Goal: Task Accomplishment & Management: Manage account settings

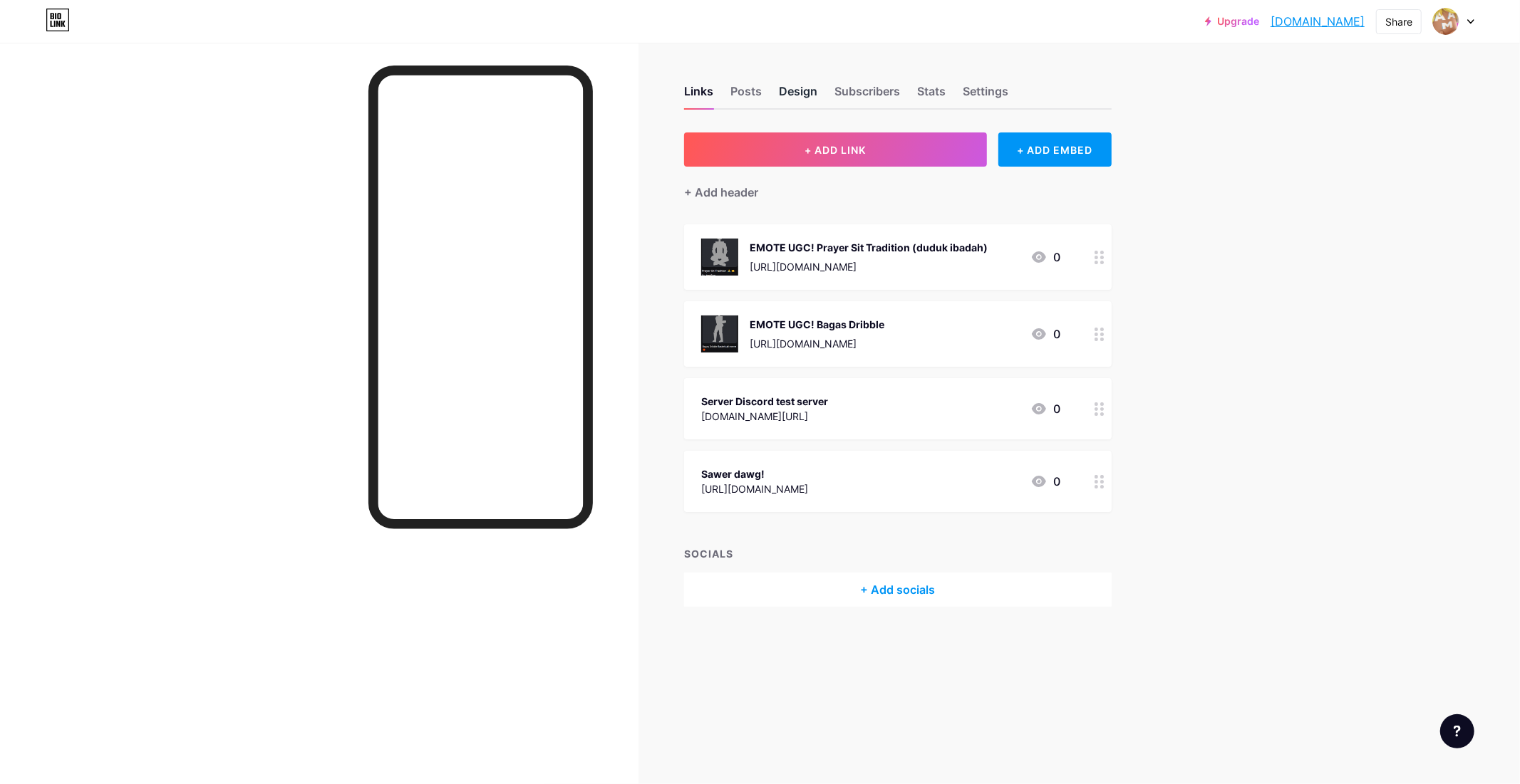
click at [781, 91] on div "Design" at bounding box center [798, 95] width 39 height 26
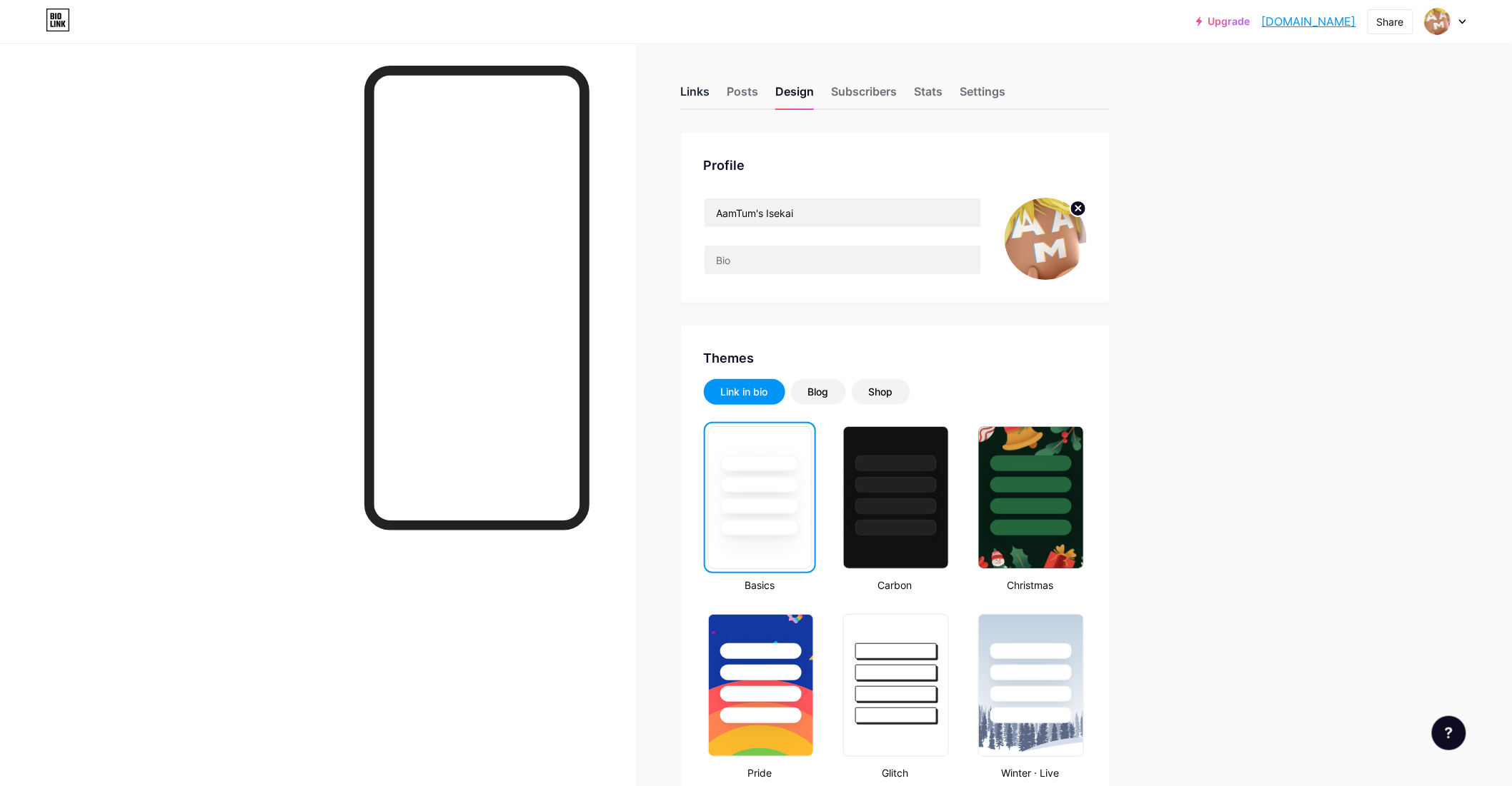
click at [699, 93] on div "Links" at bounding box center [695, 95] width 30 height 26
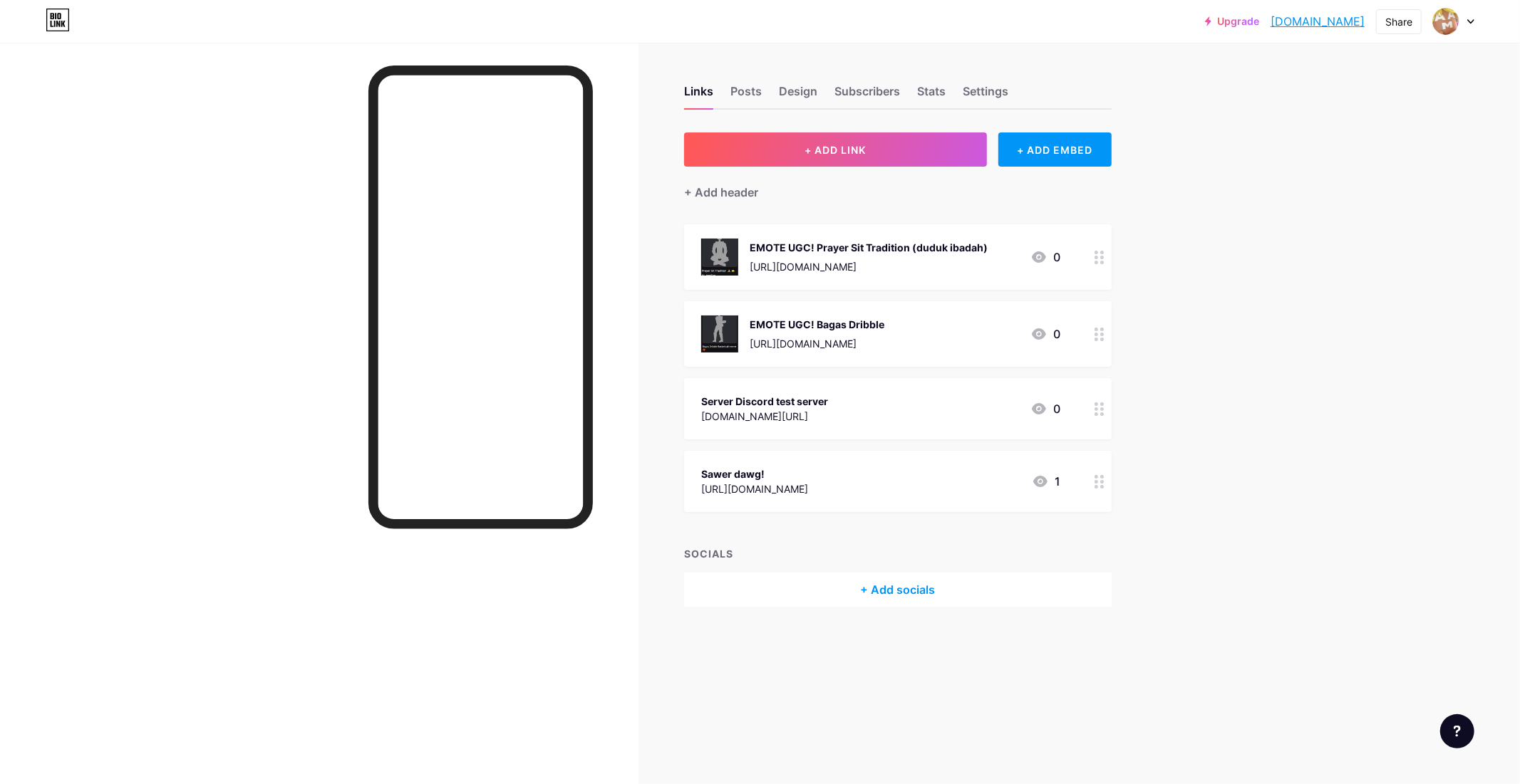
click at [901, 414] on div "Server Discord test server [DOMAIN_NAME][URL] 0" at bounding box center [881, 409] width 359 height 33
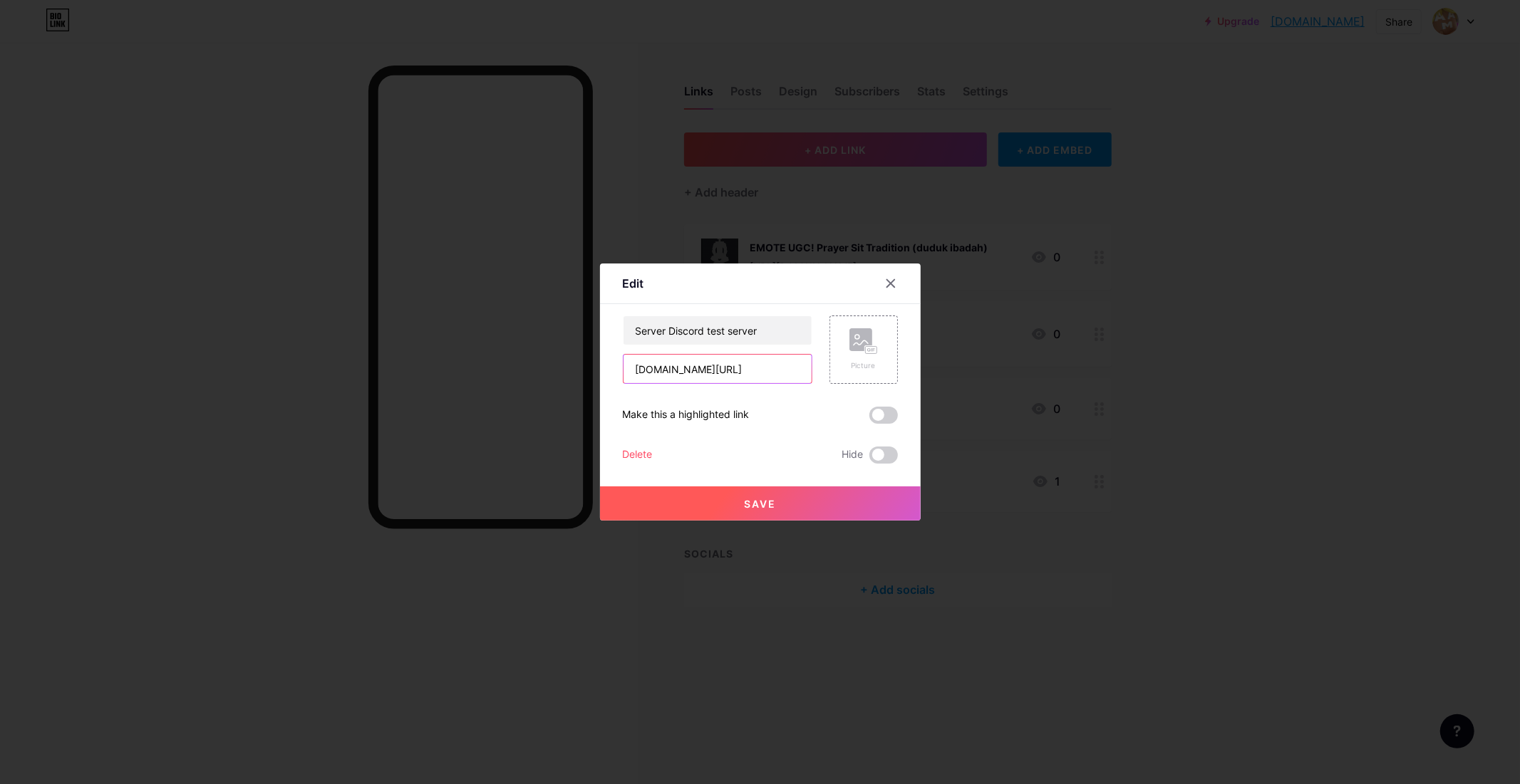
click at [756, 372] on input "[DOMAIN_NAME][URL]" at bounding box center [718, 369] width 188 height 28
paste input "[URL][DOMAIN_NAME]"
type input "[URL][DOMAIN_NAME]"
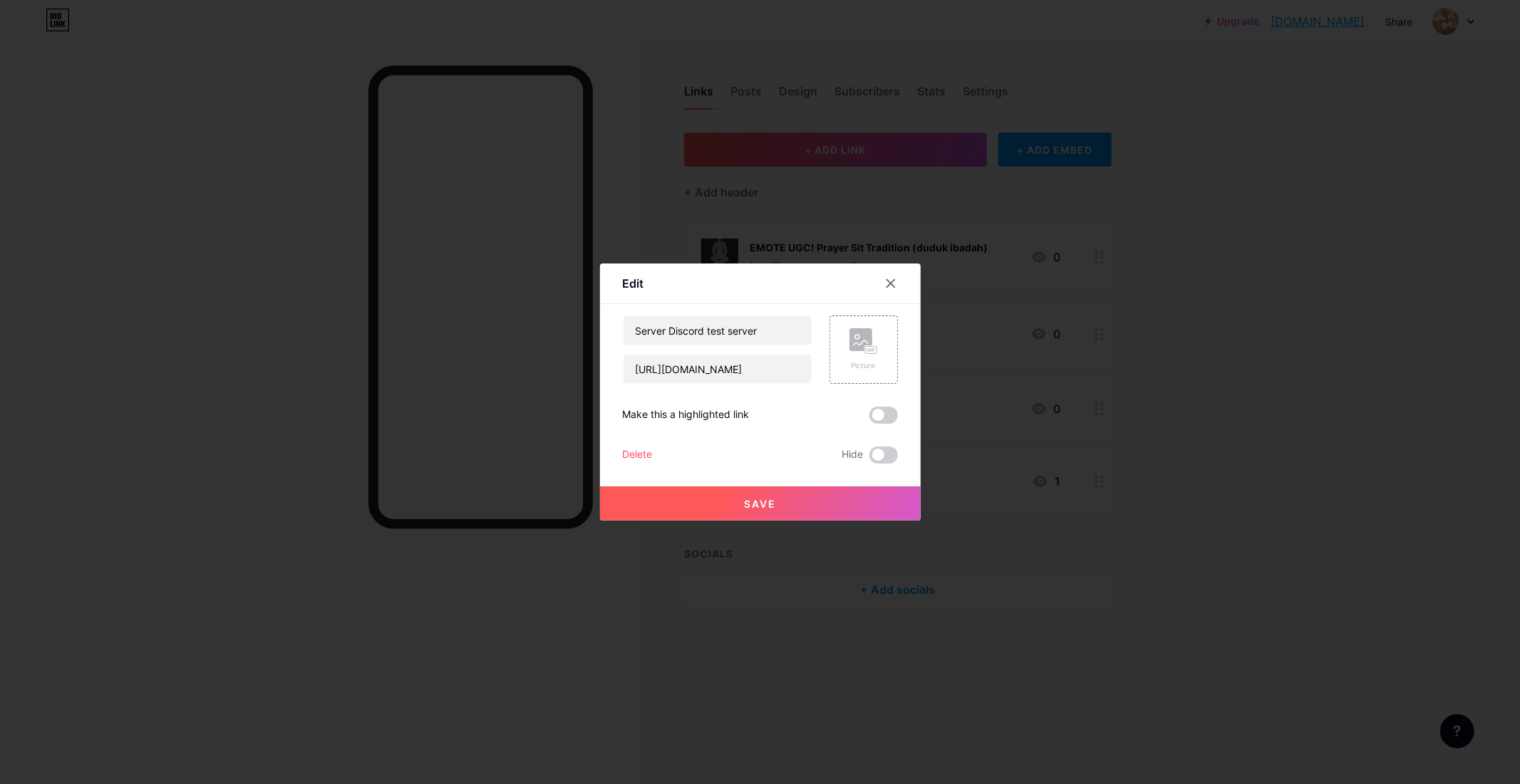
click at [825, 503] on button "Save" at bounding box center [760, 504] width 321 height 34
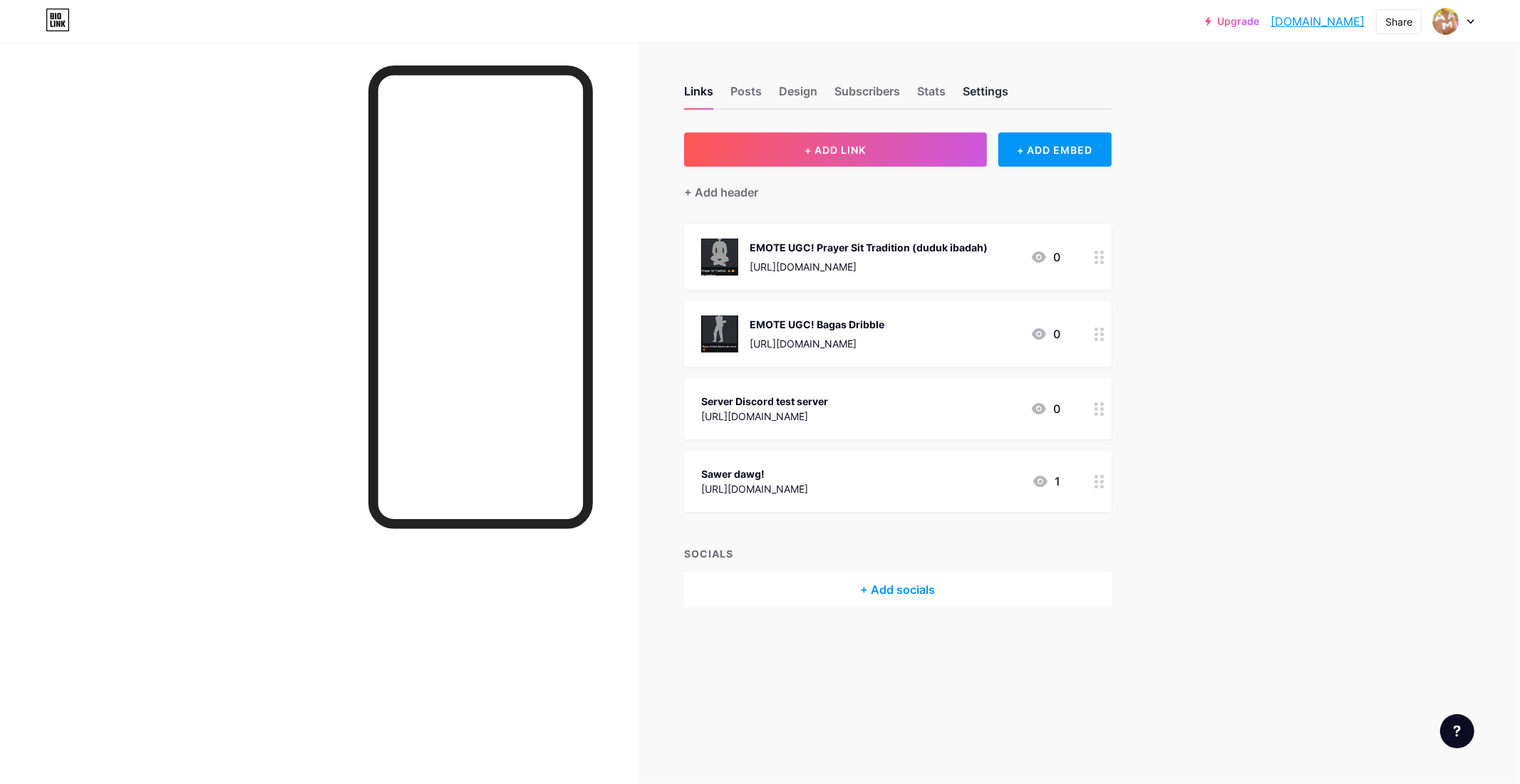
click at [985, 94] on div "Settings" at bounding box center [985, 95] width 46 height 26
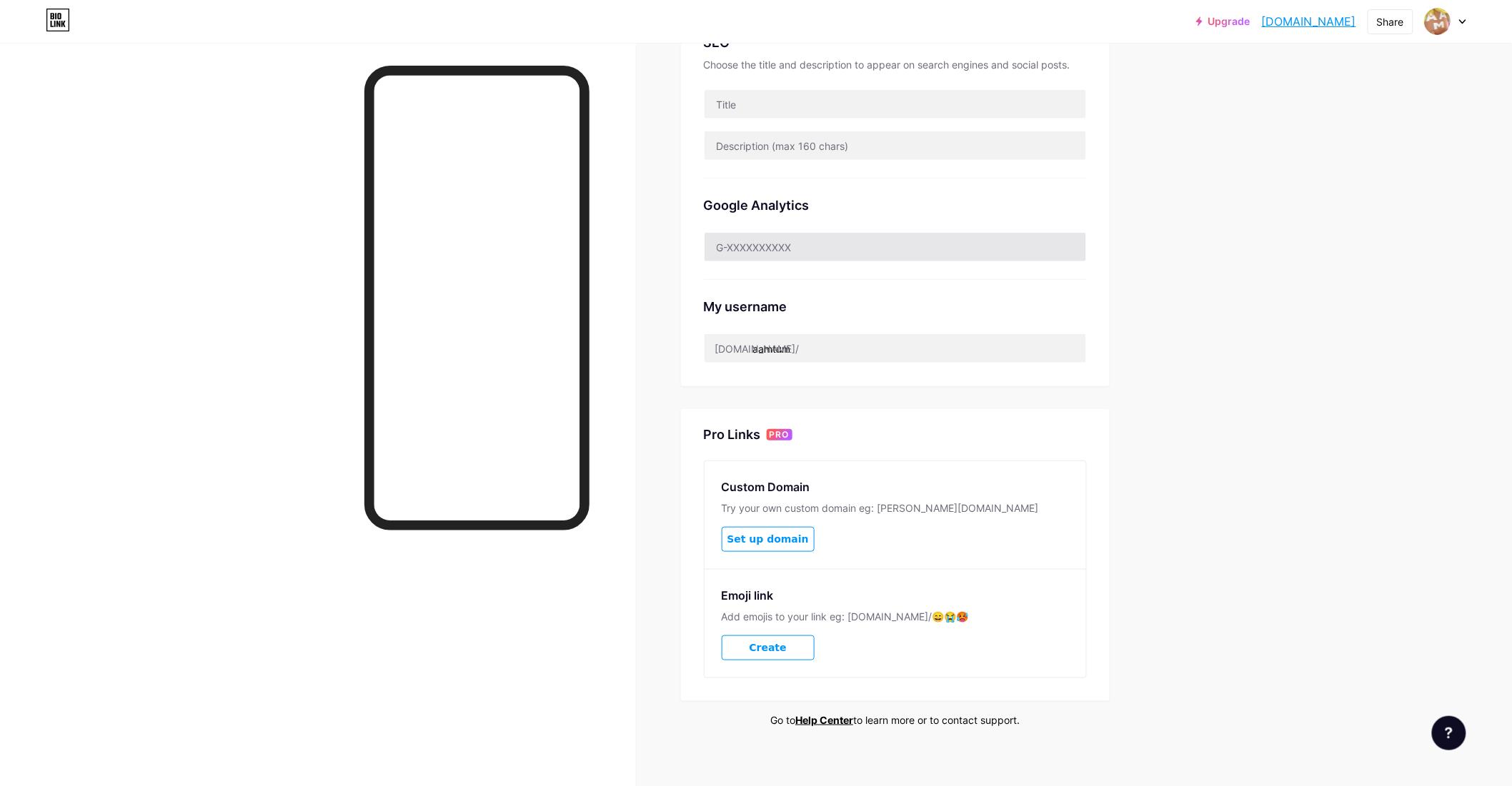
scroll to position [342, 0]
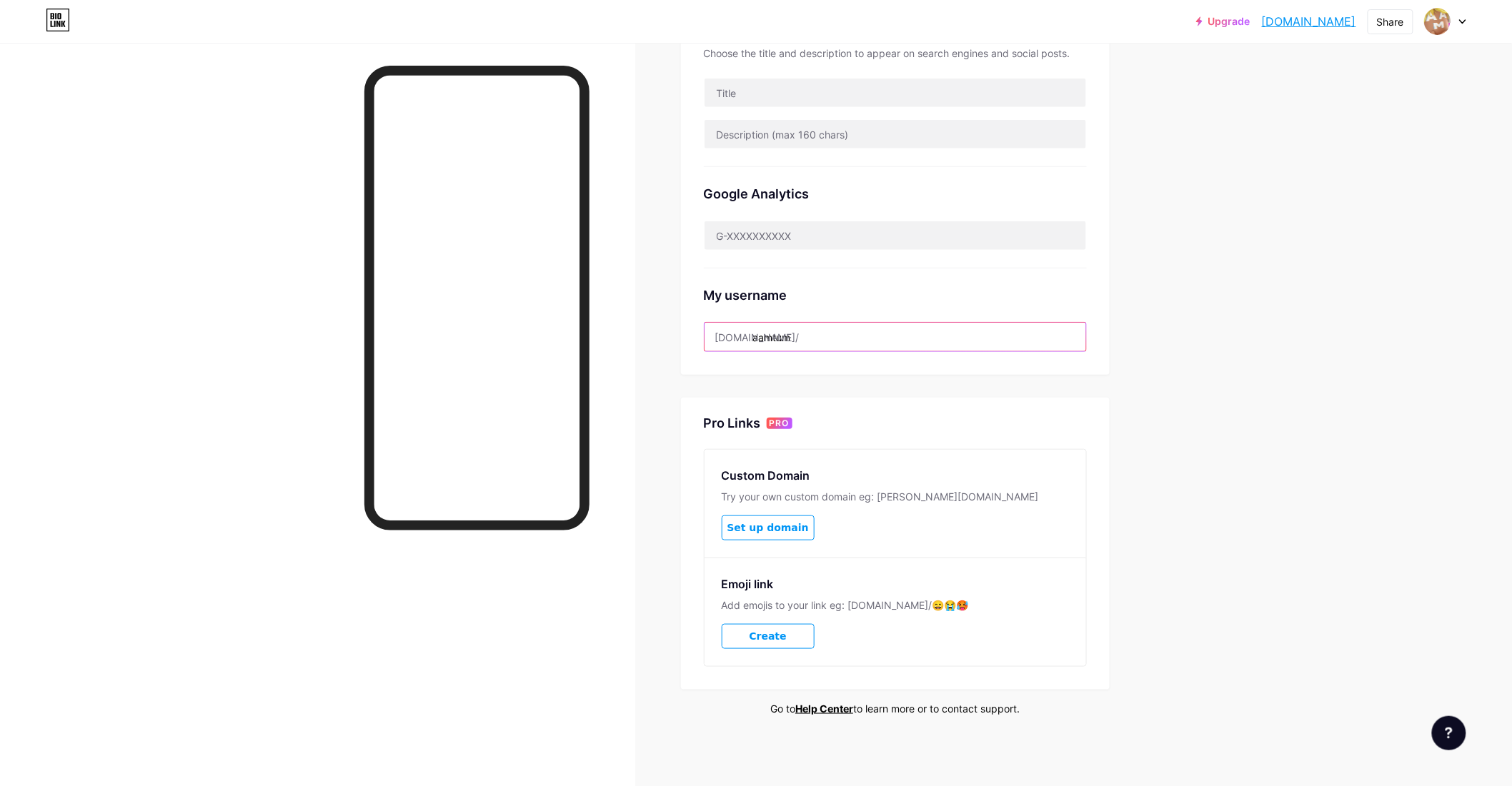
click at [905, 325] on input "aamtum" at bounding box center [895, 337] width 382 height 29
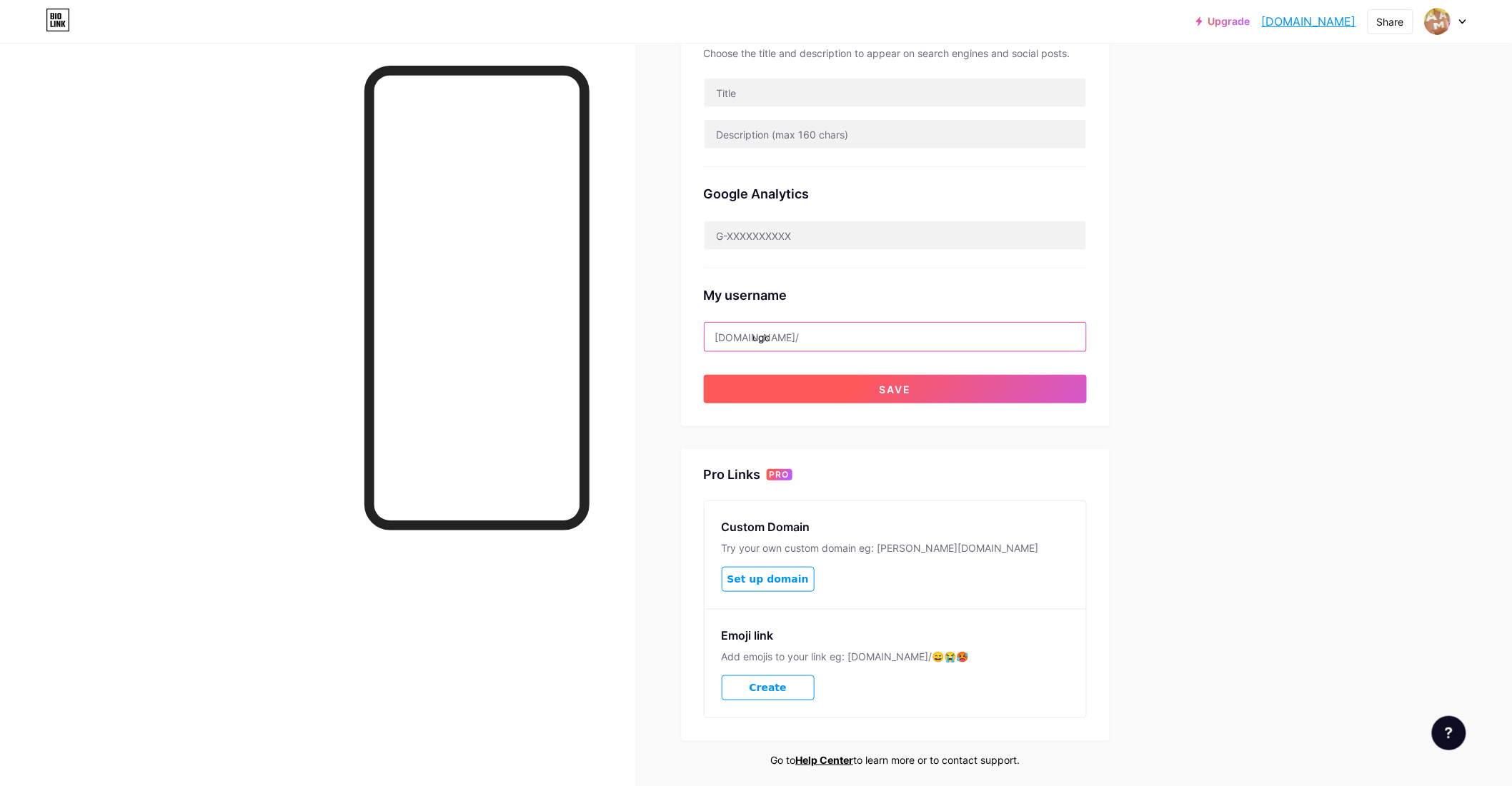
type input "ugc"
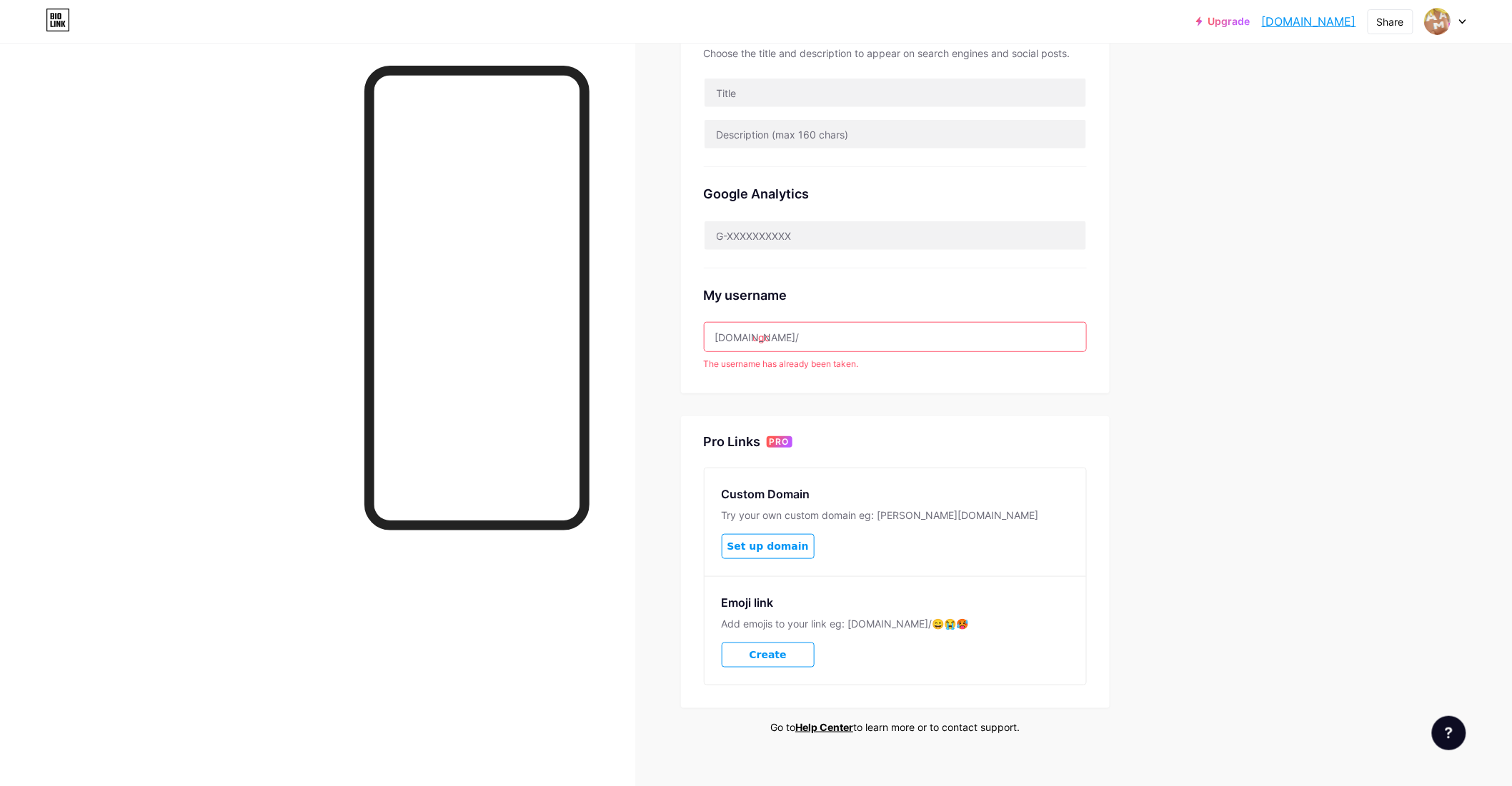
click at [837, 344] on input "ugc" at bounding box center [895, 337] width 382 height 29
click at [1281, 344] on div "Upgrade [DOMAIN_NAME]... [DOMAIN_NAME] Share Switch accounts AamTum's Isekai [D…" at bounding box center [756, 232] width 1512 height 1148
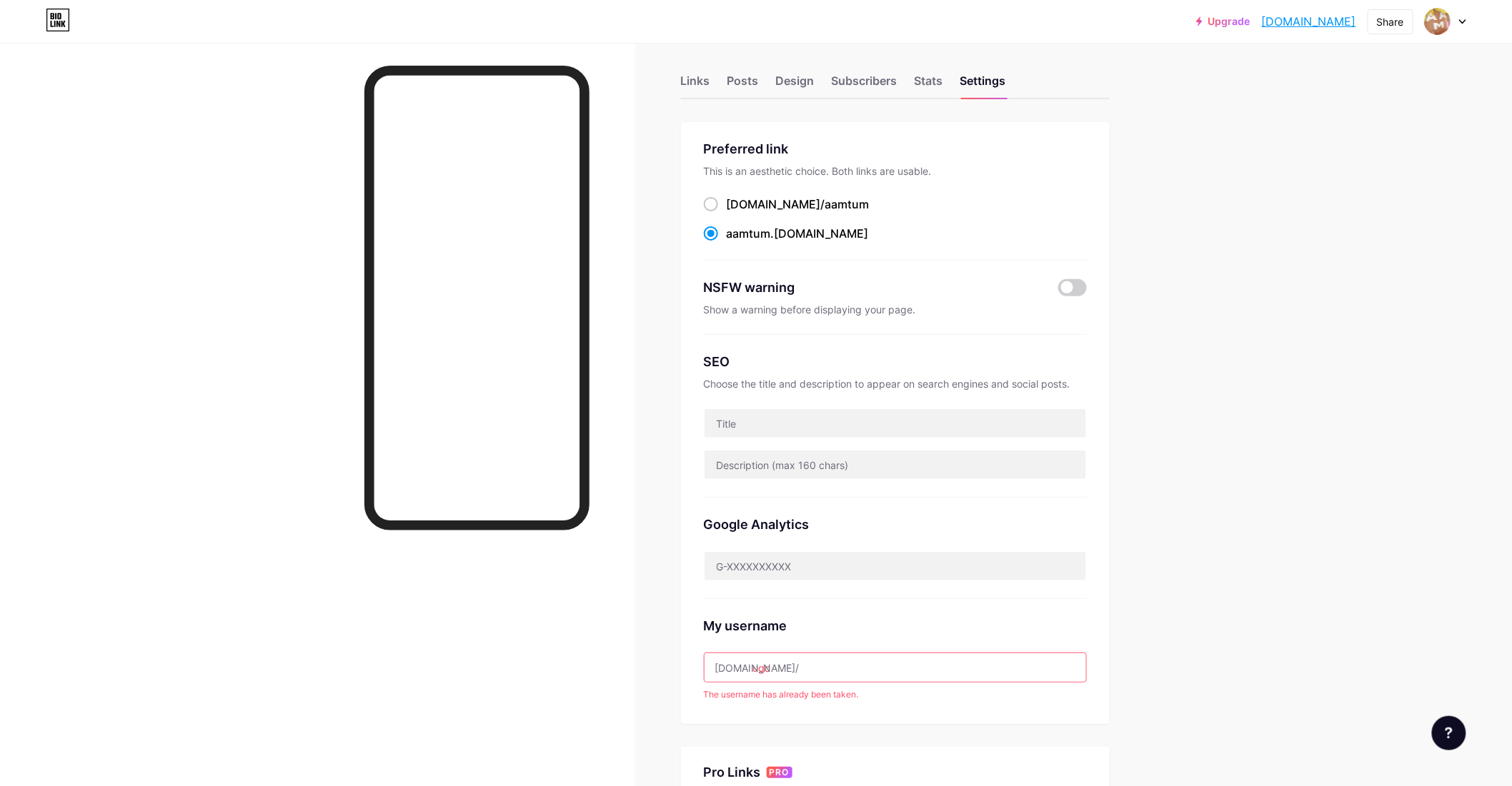
scroll to position [0, 0]
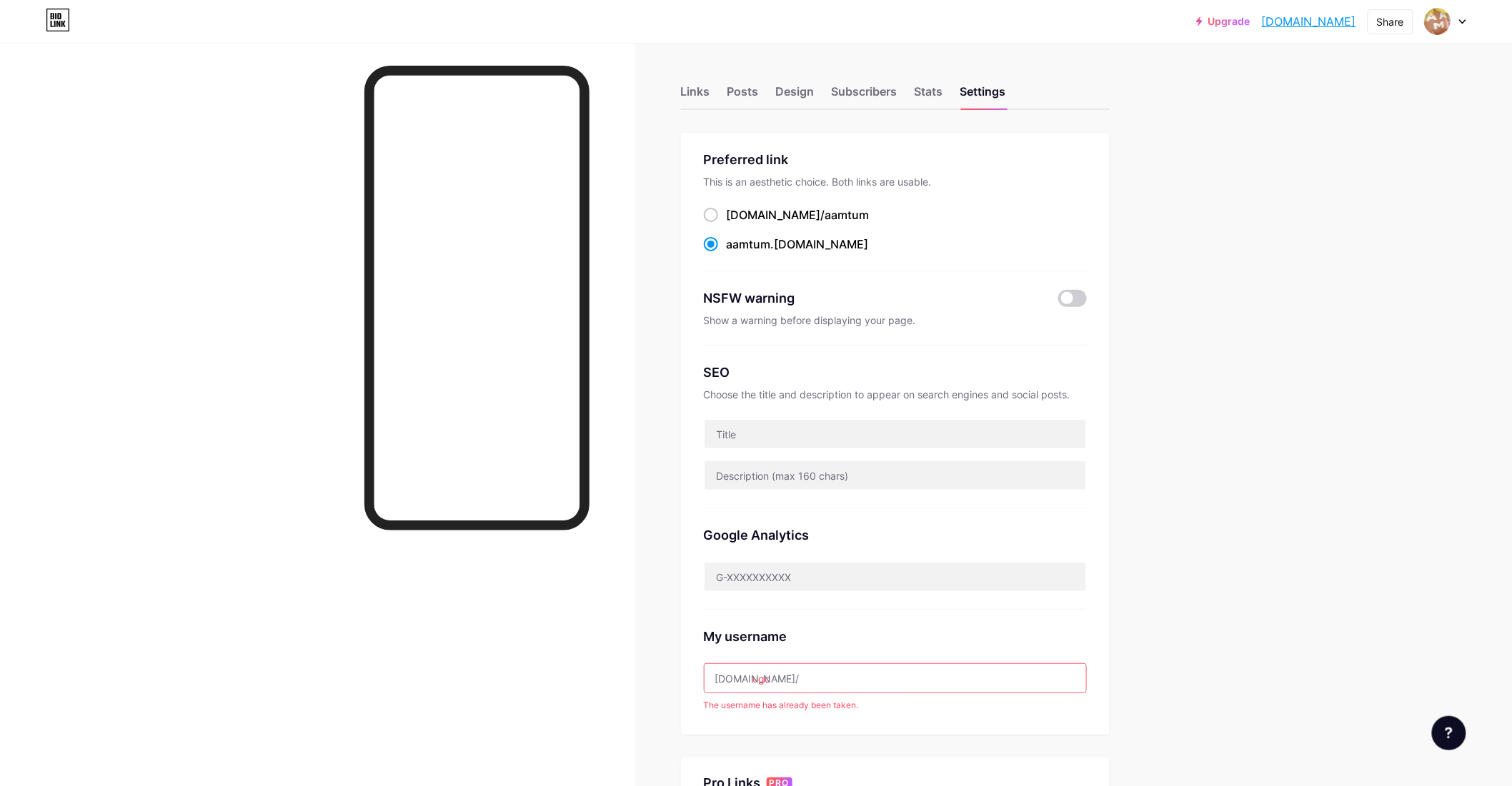
click at [769, 99] on div "Links Posts Design Subscribers Stats Settings" at bounding box center [895, 85] width 428 height 50
click at [752, 86] on div "Posts" at bounding box center [743, 95] width 31 height 26
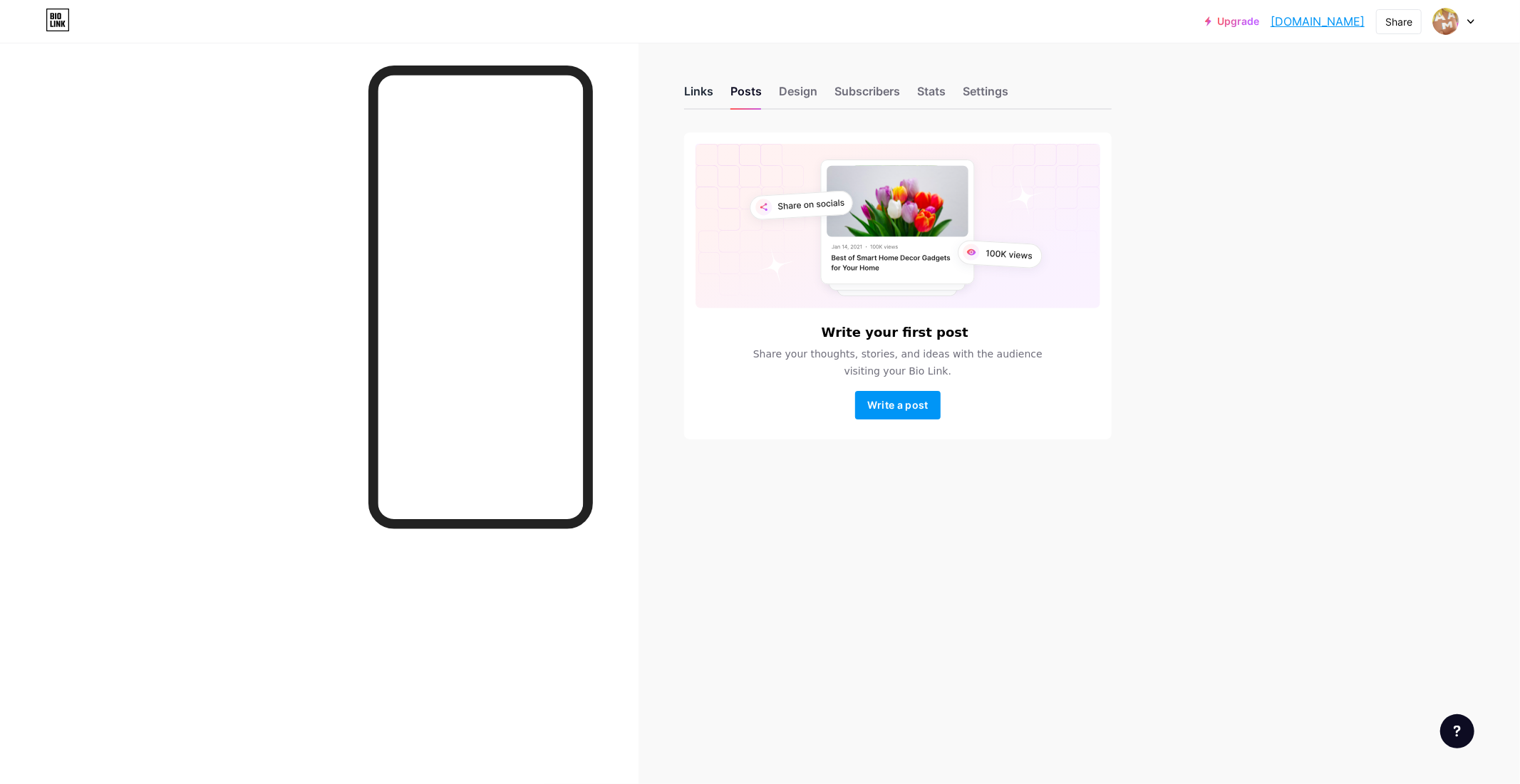
click at [697, 89] on div "Links" at bounding box center [699, 95] width 29 height 26
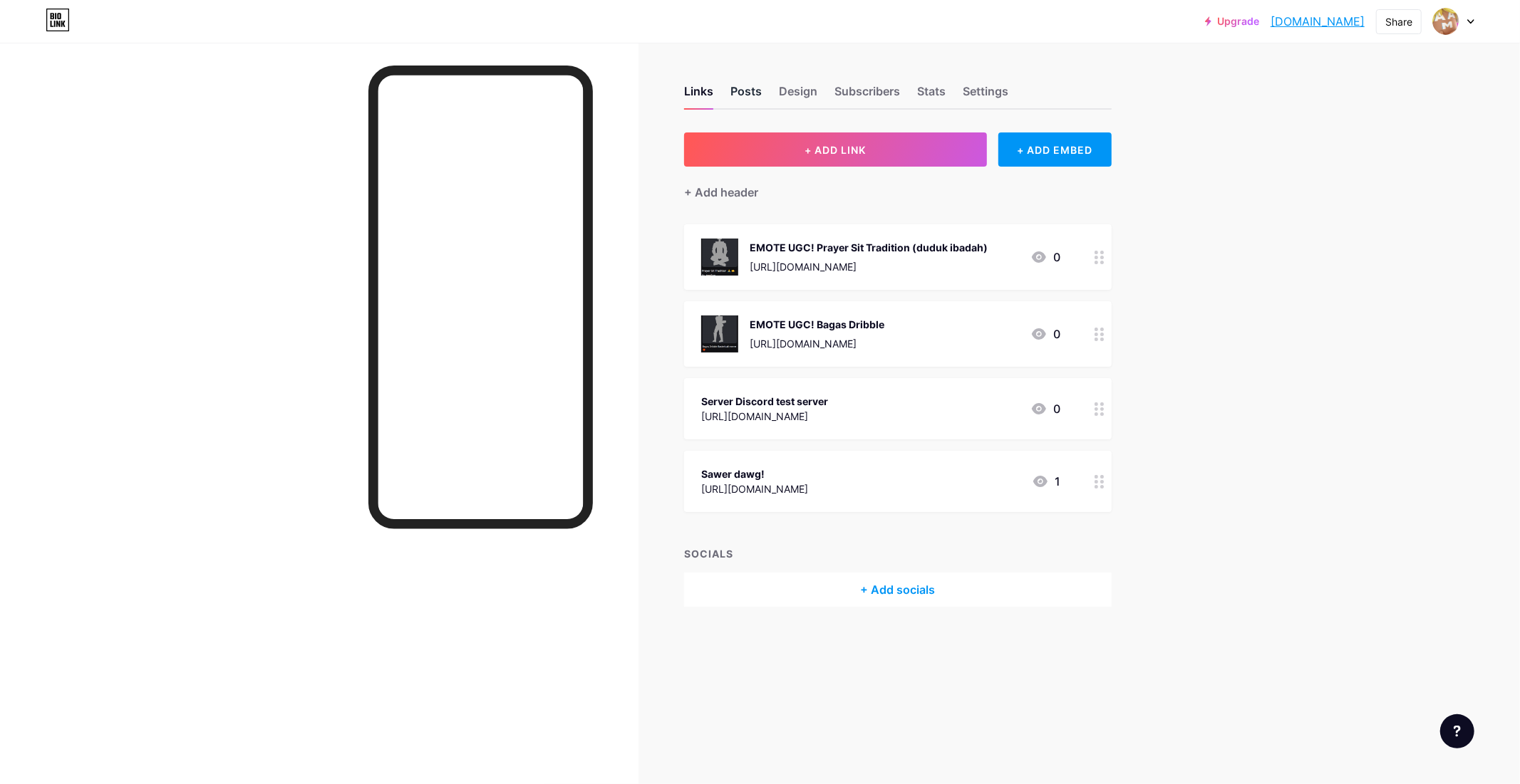
click at [748, 96] on div "Posts" at bounding box center [745, 95] width 31 height 26
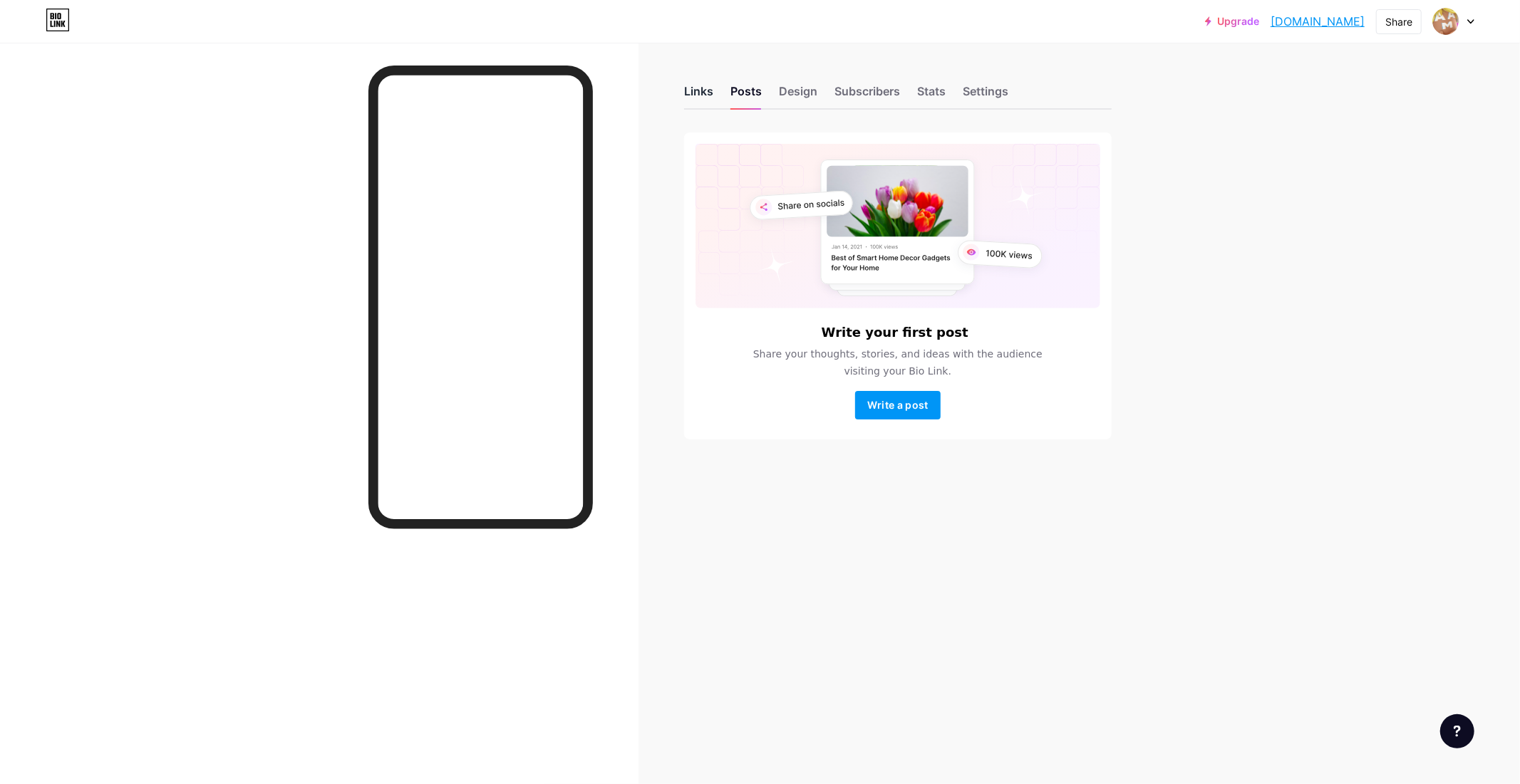
click at [710, 93] on div "Links" at bounding box center [699, 95] width 29 height 26
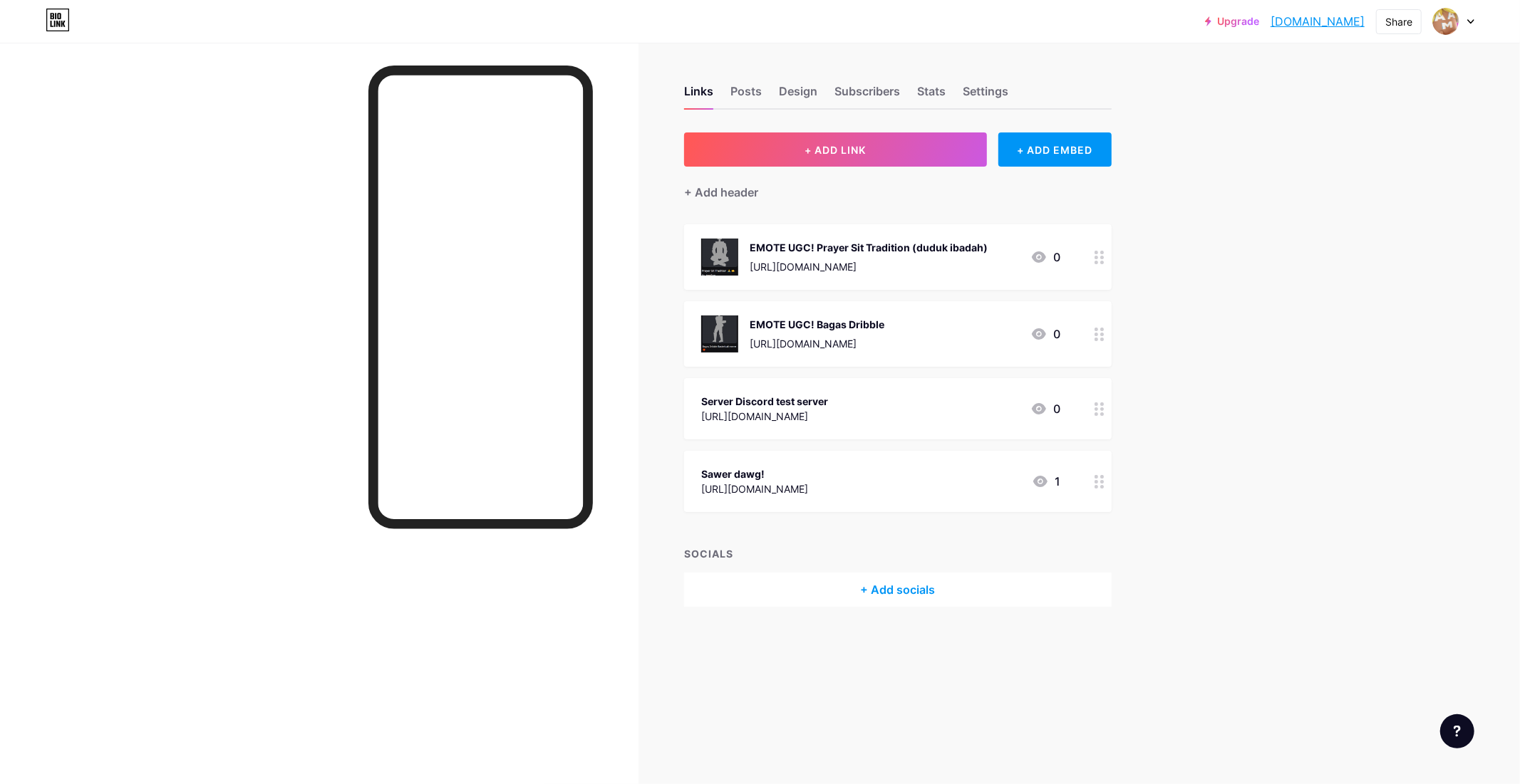
click at [865, 413] on div "Server Discord test server [URL][DOMAIN_NAME] 0" at bounding box center [881, 409] width 359 height 33
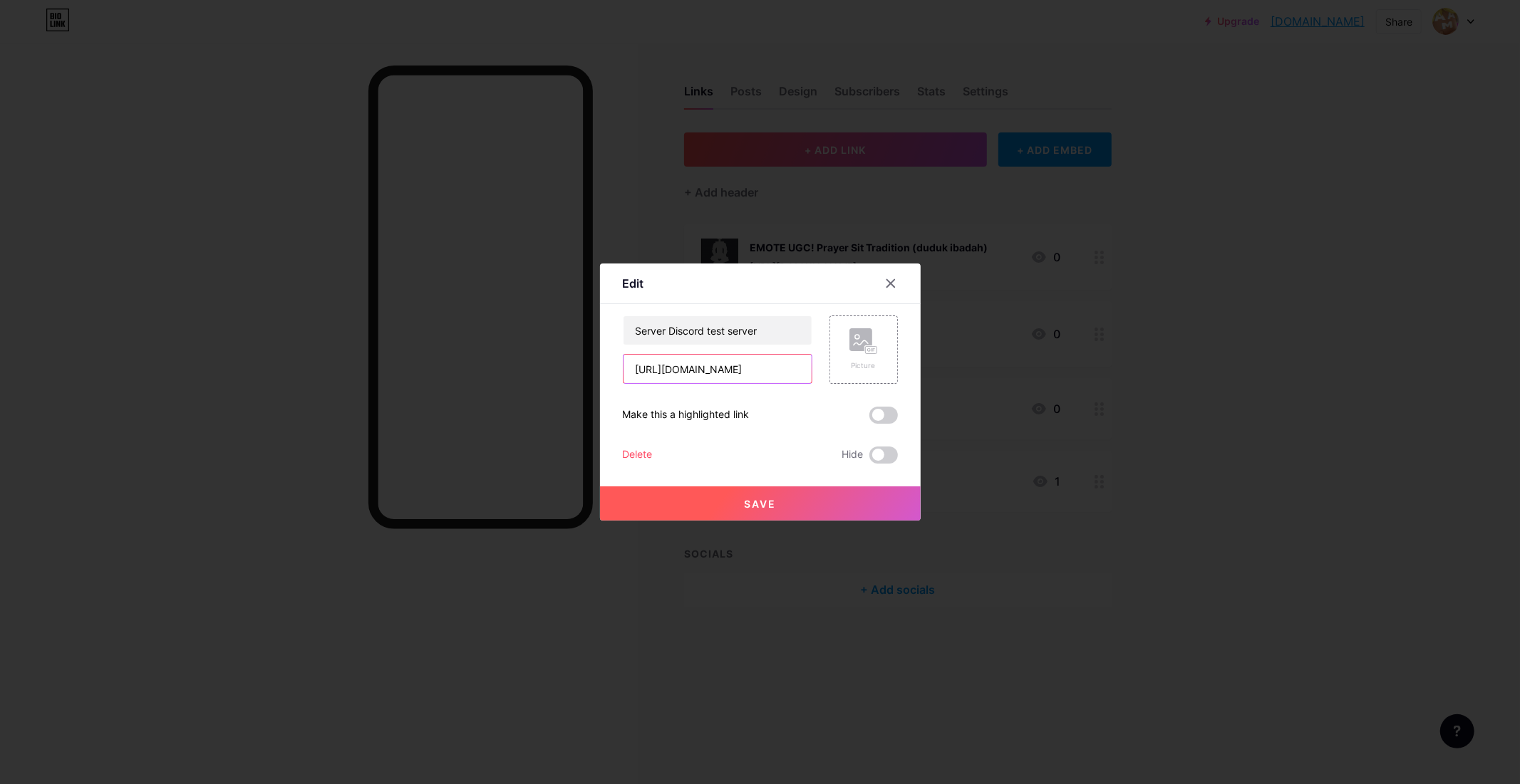
click at [760, 375] on input "[URL][DOMAIN_NAME]" at bounding box center [718, 369] width 188 height 28
click at [894, 286] on icon at bounding box center [891, 284] width 11 height 11
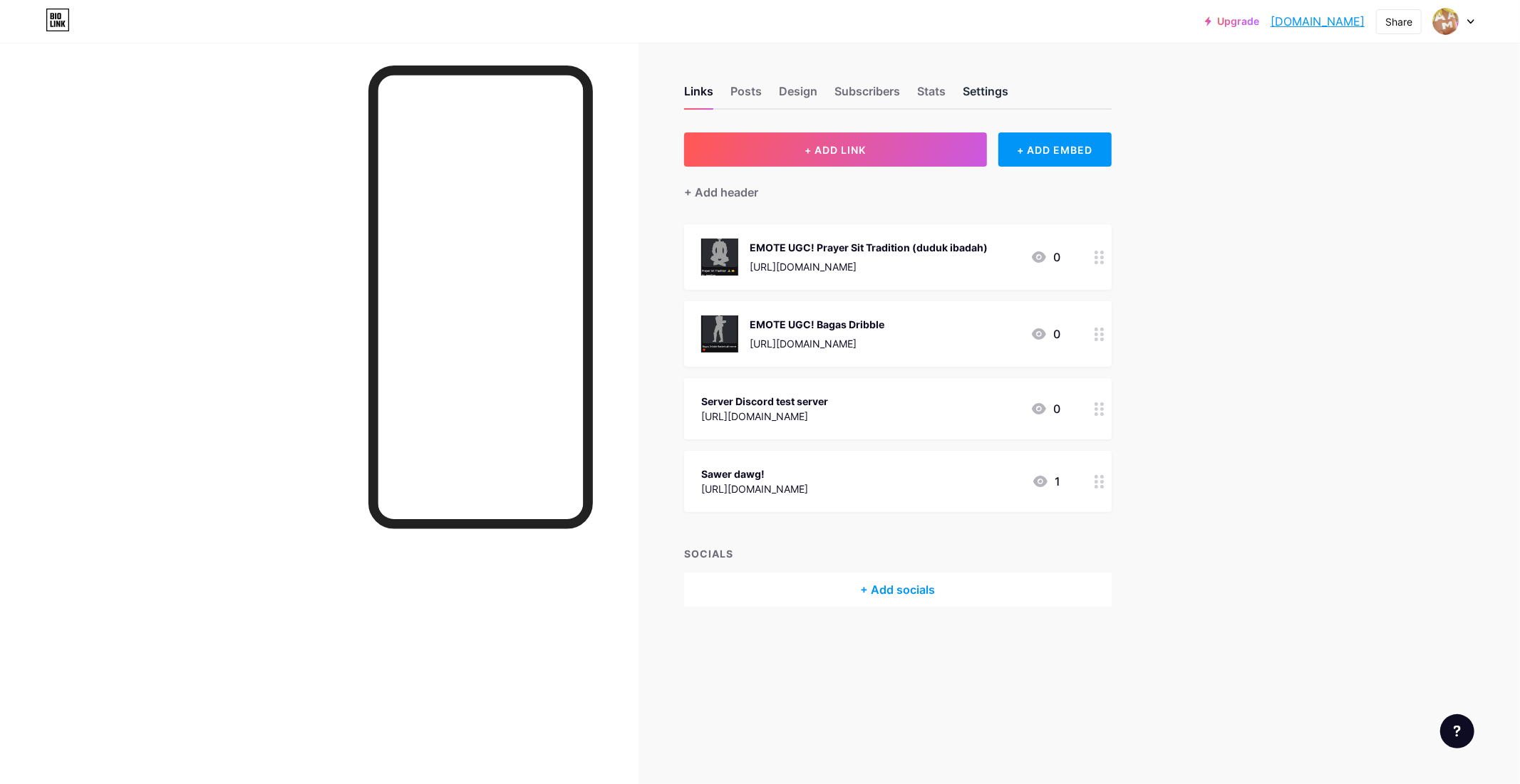
click at [976, 97] on div "Settings" at bounding box center [985, 95] width 46 height 26
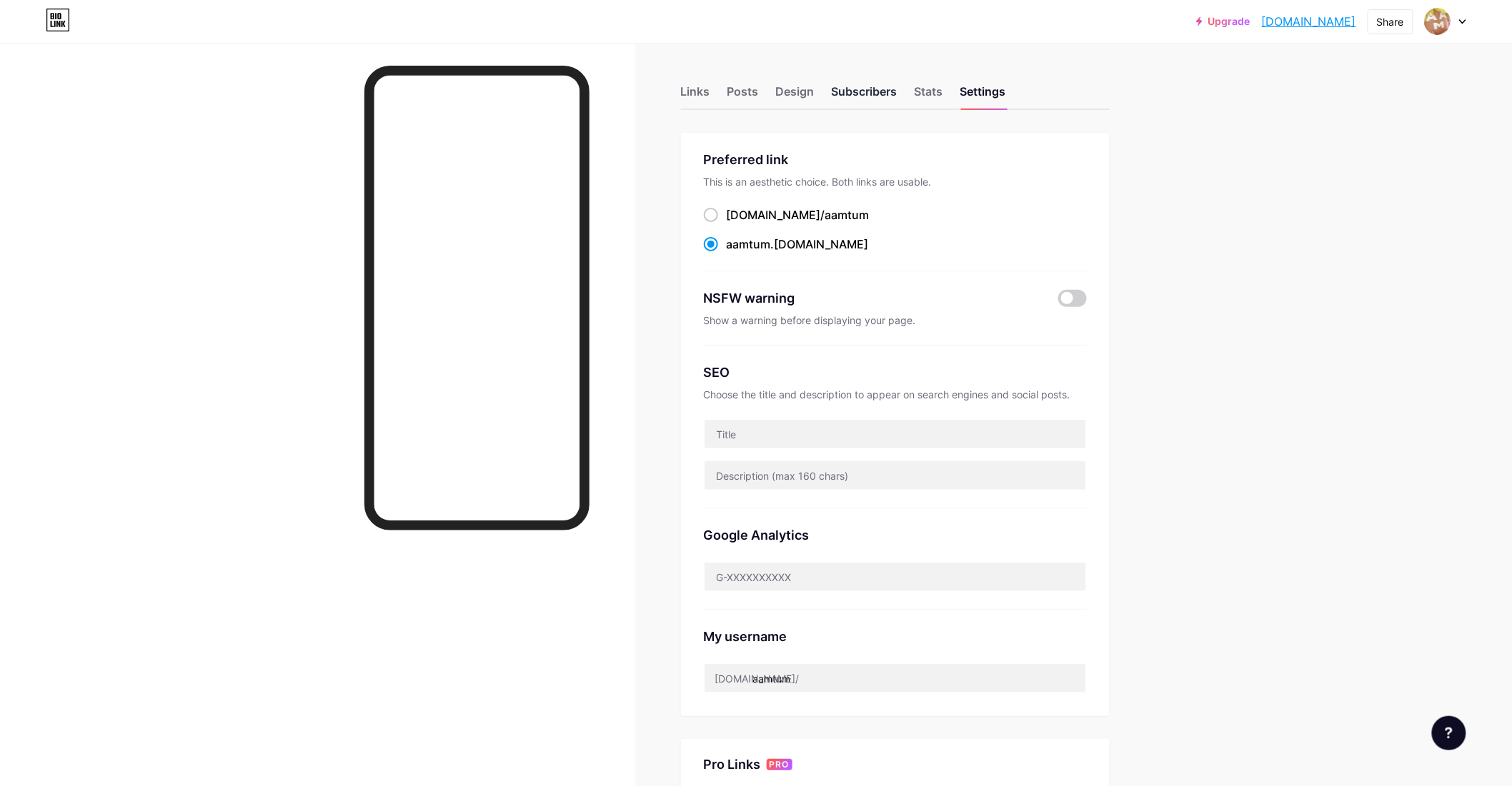
click at [873, 84] on div "Subscribers" at bounding box center [865, 95] width 66 height 26
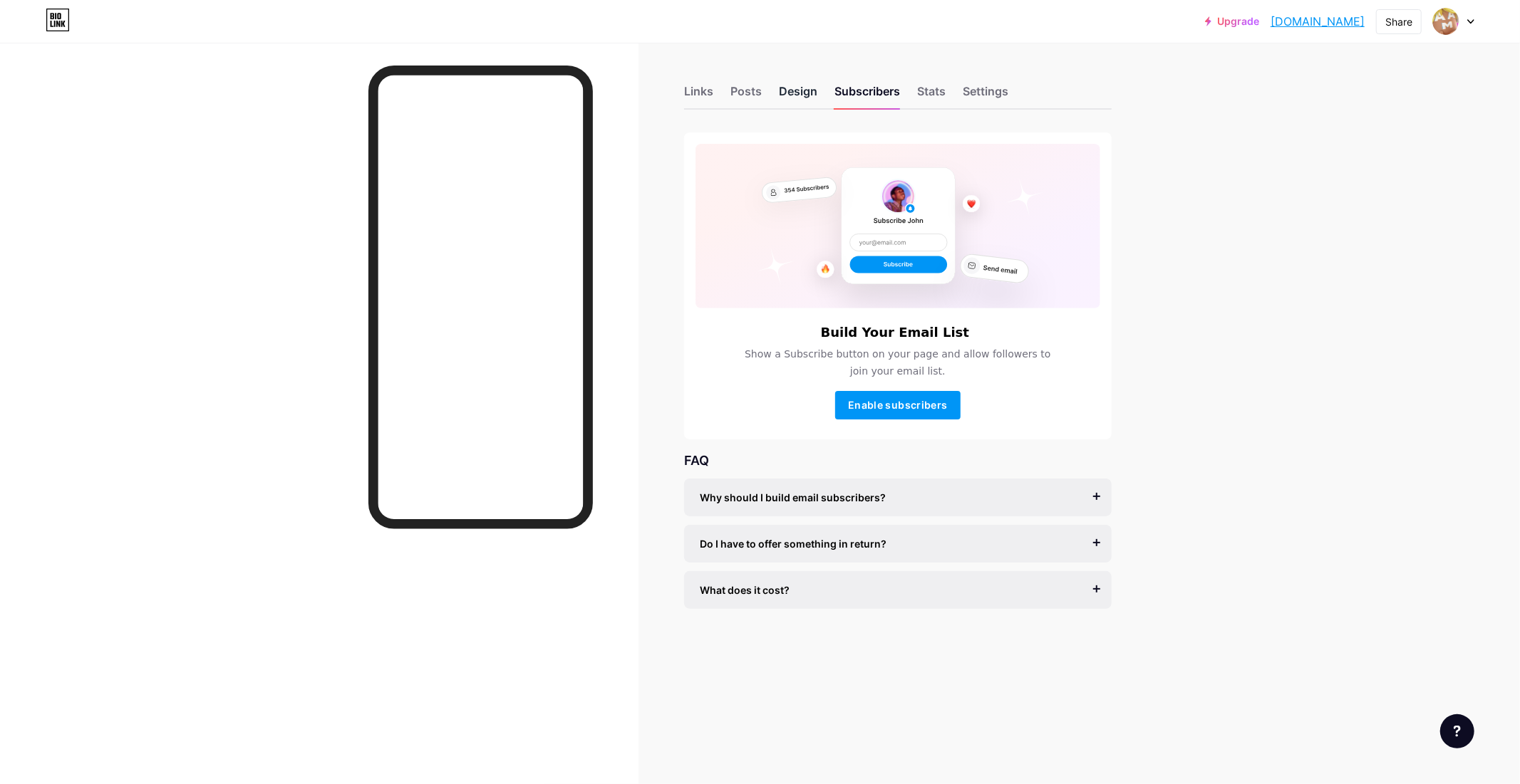
click at [782, 102] on div "Design" at bounding box center [798, 95] width 39 height 26
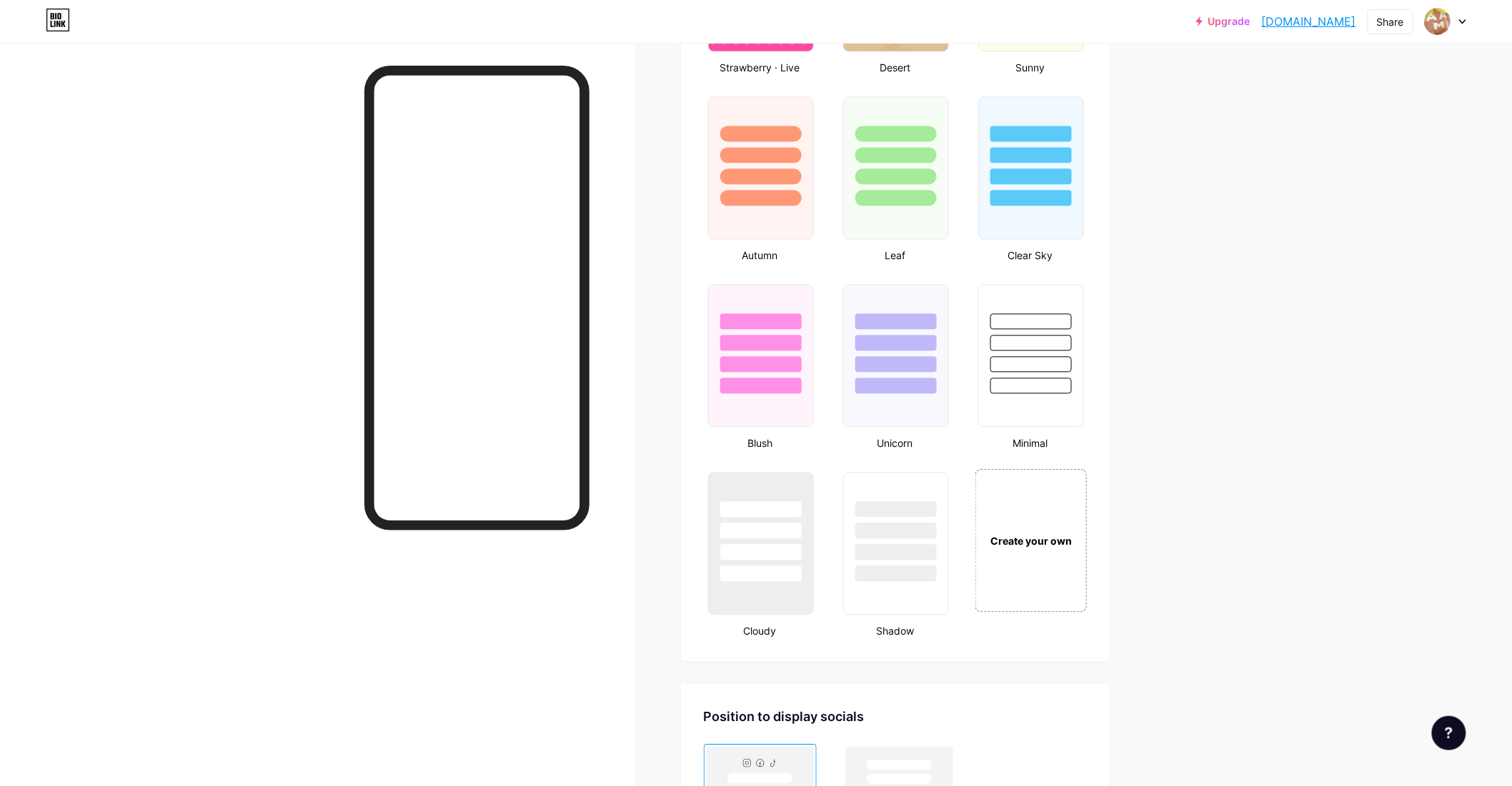
scroll to position [1633, 0]
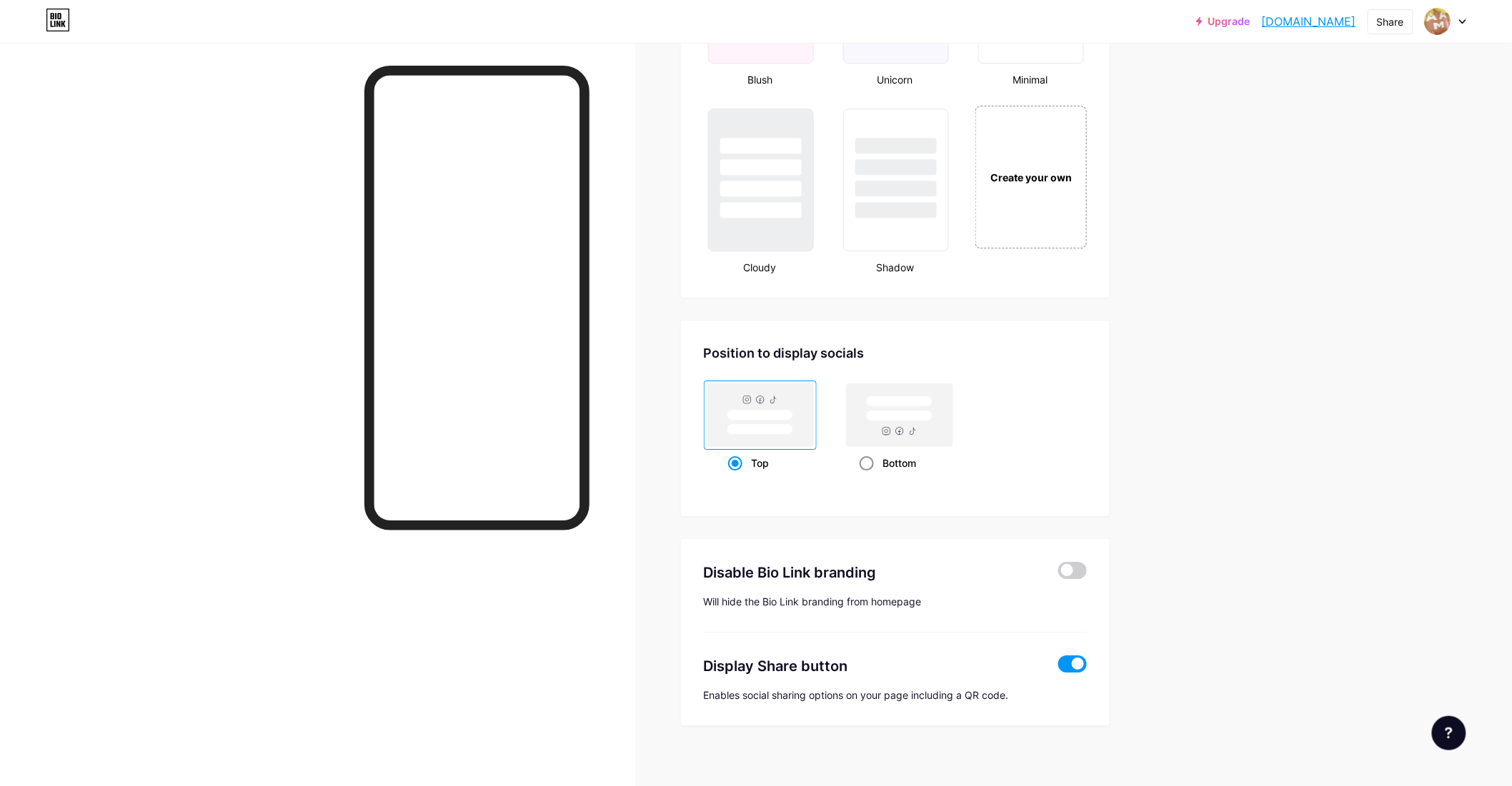
click at [894, 453] on div "Bottom" at bounding box center [899, 463] width 79 height 27
click at [869, 477] on input "Bottom" at bounding box center [865, 481] width 10 height 10
radio input "true"
click at [1087, 563] on span at bounding box center [1073, 571] width 29 height 17
click at [1059, 575] on input "checkbox" at bounding box center [1059, 575] width 0 height 0
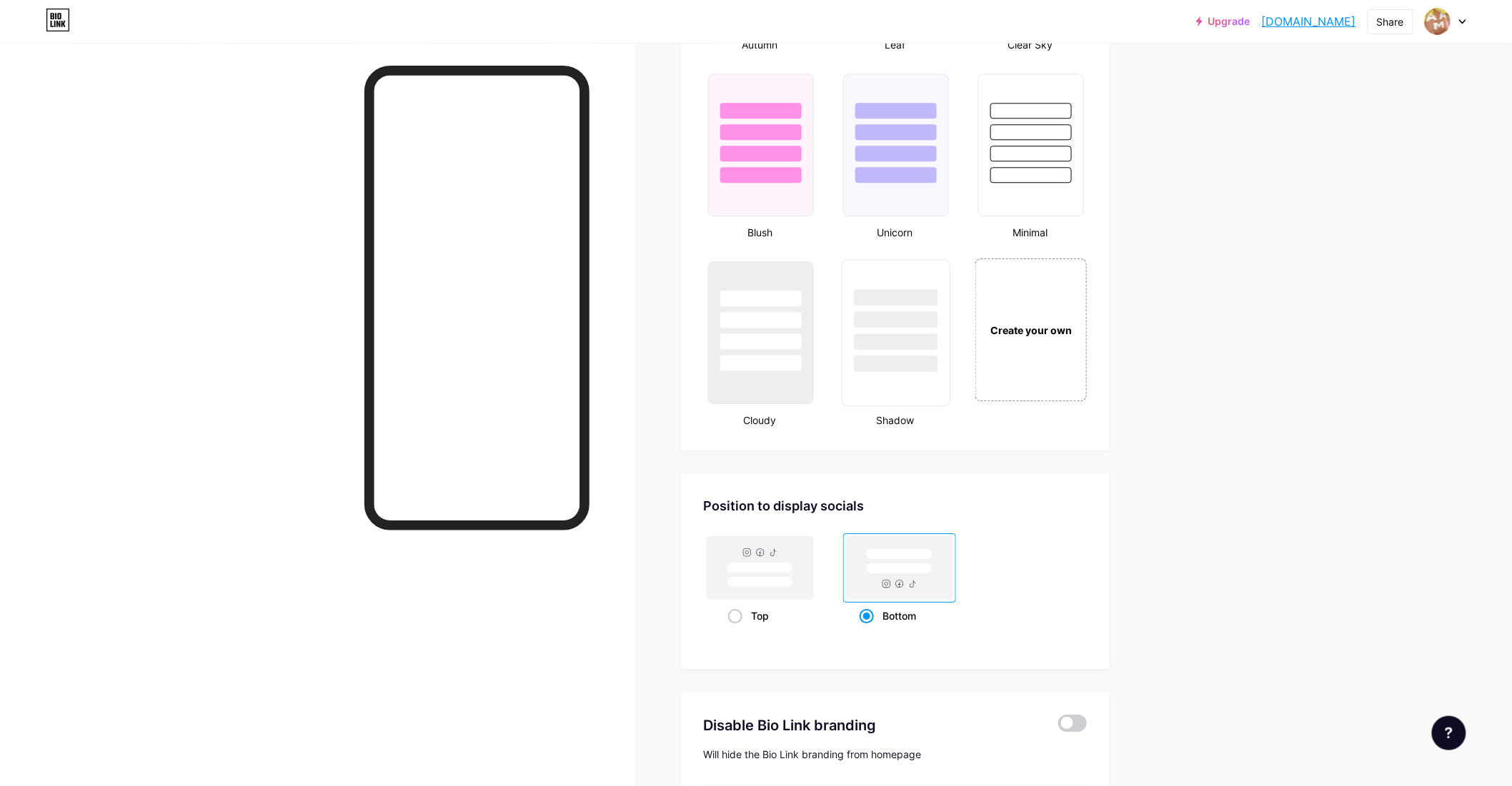
scroll to position [1474, 0]
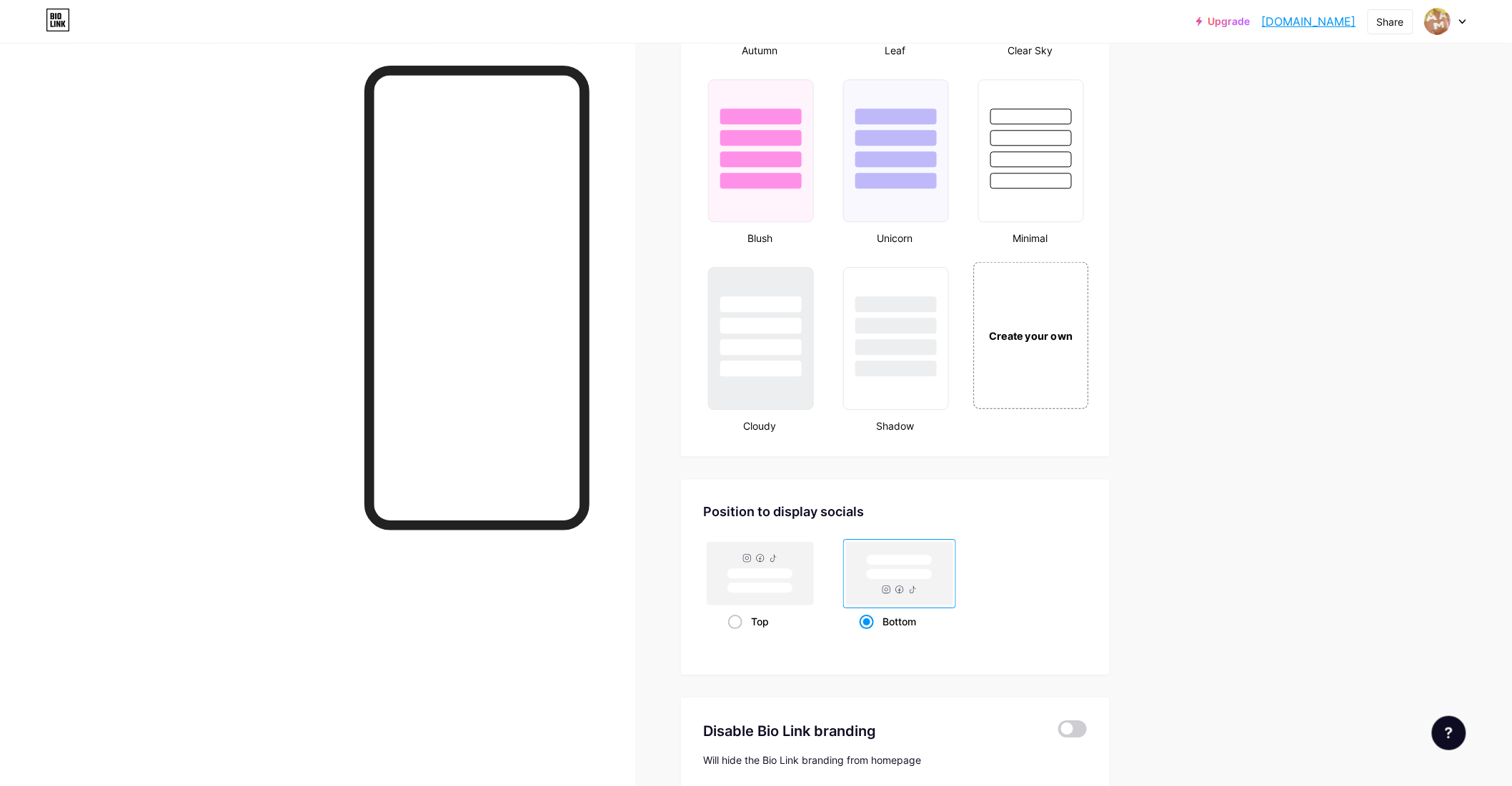
click at [1021, 328] on div "Create your own" at bounding box center [1031, 336] width 108 height 16
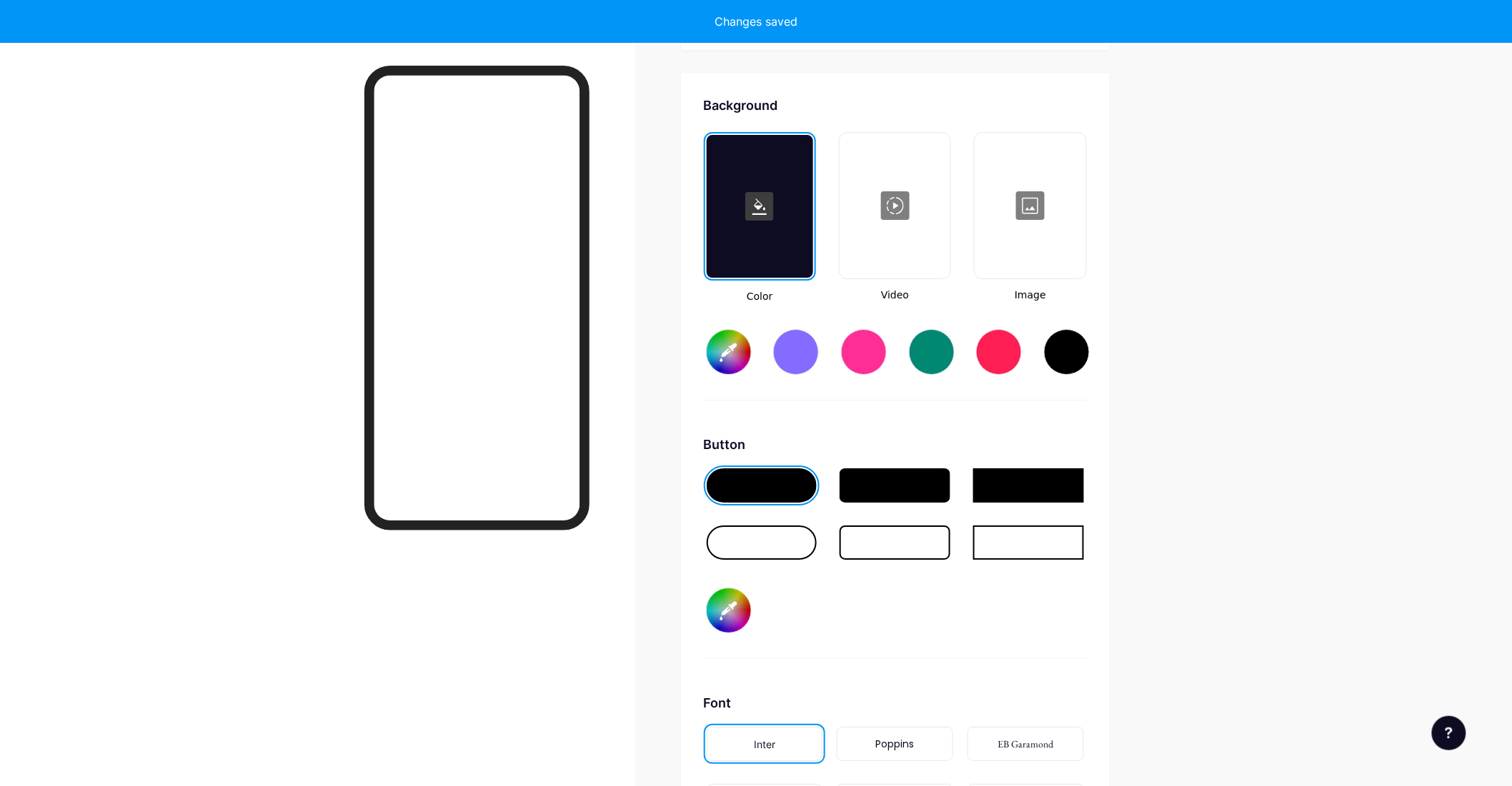
scroll to position [1884, 0]
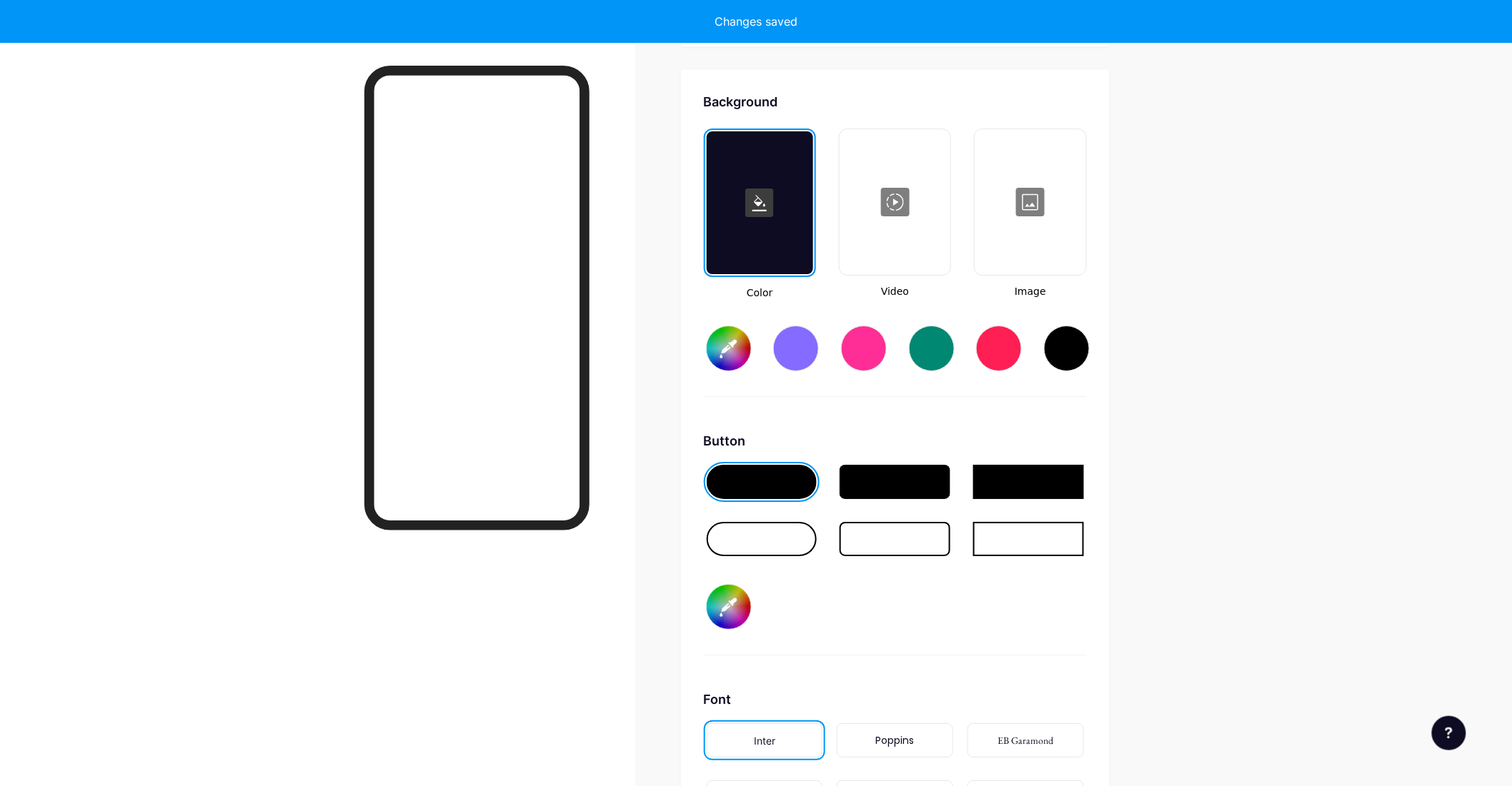
type input "#ffffff"
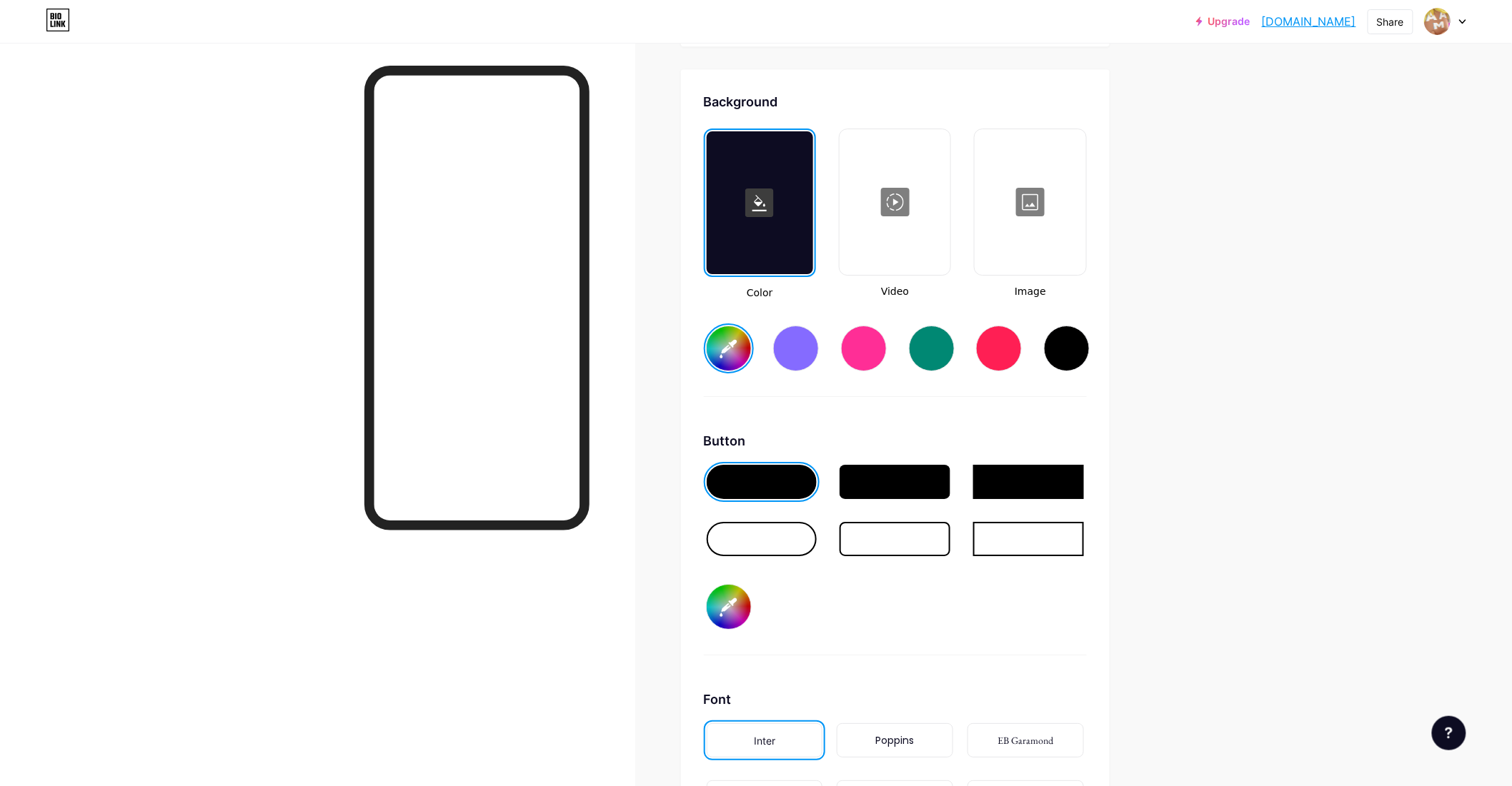
click at [1022, 227] on div at bounding box center [1029, 202] width 108 height 143
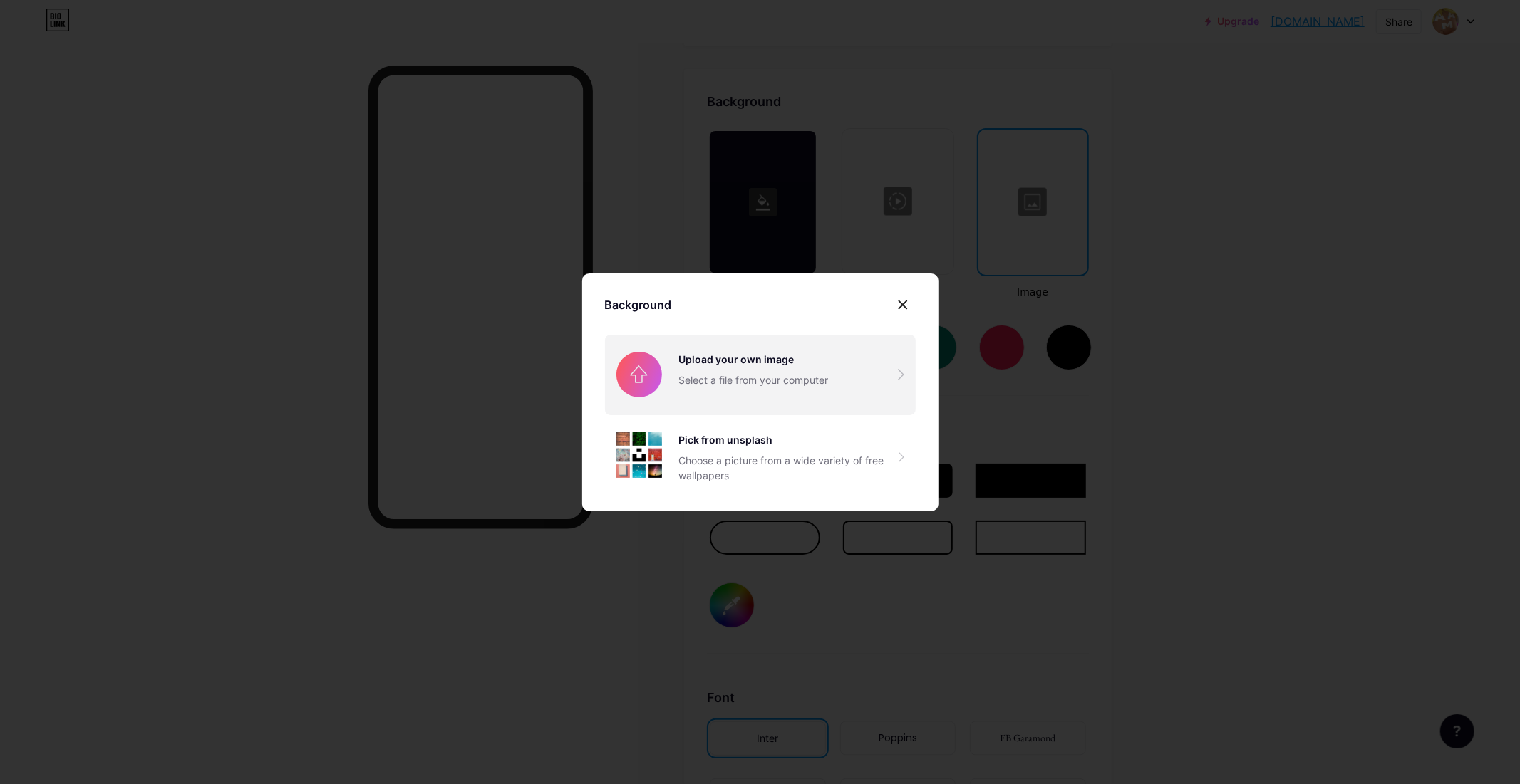
click at [852, 373] on input "file" at bounding box center [760, 375] width 310 height 80
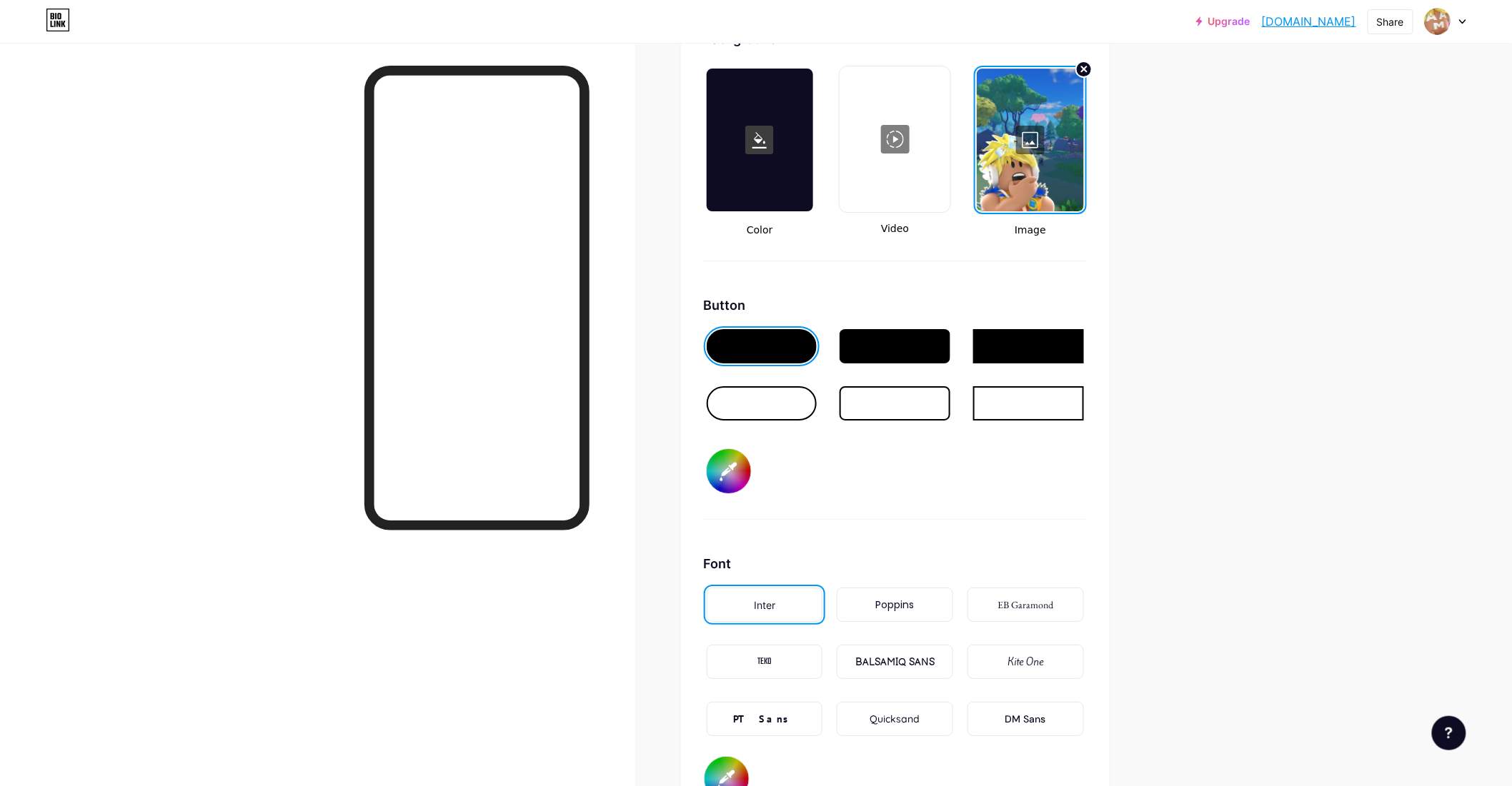
scroll to position [2044, 0]
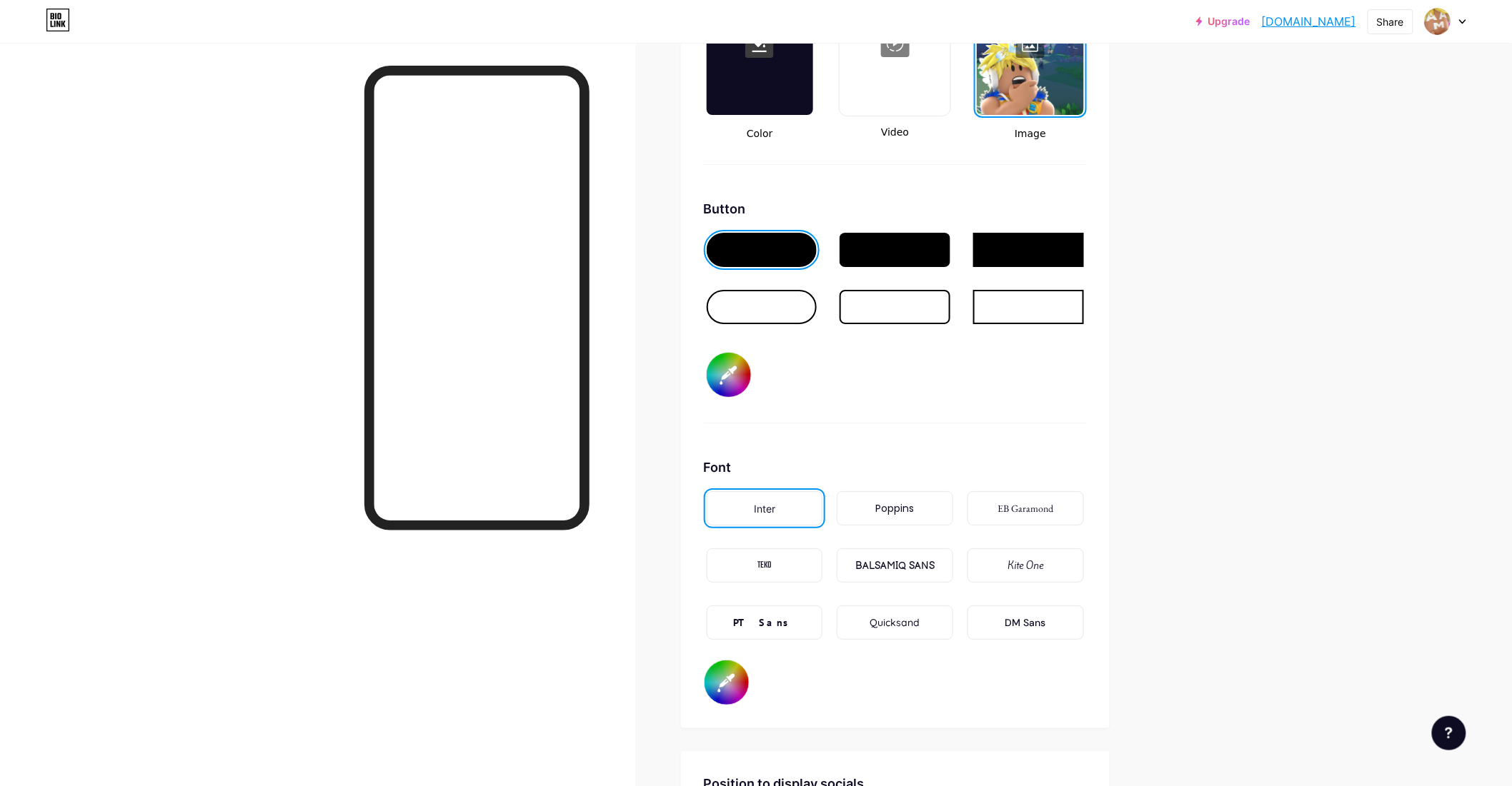
click at [1034, 616] on div "DM Sans" at bounding box center [1025, 623] width 41 height 15
click at [781, 616] on div "PT Sans" at bounding box center [765, 623] width 63 height 15
click at [912, 616] on div "Quicksand" at bounding box center [895, 623] width 50 height 15
click at [786, 616] on div "PT Sans" at bounding box center [765, 623] width 63 height 15
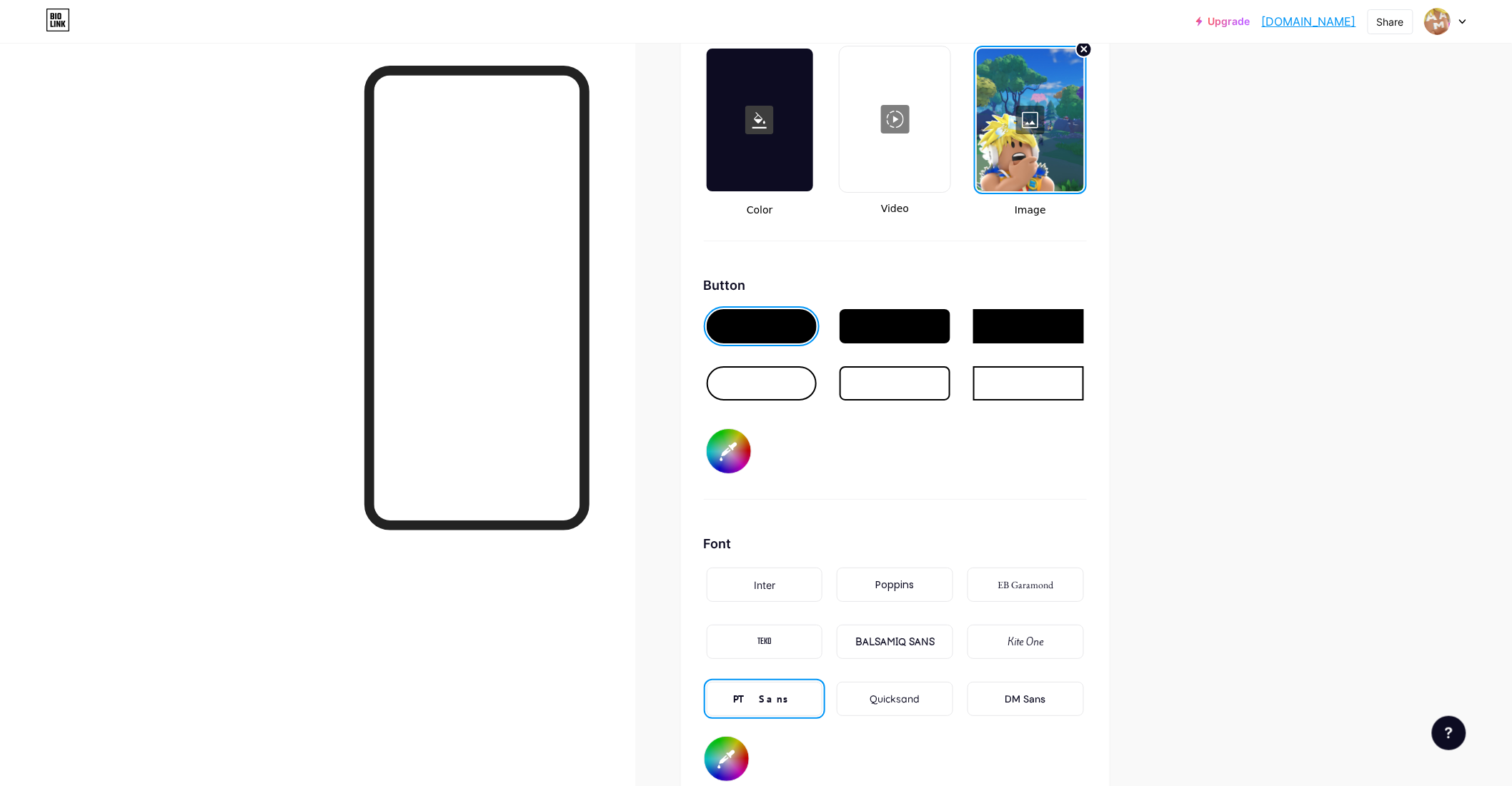
scroll to position [1964, 0]
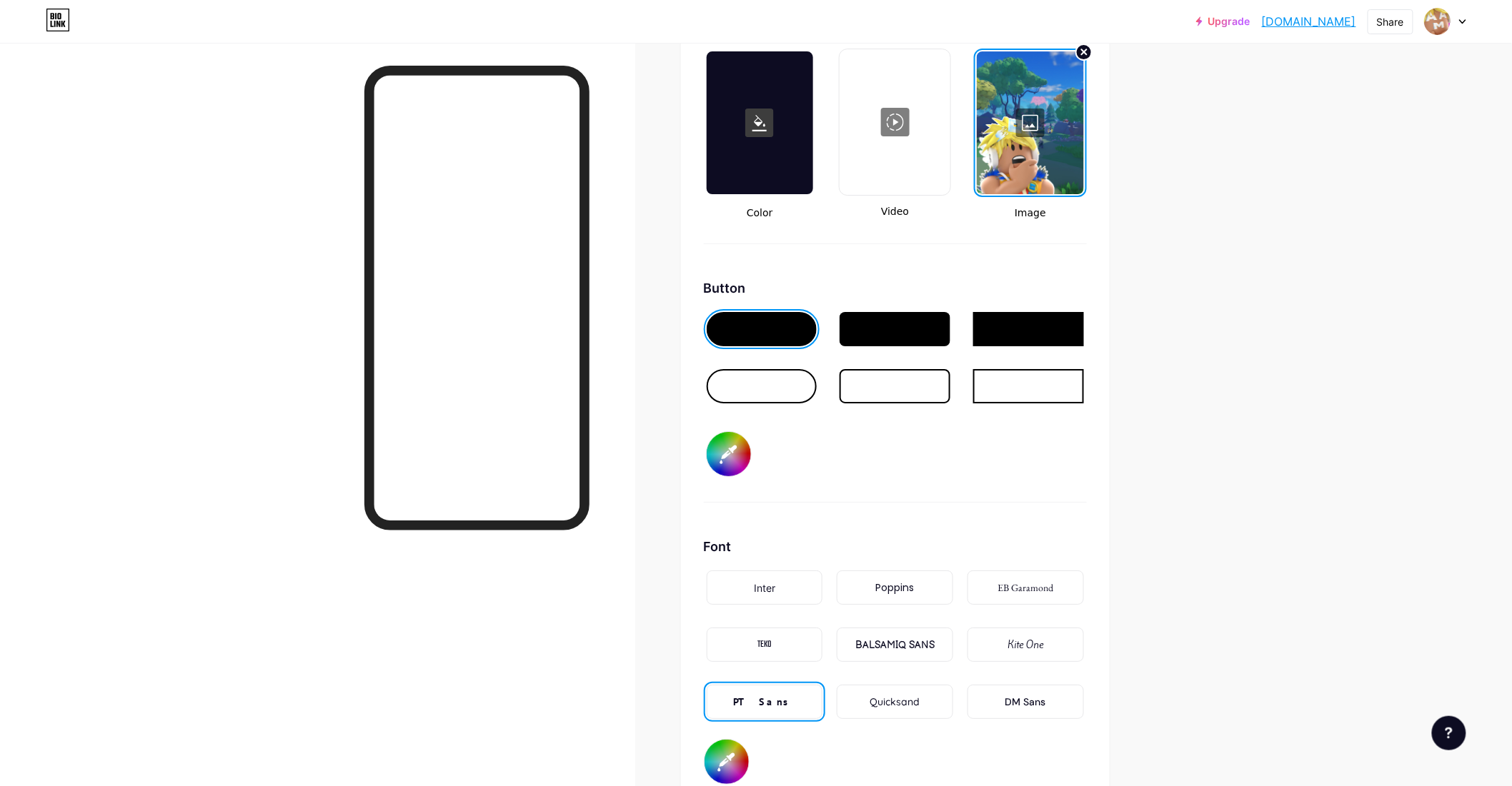
click at [862, 383] on div at bounding box center [895, 386] width 110 height 34
click at [746, 375] on div at bounding box center [762, 386] width 110 height 34
click at [722, 757] on input "#000000" at bounding box center [726, 762] width 45 height 45
type input "#ffffff"
click at [907, 324] on div at bounding box center [895, 329] width 110 height 34
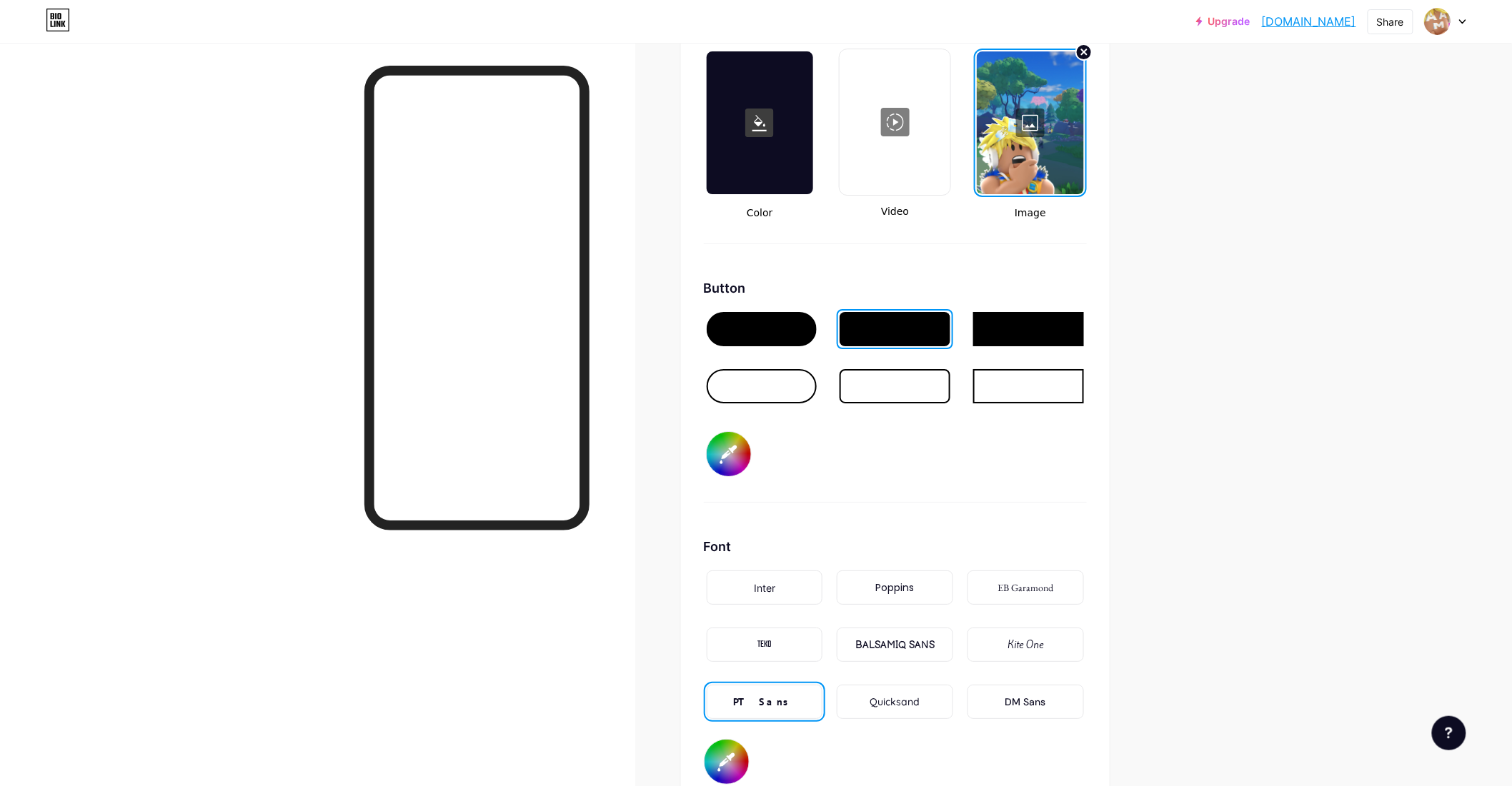
click at [768, 314] on div at bounding box center [762, 329] width 110 height 34
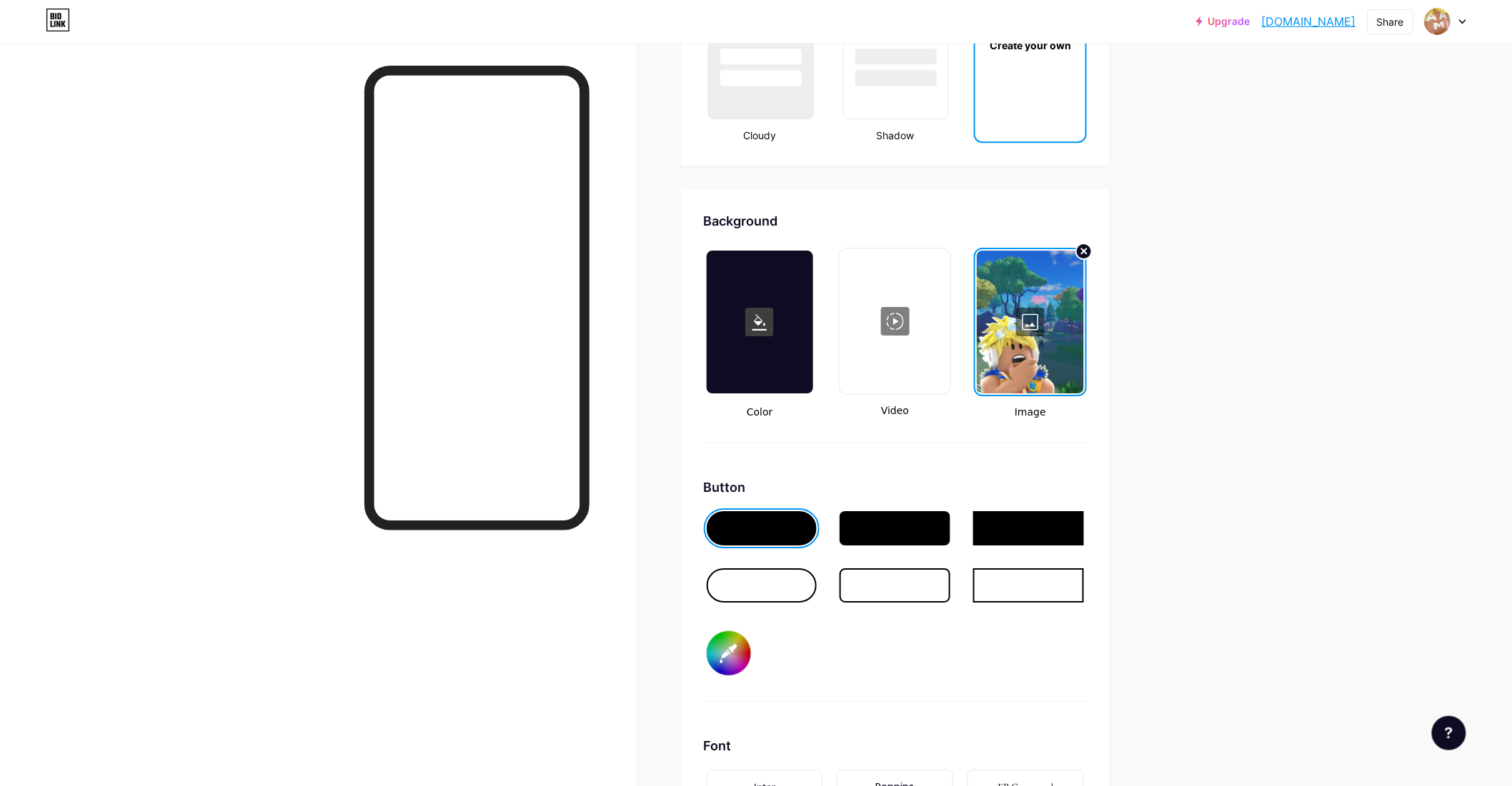
scroll to position [1726, 0]
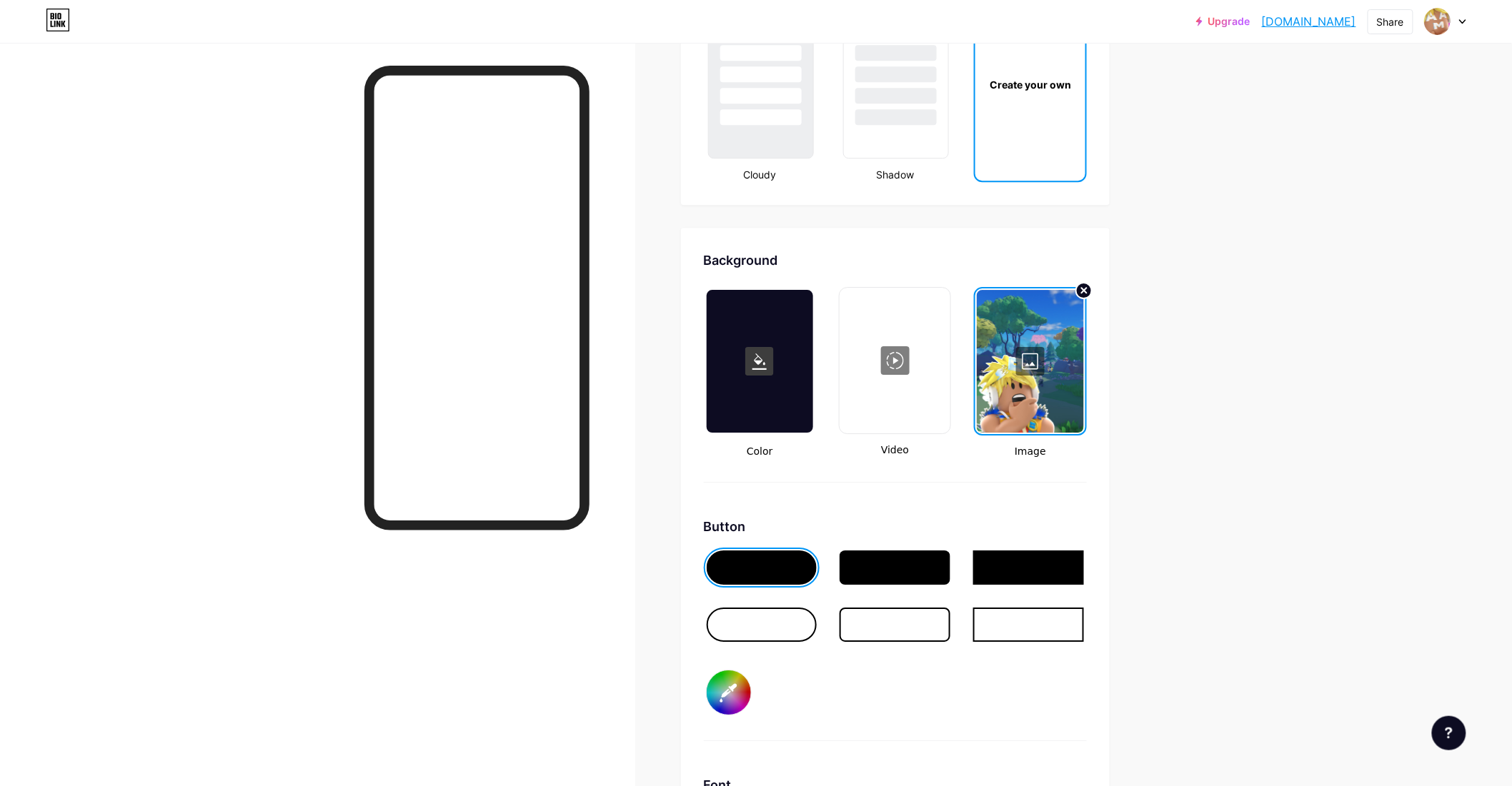
click at [913, 387] on div at bounding box center [895, 361] width 108 height 143
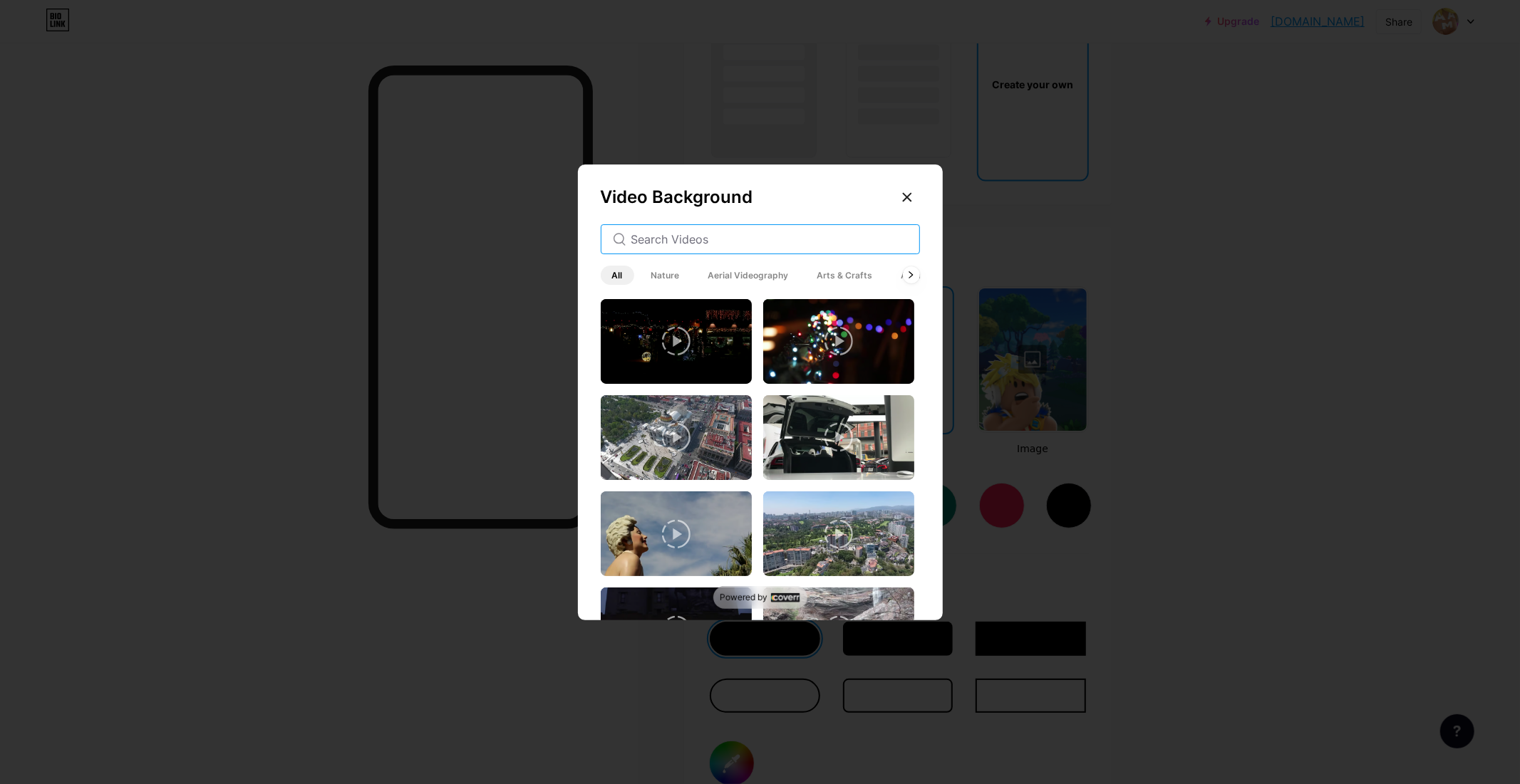
click at [711, 242] on input "text" at bounding box center [769, 239] width 276 height 17
type input "roblox"
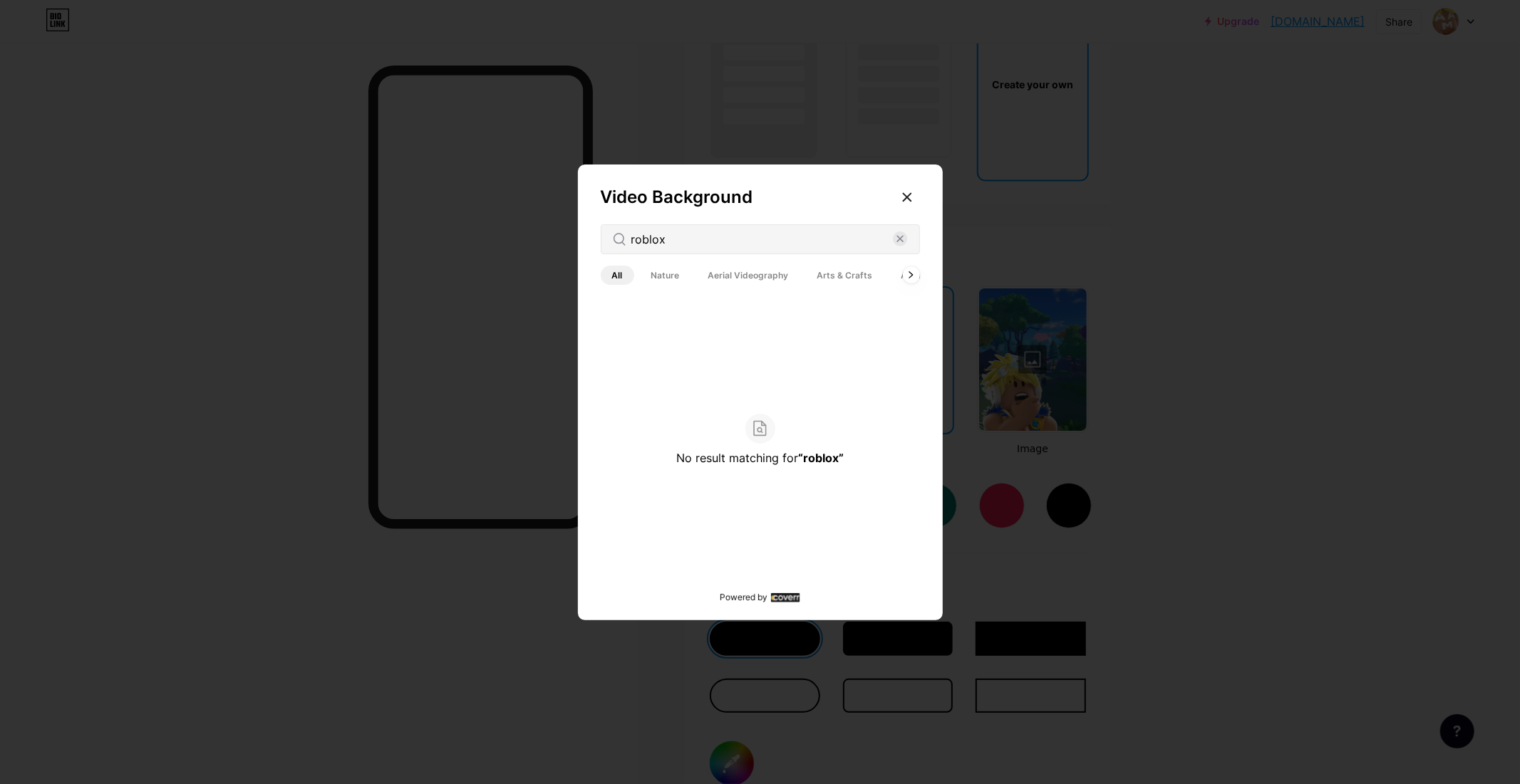
click at [850, 268] on span "Arts & Crafts" at bounding box center [845, 275] width 79 height 19
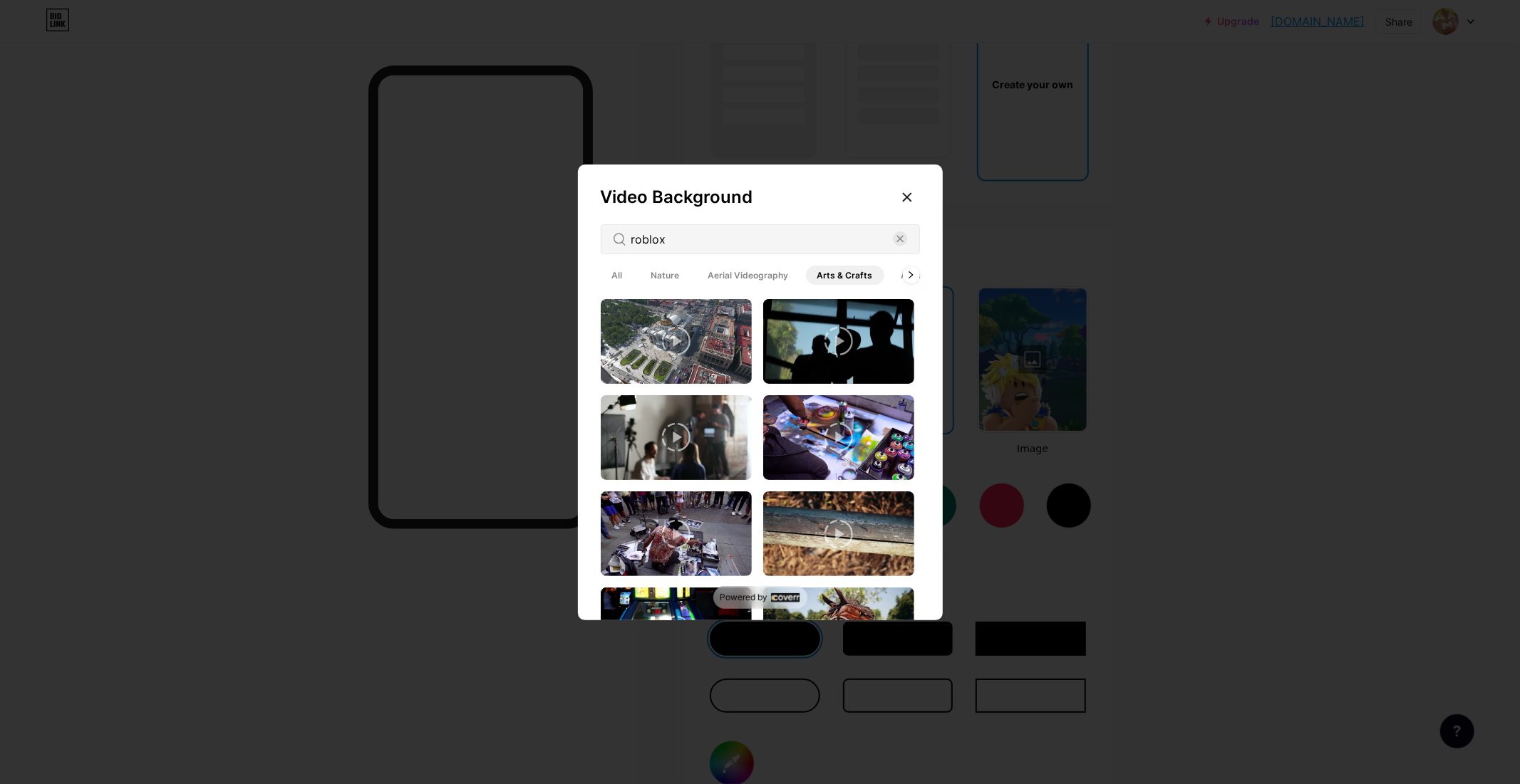
click at [779, 599] on rect at bounding box center [785, 598] width 28 height 9
click at [905, 197] on icon at bounding box center [908, 197] width 11 height 11
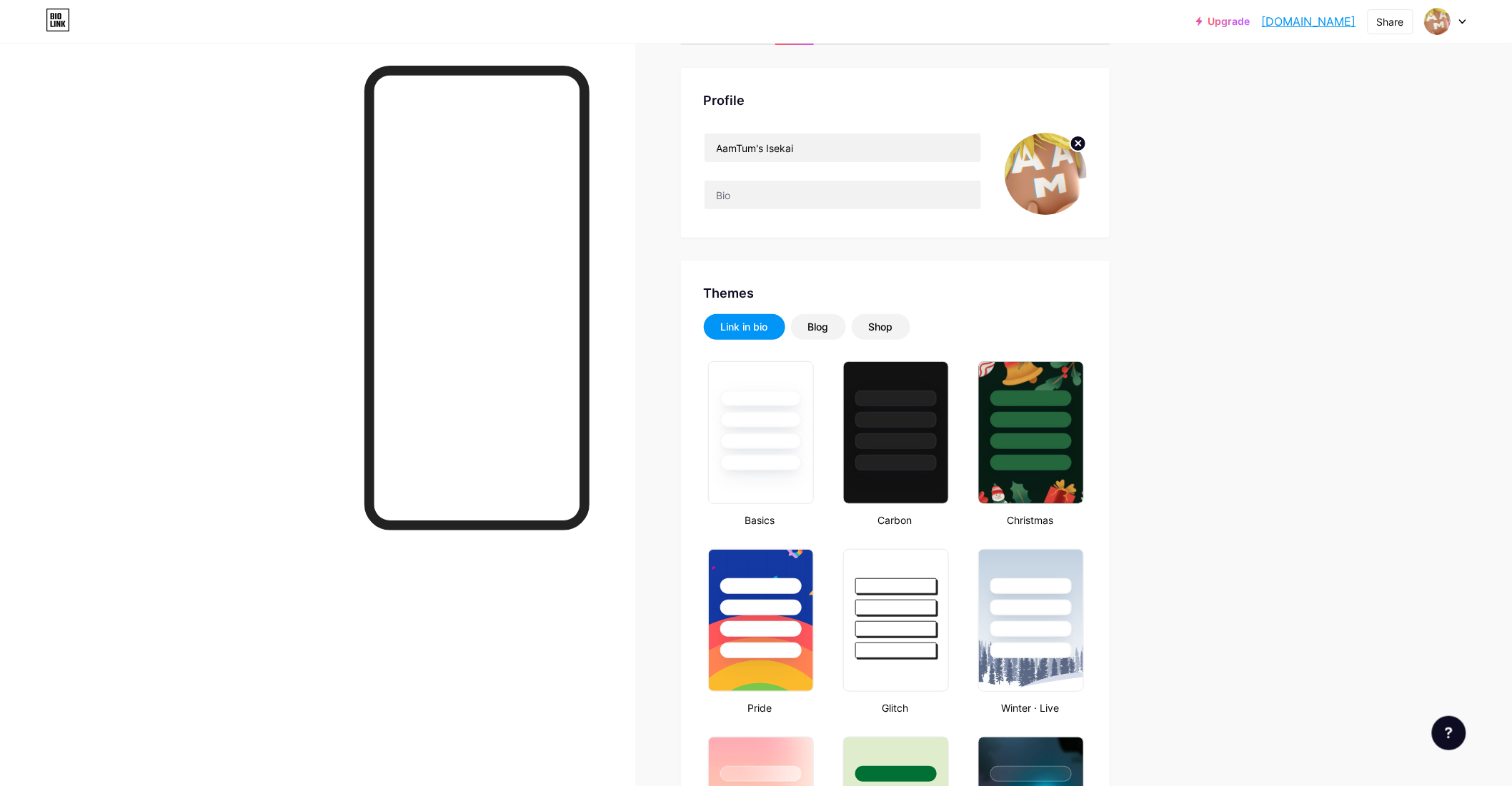
scroll to position [59, 0]
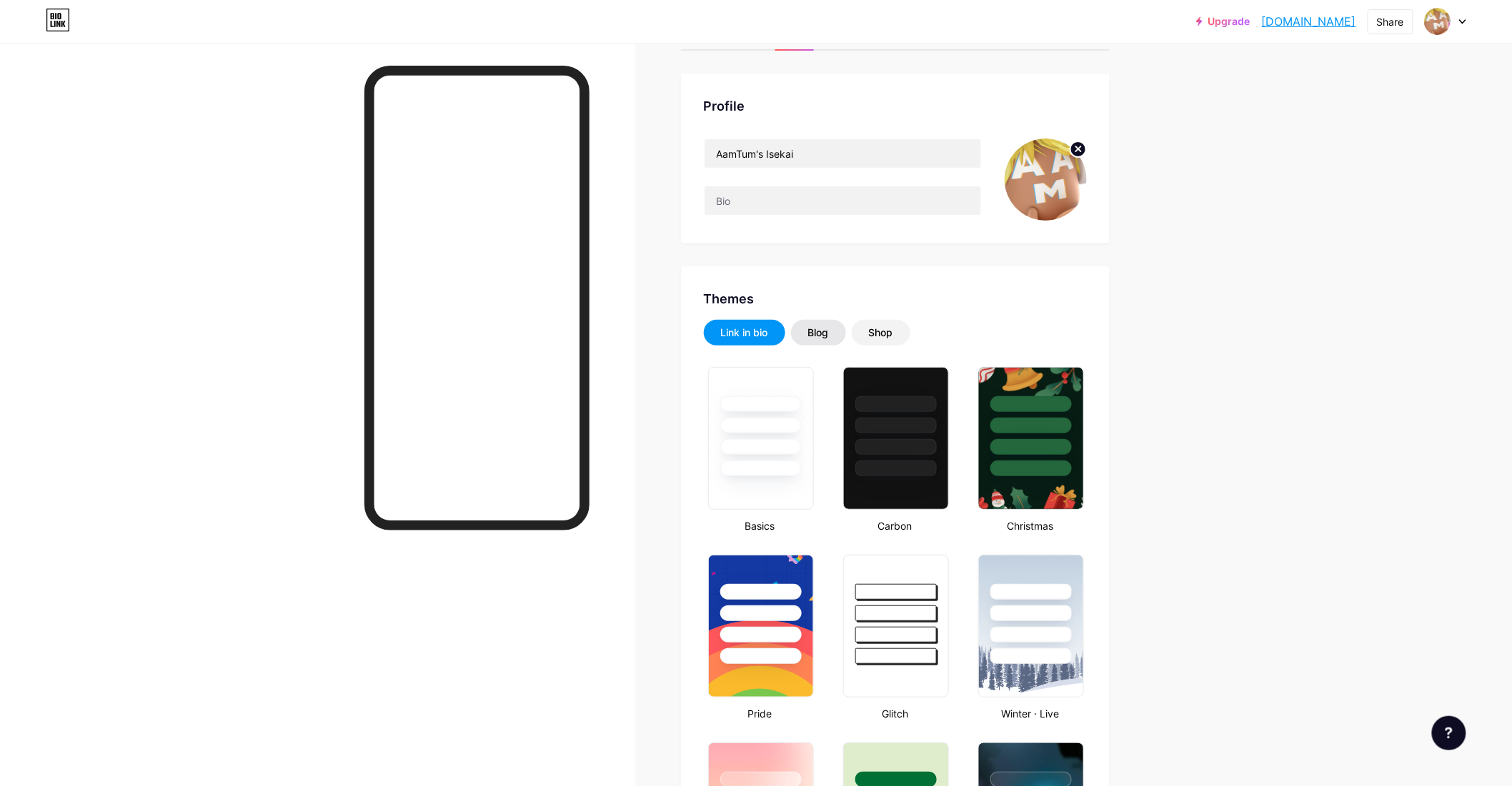
click at [845, 320] on div "Blog" at bounding box center [819, 332] width 55 height 26
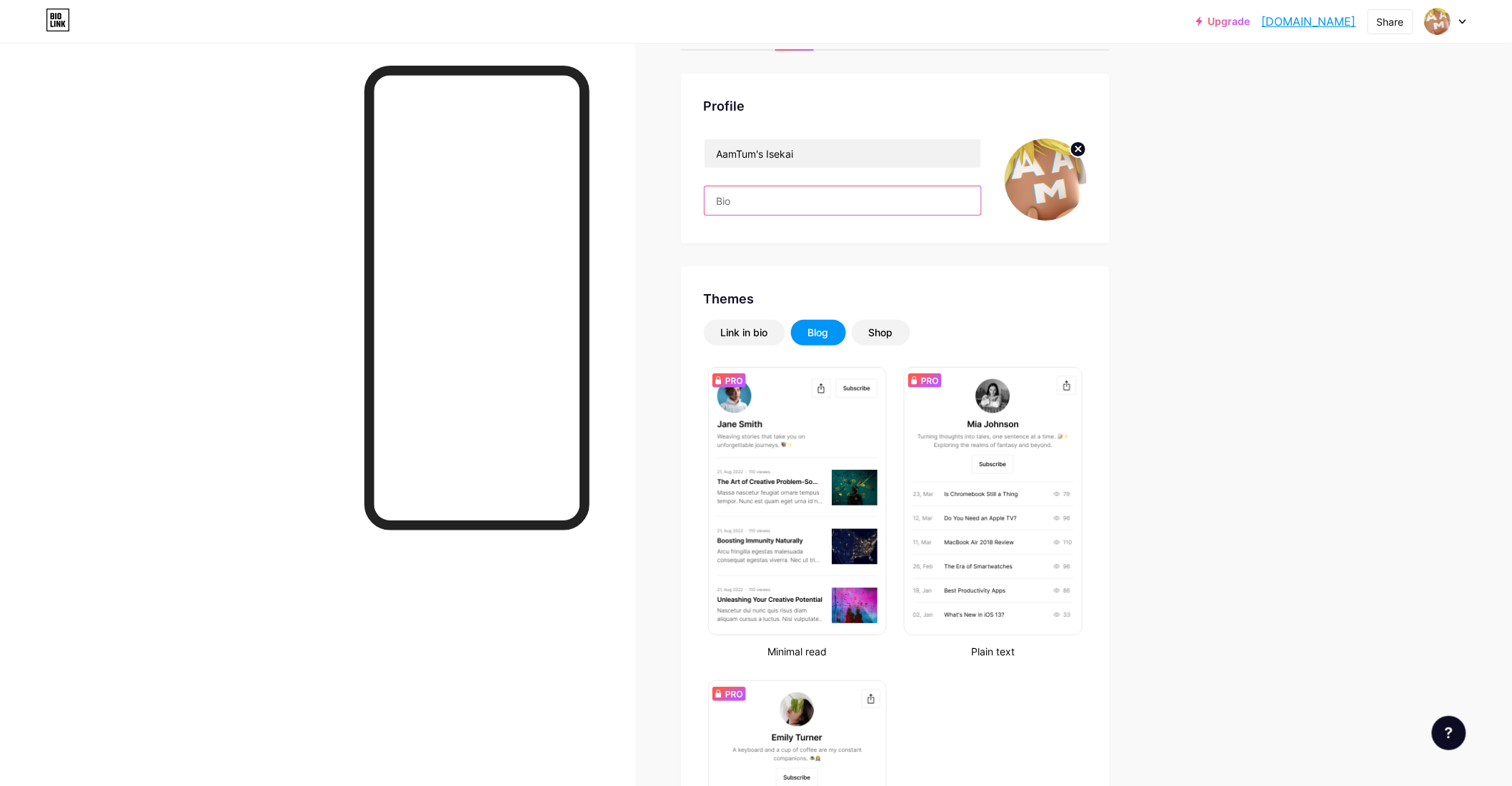
click at [755, 204] on input "text" at bounding box center [843, 201] width 277 height 29
click at [865, 330] on div "Shop" at bounding box center [882, 332] width 59 height 26
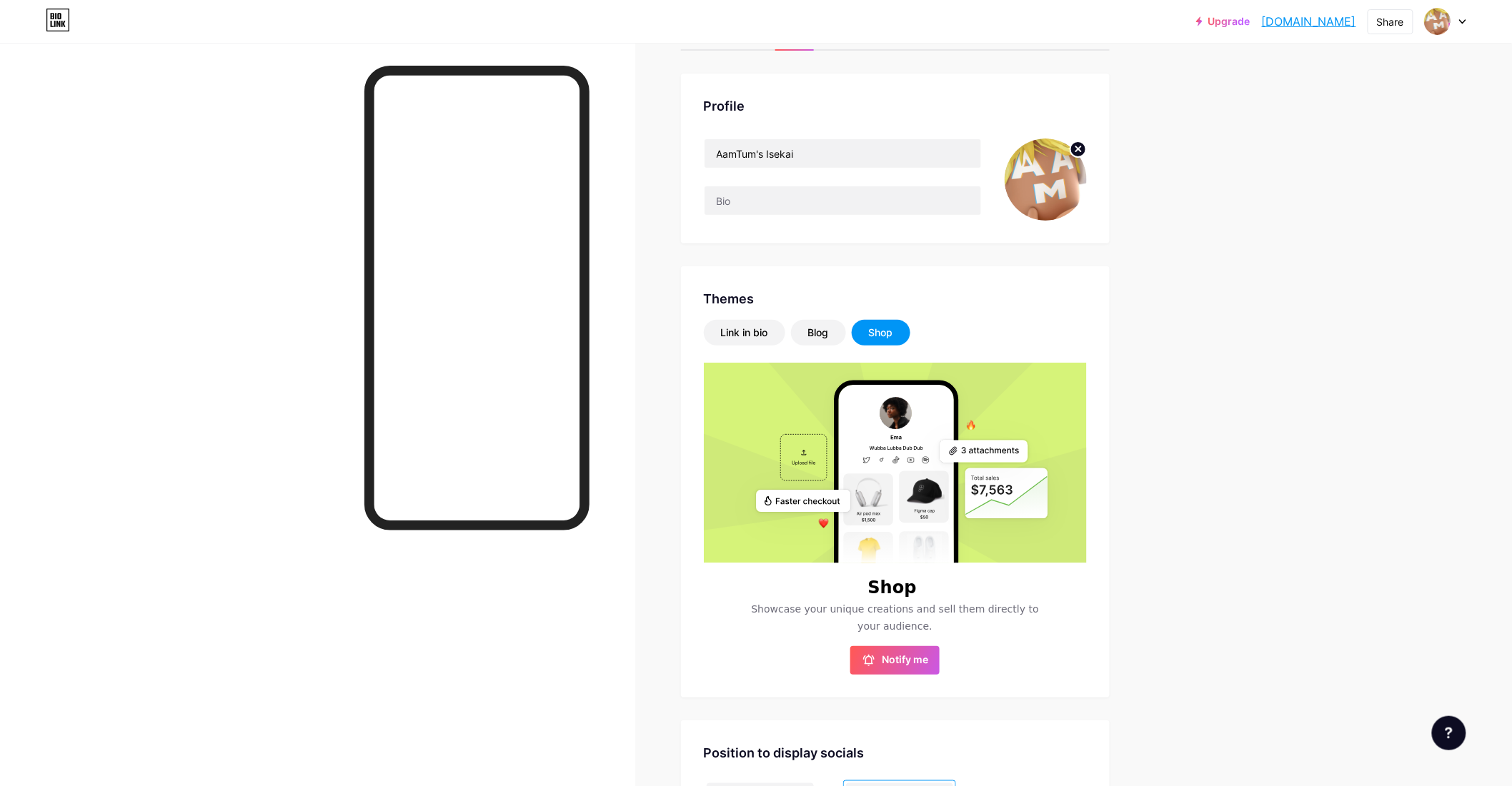
click at [875, 334] on div "Shop" at bounding box center [882, 332] width 25 height 14
click at [820, 338] on div "Blog" at bounding box center [819, 332] width 21 height 14
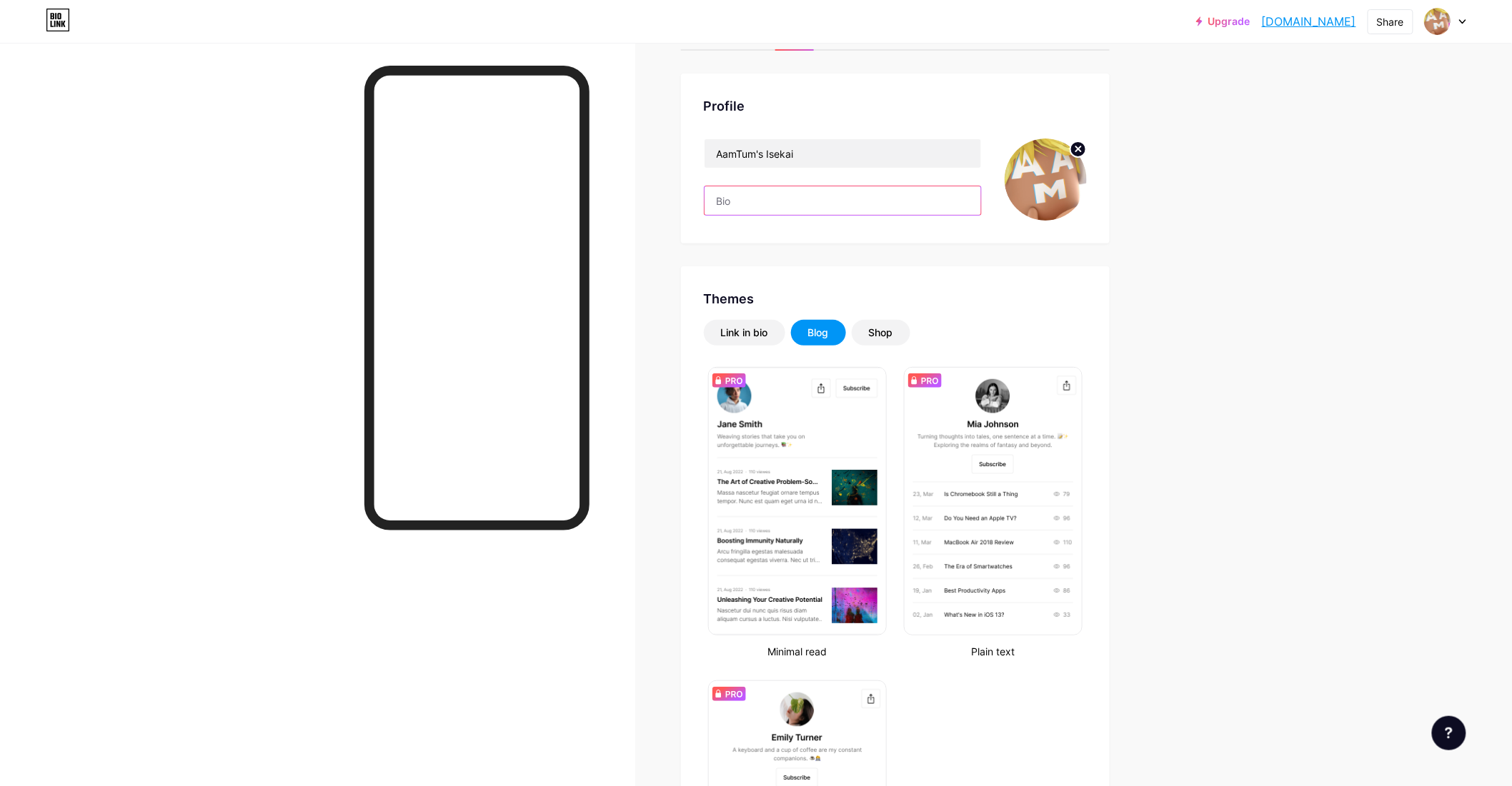
click at [791, 198] on input "text" at bounding box center [843, 201] width 277 height 29
type input "o"
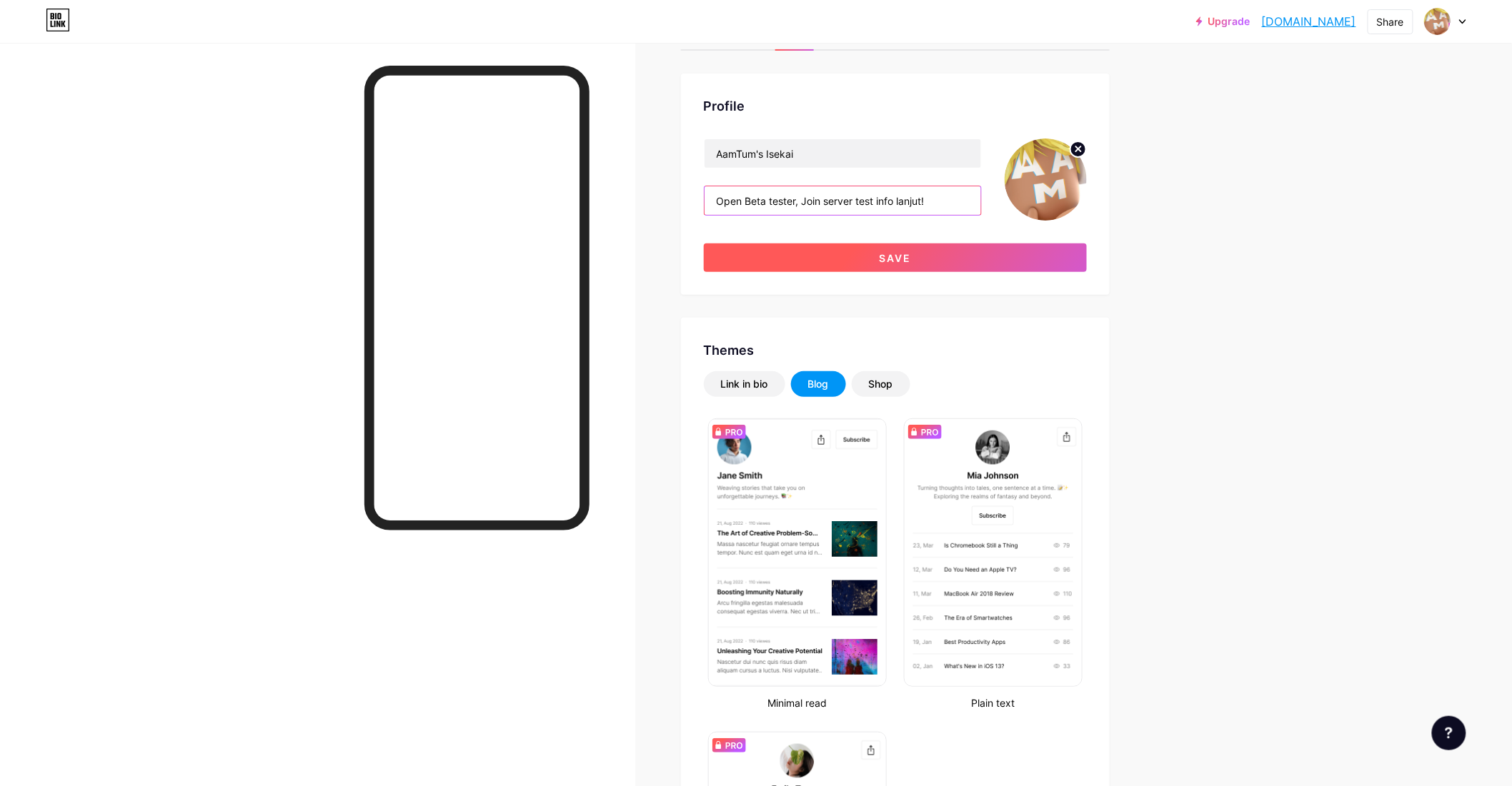
type input "Open Beta tester, Join server test info lanjut!"
click at [1030, 261] on button "Save" at bounding box center [895, 258] width 383 height 29
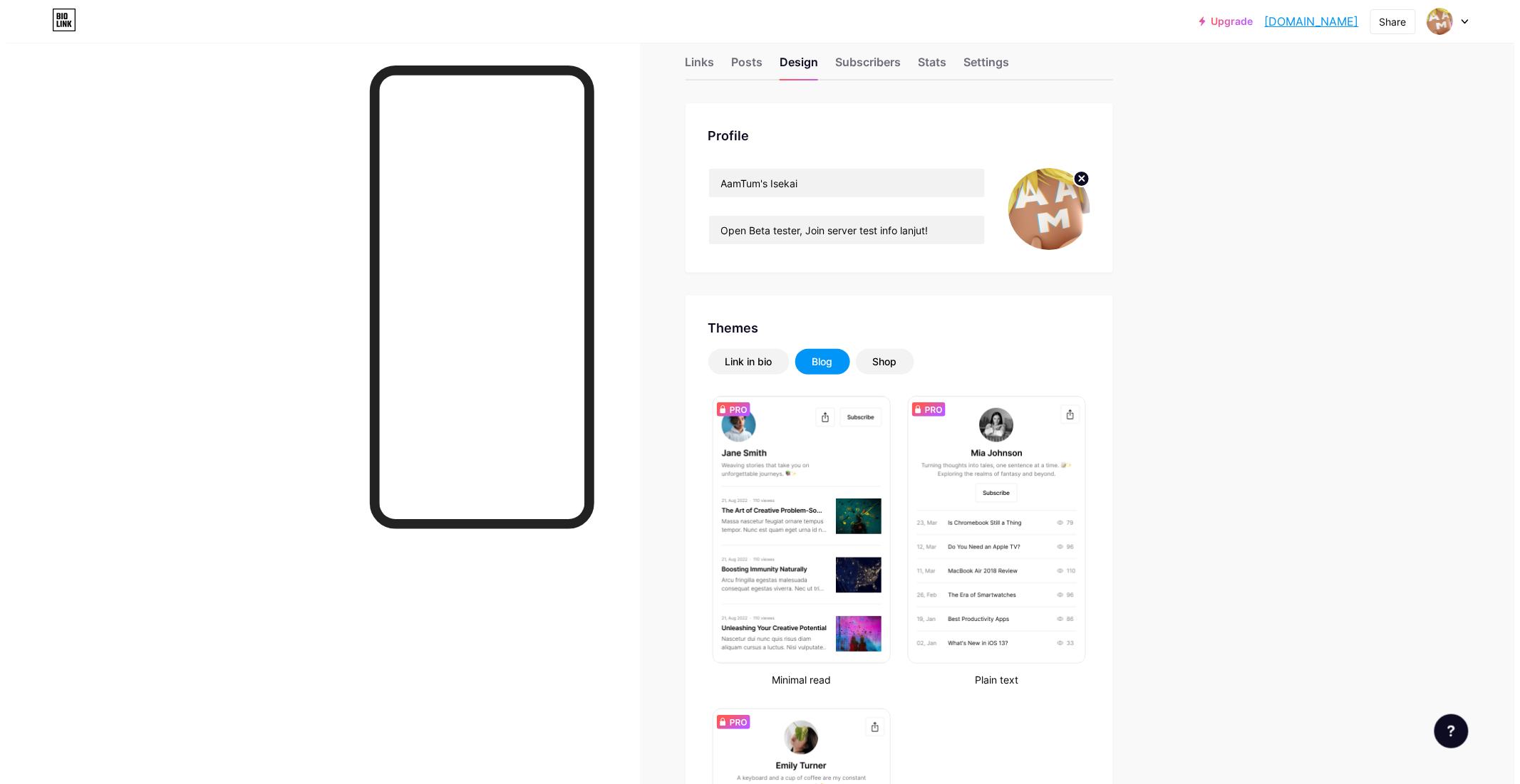
scroll to position [0, 0]
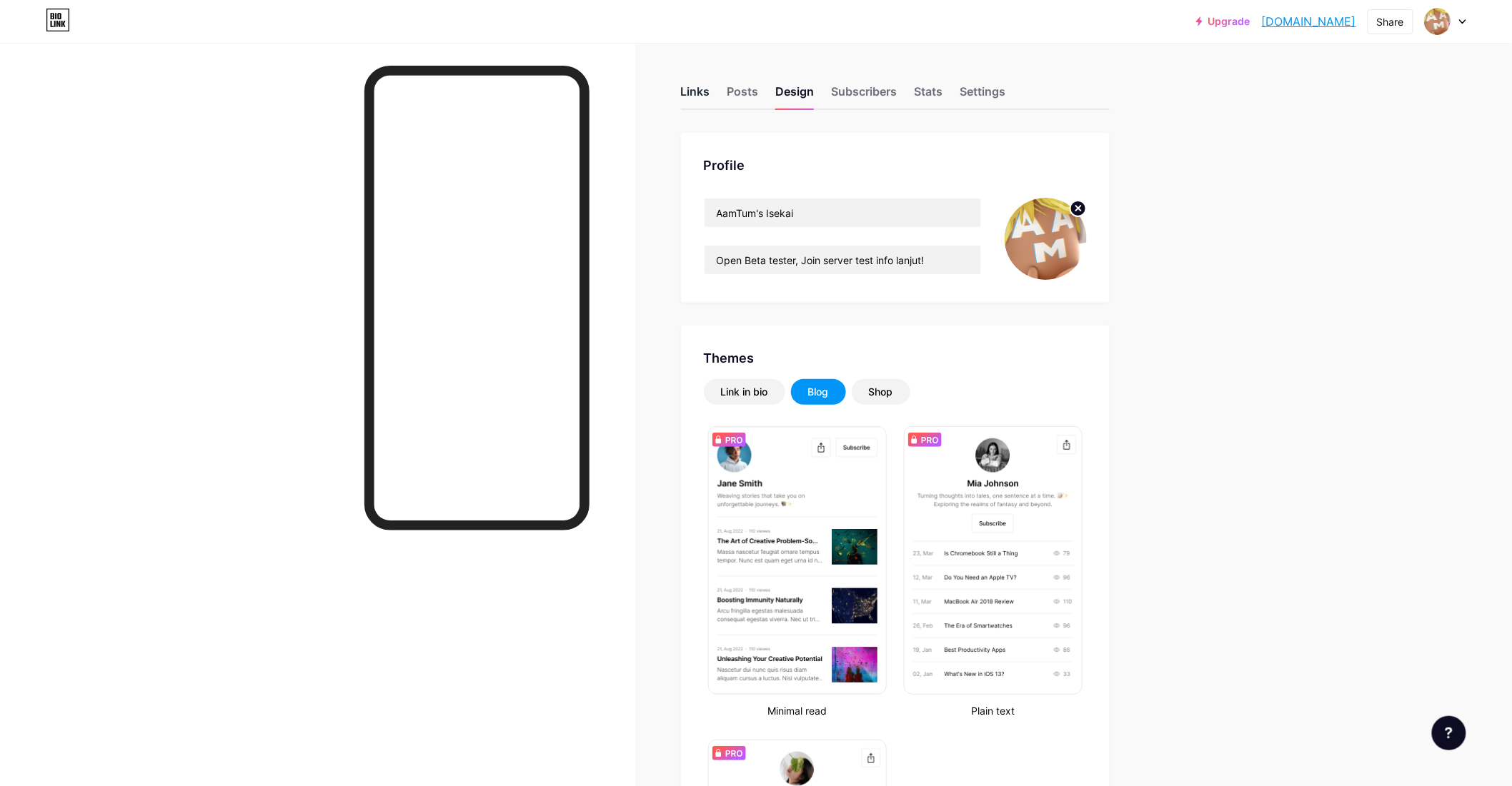
click at [708, 96] on div "Links" at bounding box center [695, 95] width 30 height 26
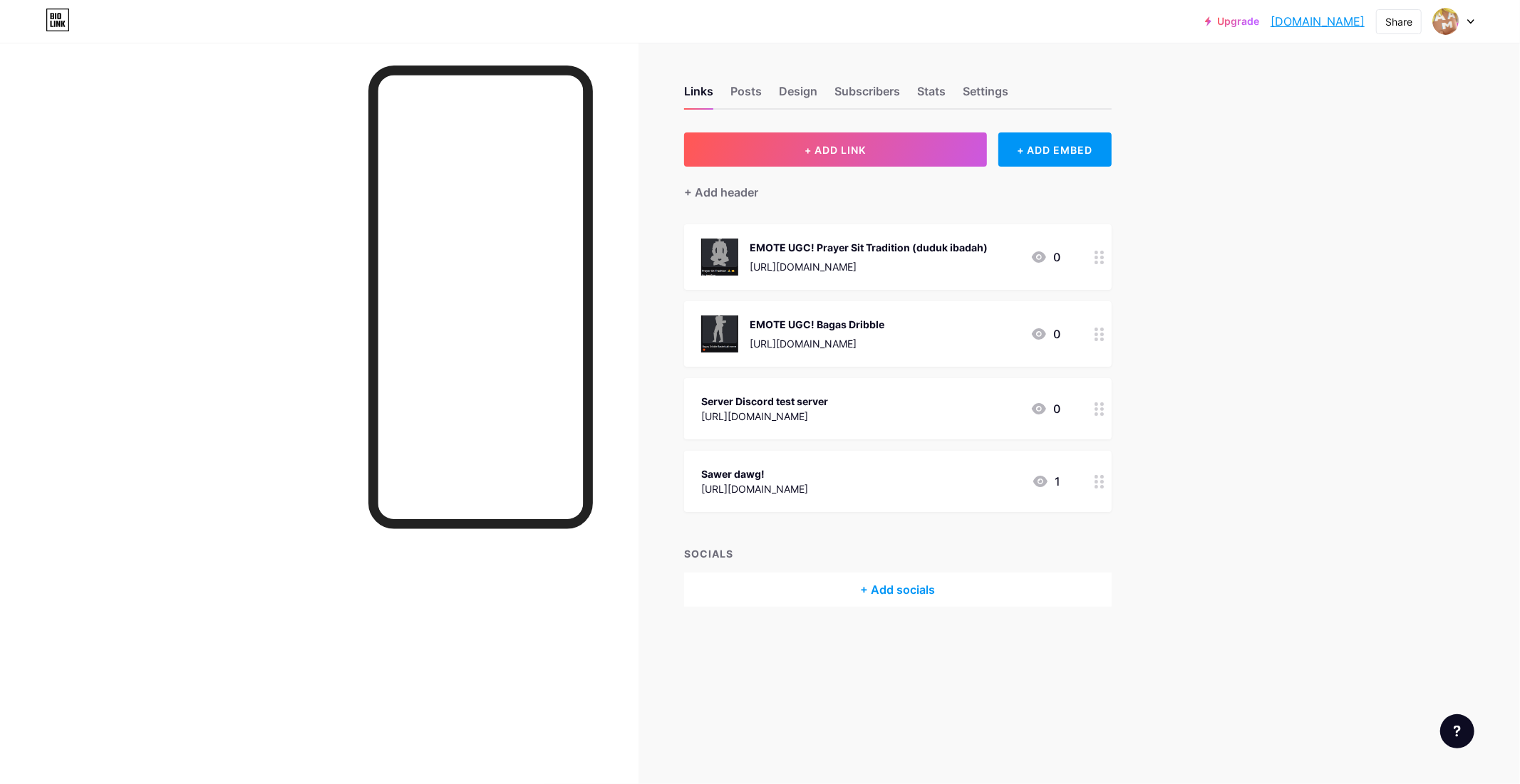
click at [970, 411] on div "Server Discord test server [URL][DOMAIN_NAME] 0" at bounding box center [881, 409] width 359 height 33
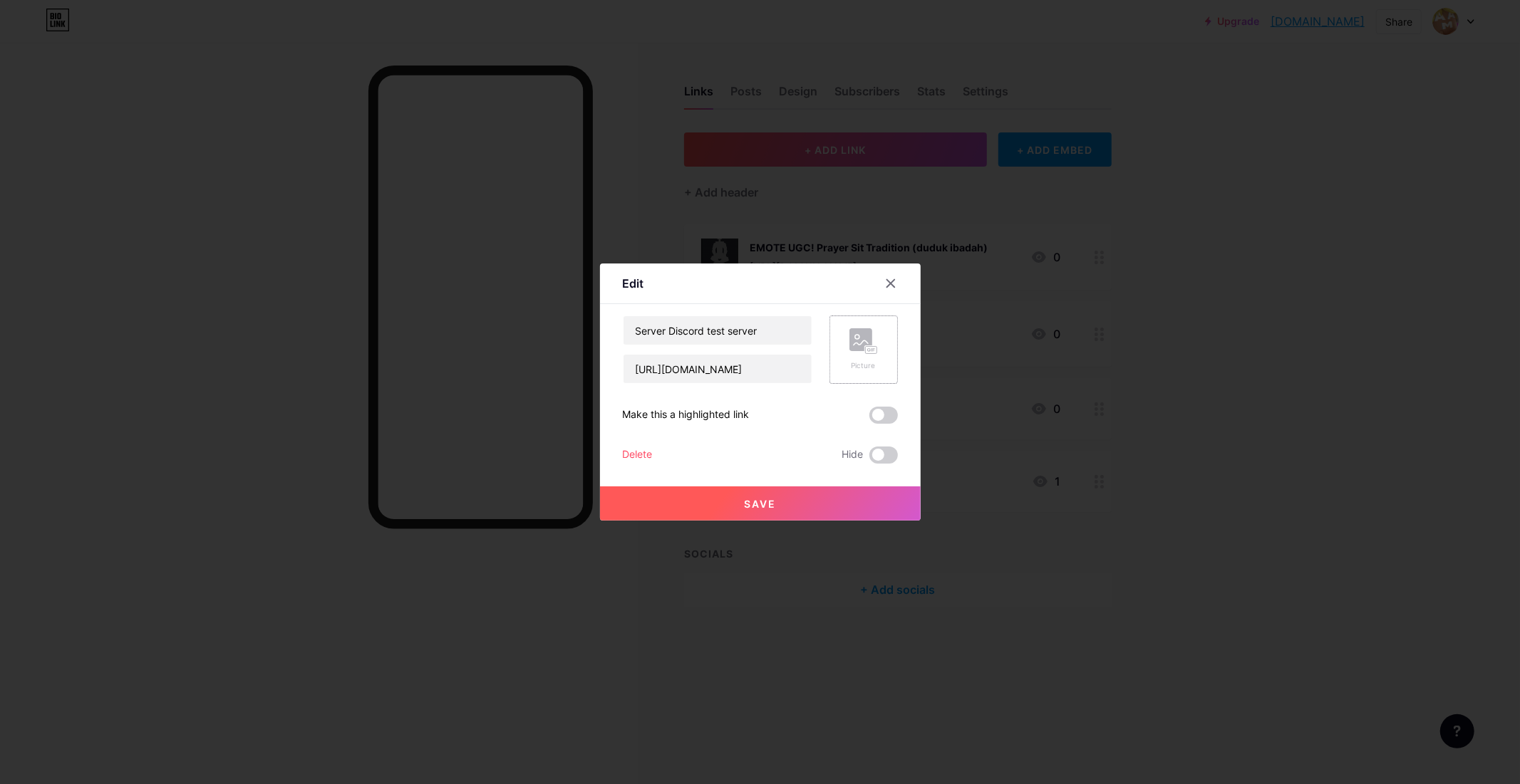
click at [861, 361] on div "Picture" at bounding box center [864, 365] width 28 height 10
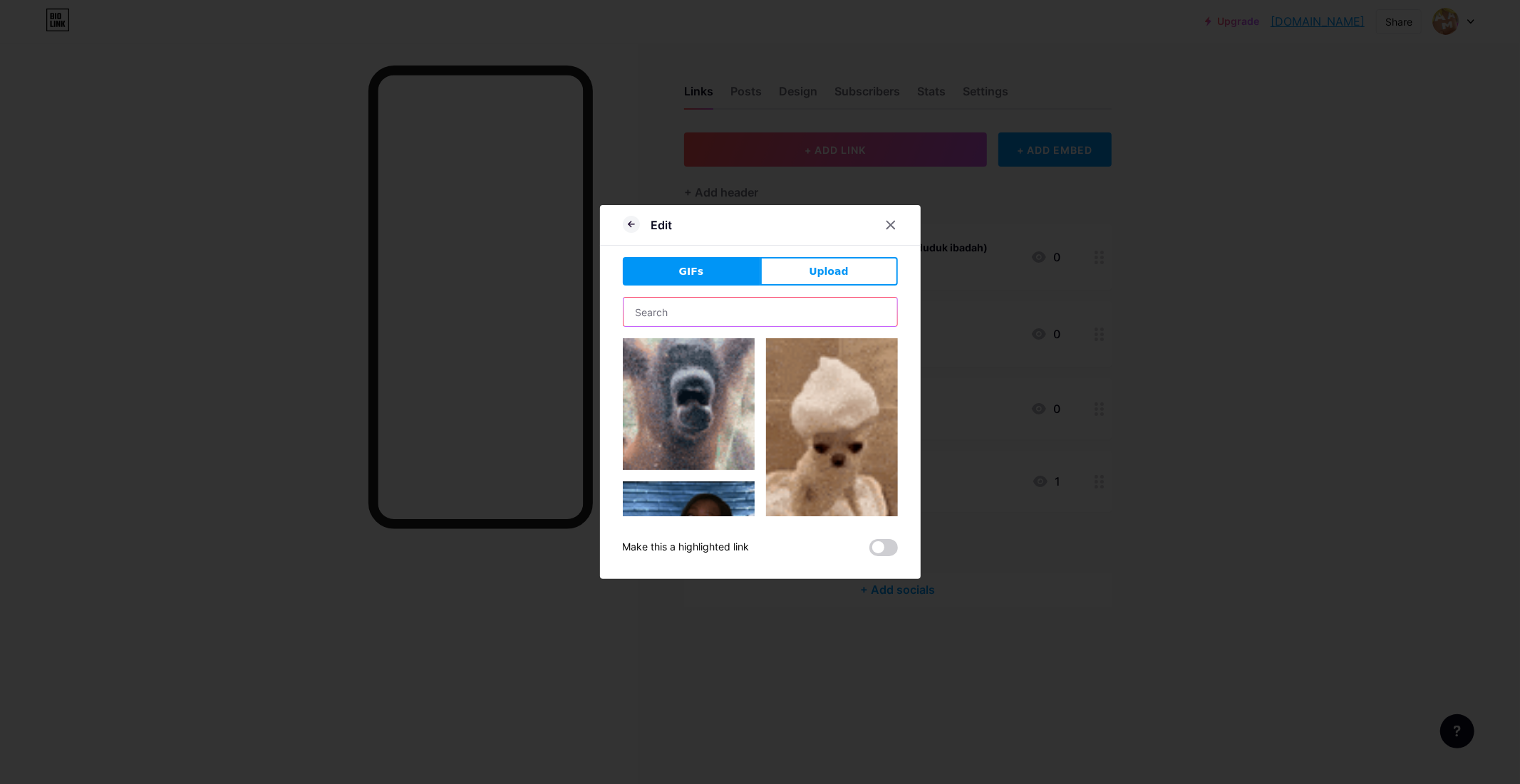
click at [801, 307] on input "text" at bounding box center [760, 312] width 273 height 28
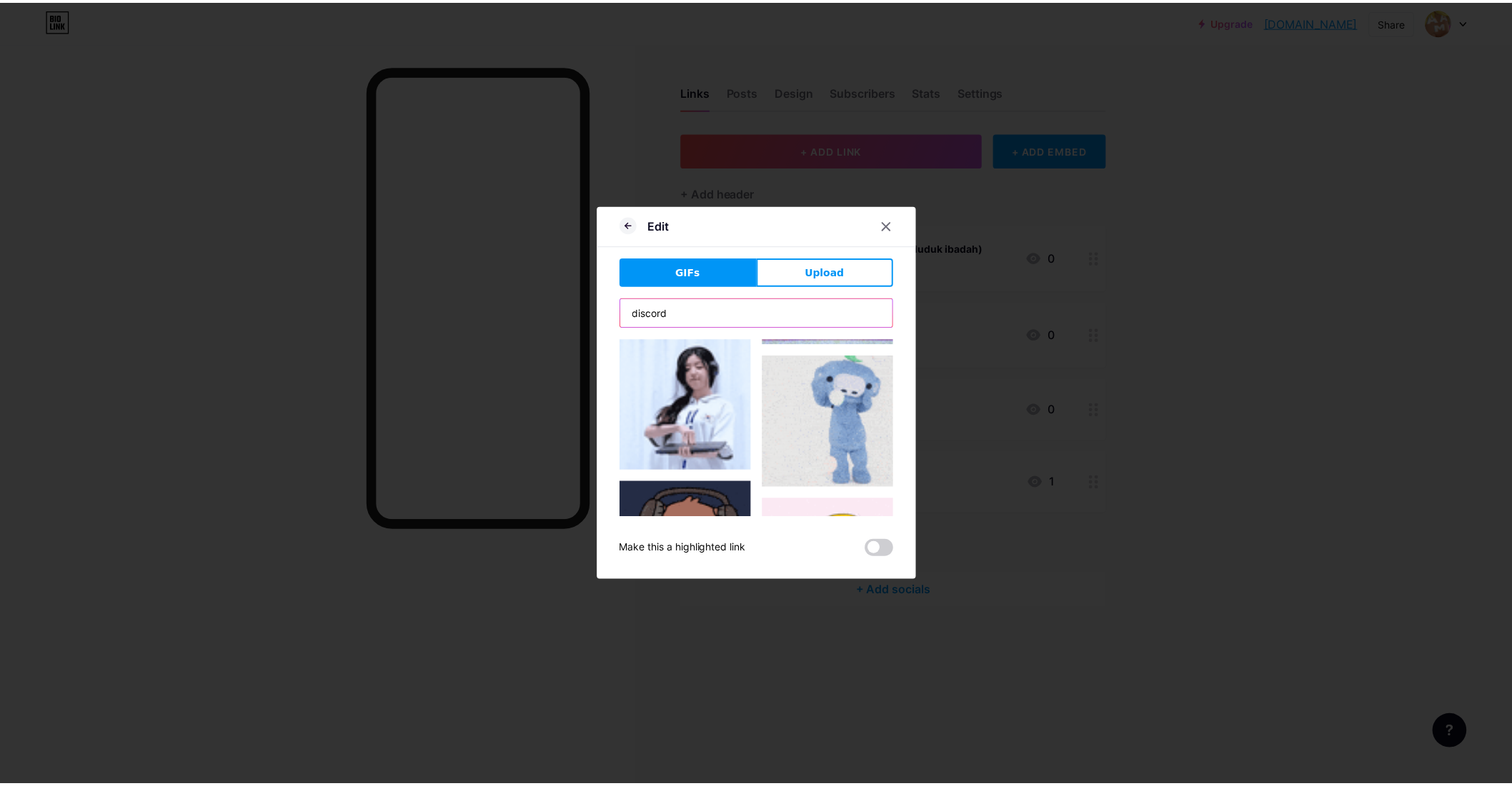
scroll to position [1168, 0]
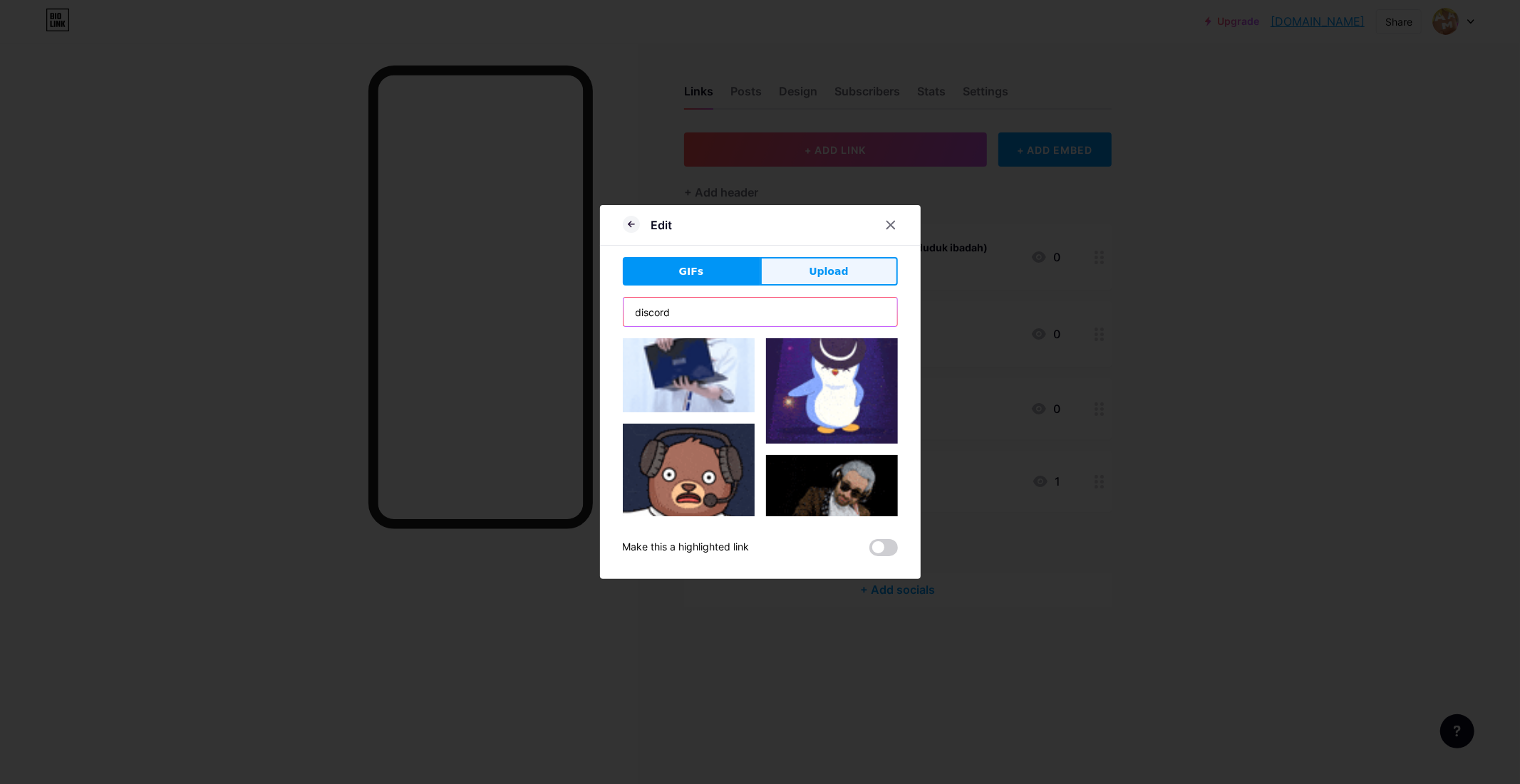
type input "discord"
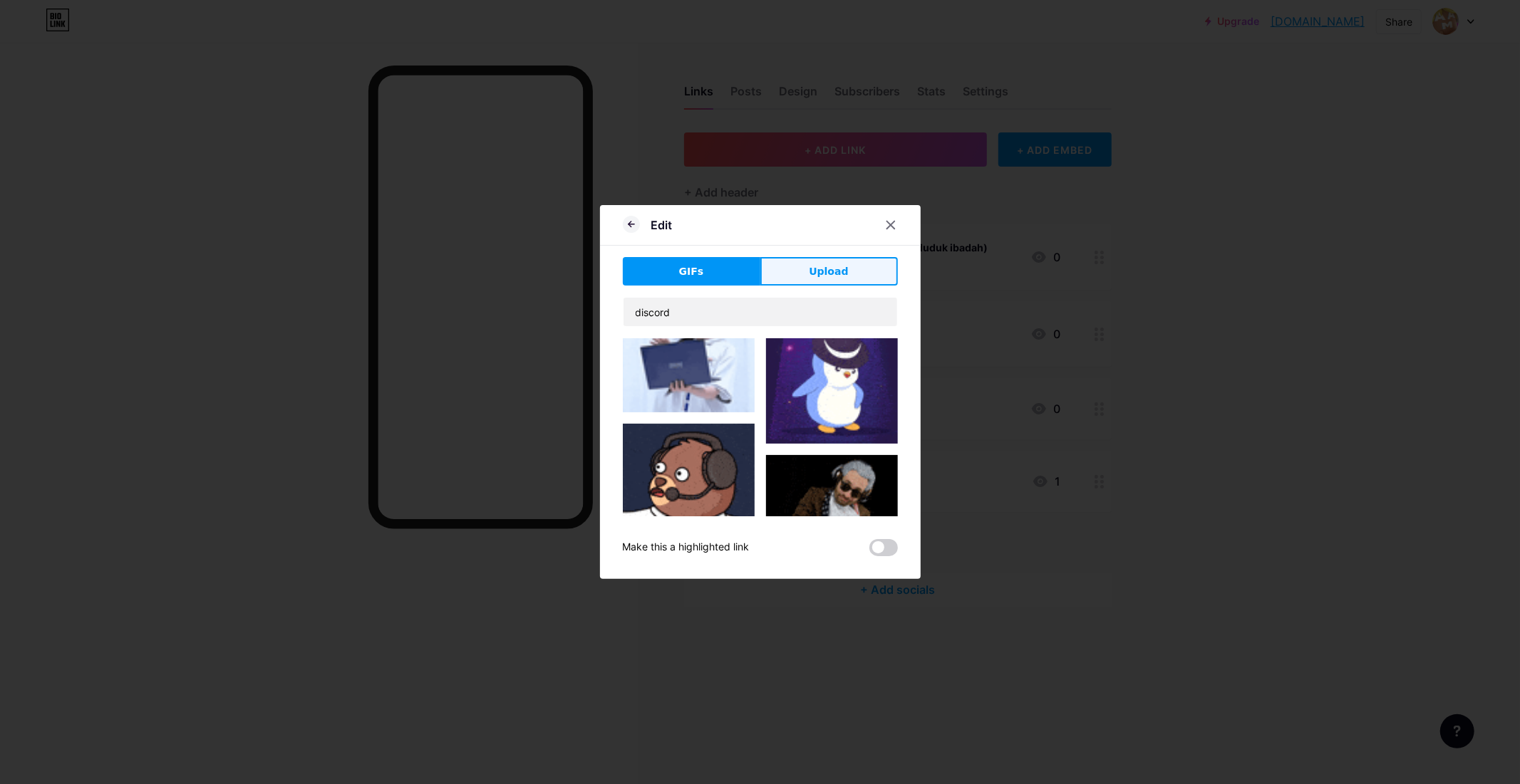
click at [853, 268] on button "Upload" at bounding box center [829, 271] width 138 height 28
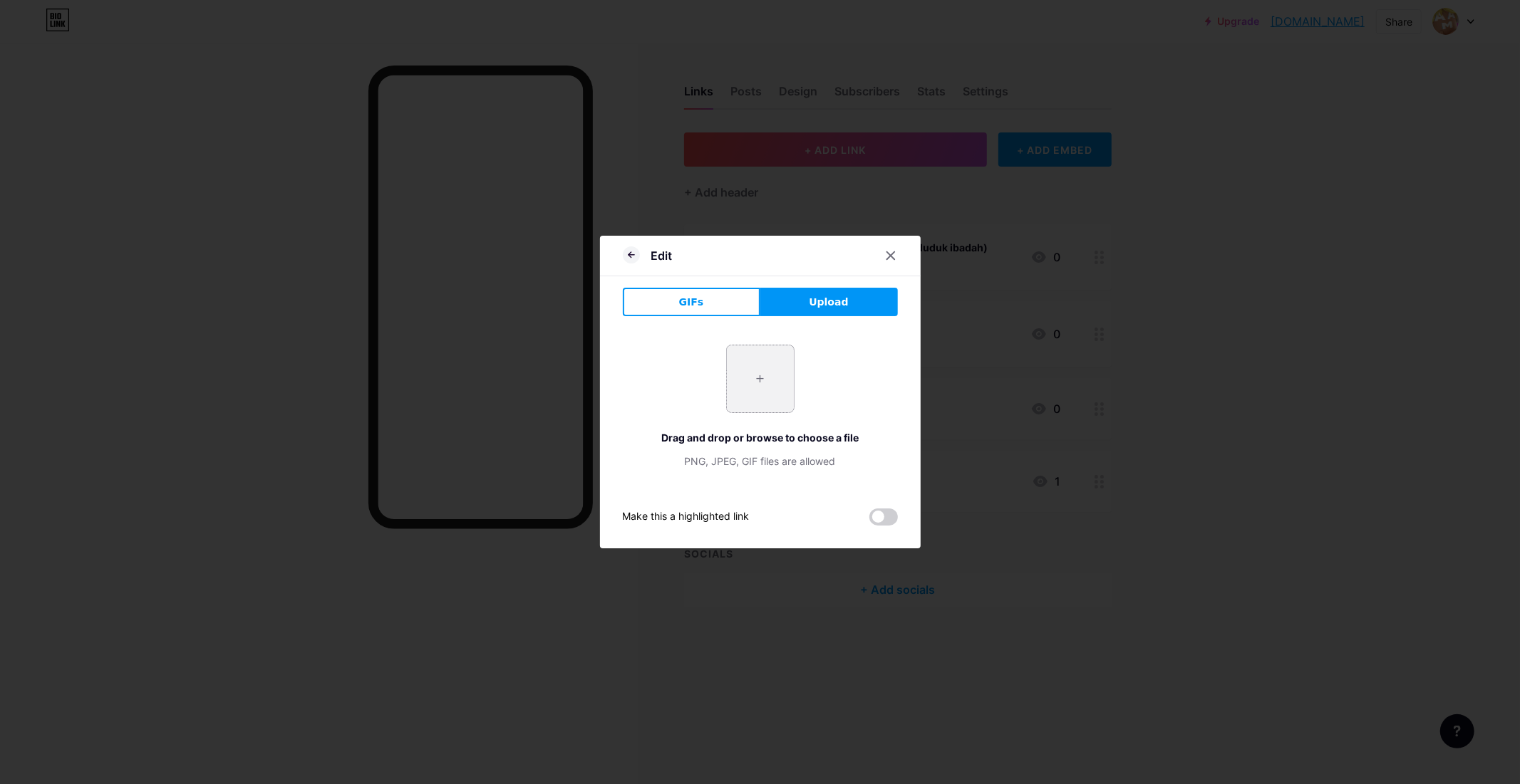
click at [744, 400] on input "file" at bounding box center [760, 379] width 67 height 67
drag, startPoint x: 713, startPoint y: 272, endPoint x: 738, endPoint y: 294, distance: 33.3
click at [720, 279] on div "Edit GIFs Upload Content YouTube Play YouTube video without leaving your page. …" at bounding box center [760, 392] width 321 height 313
click at [738, 294] on button "GIFs" at bounding box center [691, 302] width 138 height 28
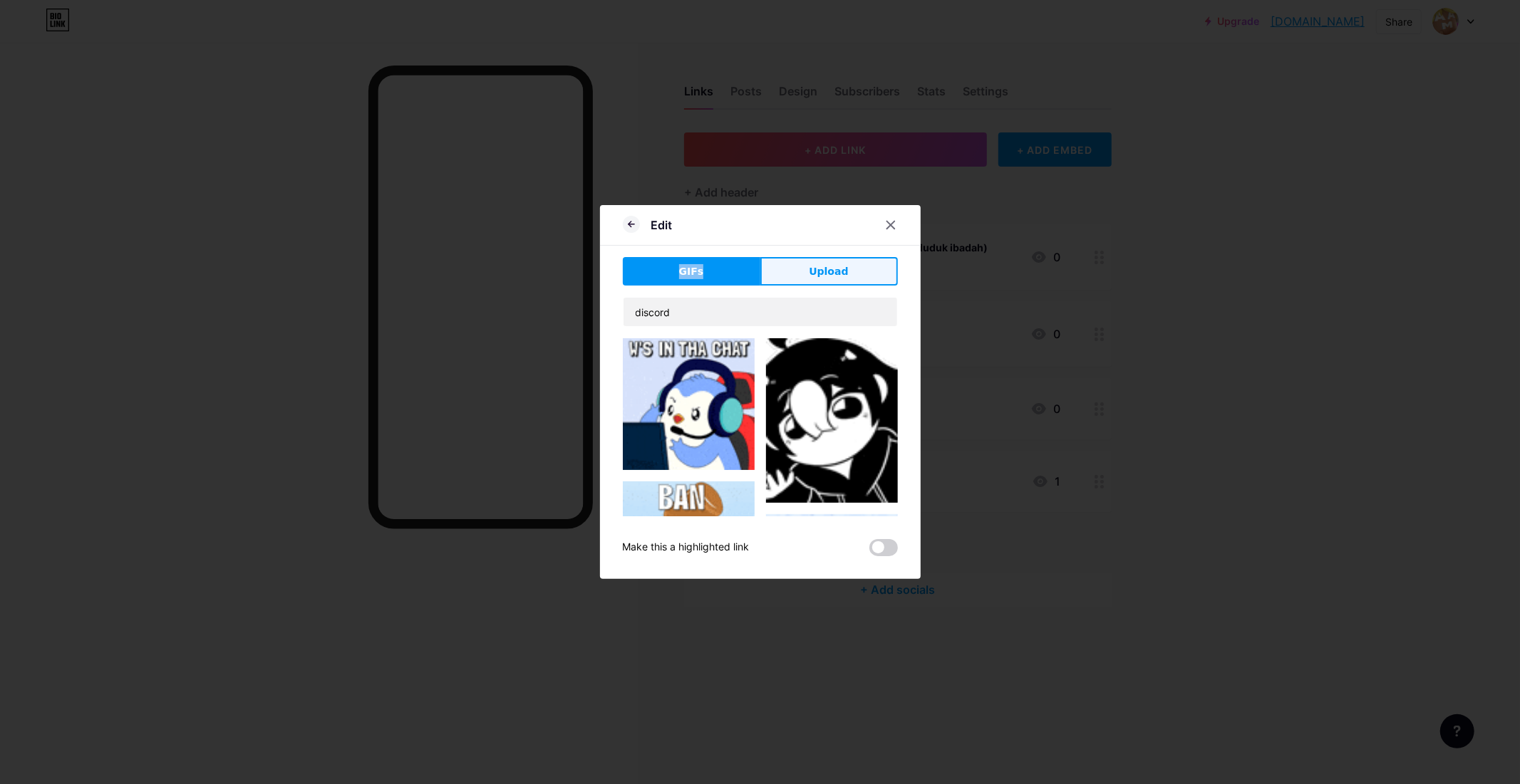
click at [845, 284] on button "Upload" at bounding box center [829, 271] width 138 height 28
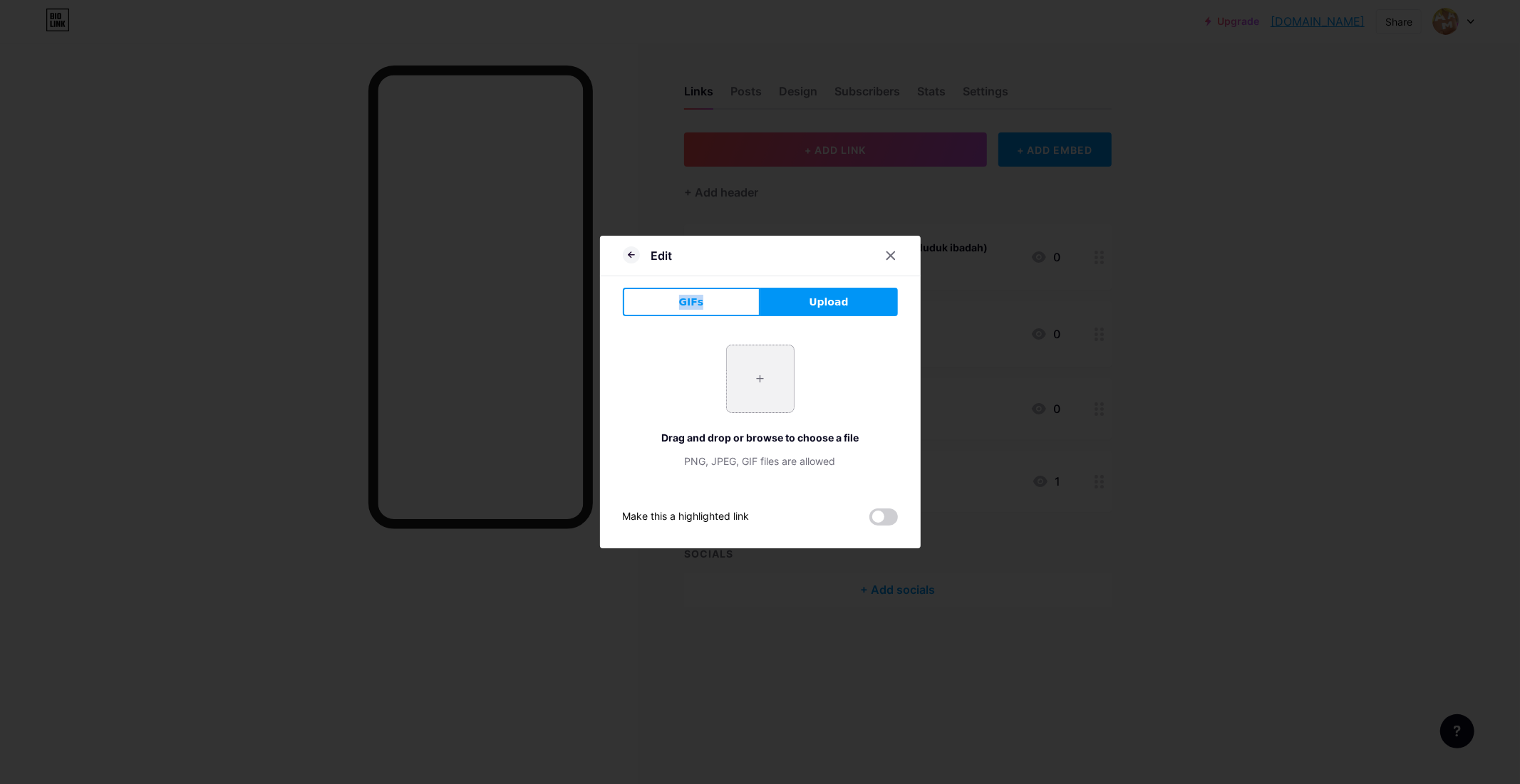
click at [740, 387] on input "file" at bounding box center [760, 379] width 67 height 67
type input "C:\fakepath\noFilter.png"
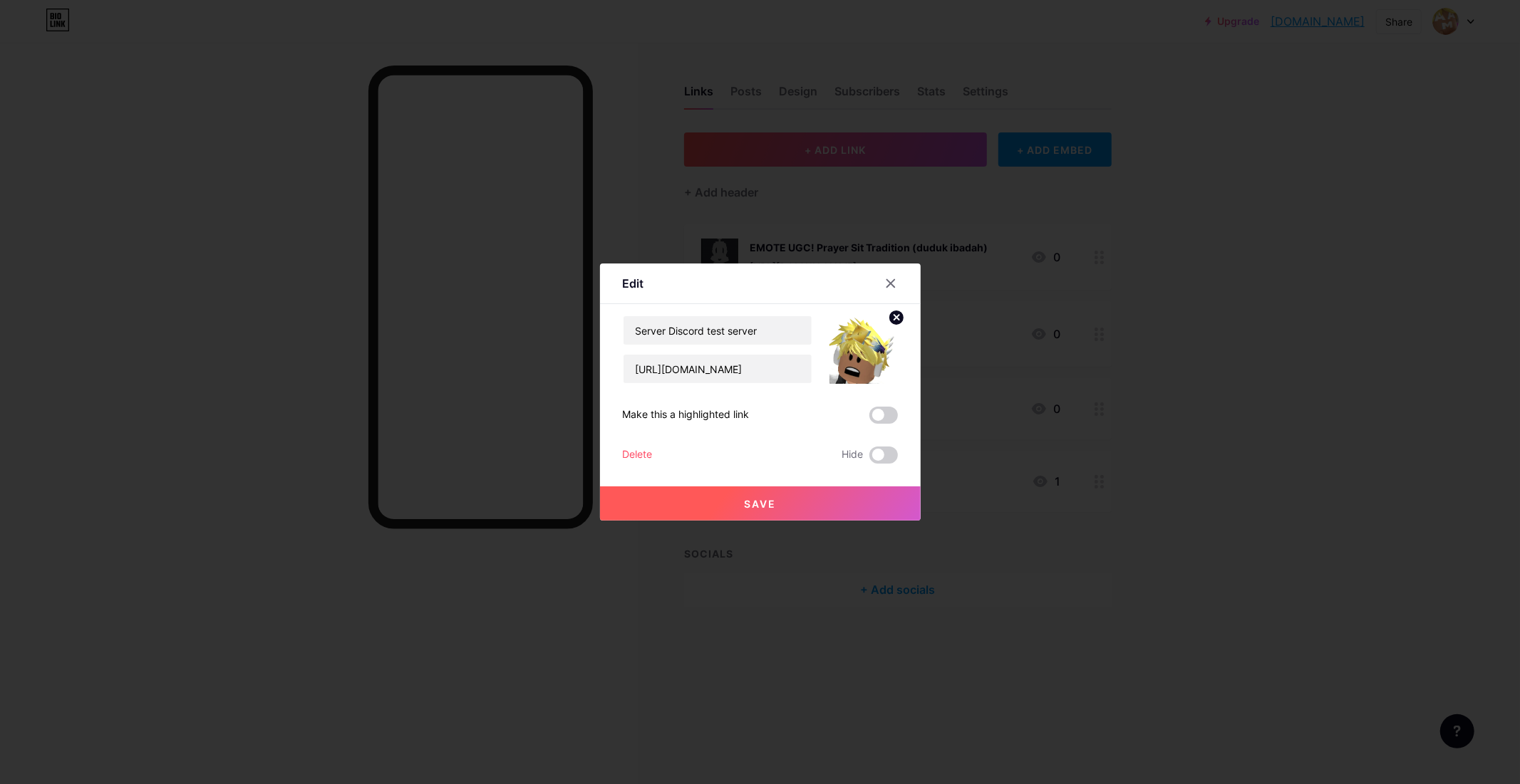
click at [886, 499] on button "Save" at bounding box center [760, 504] width 321 height 34
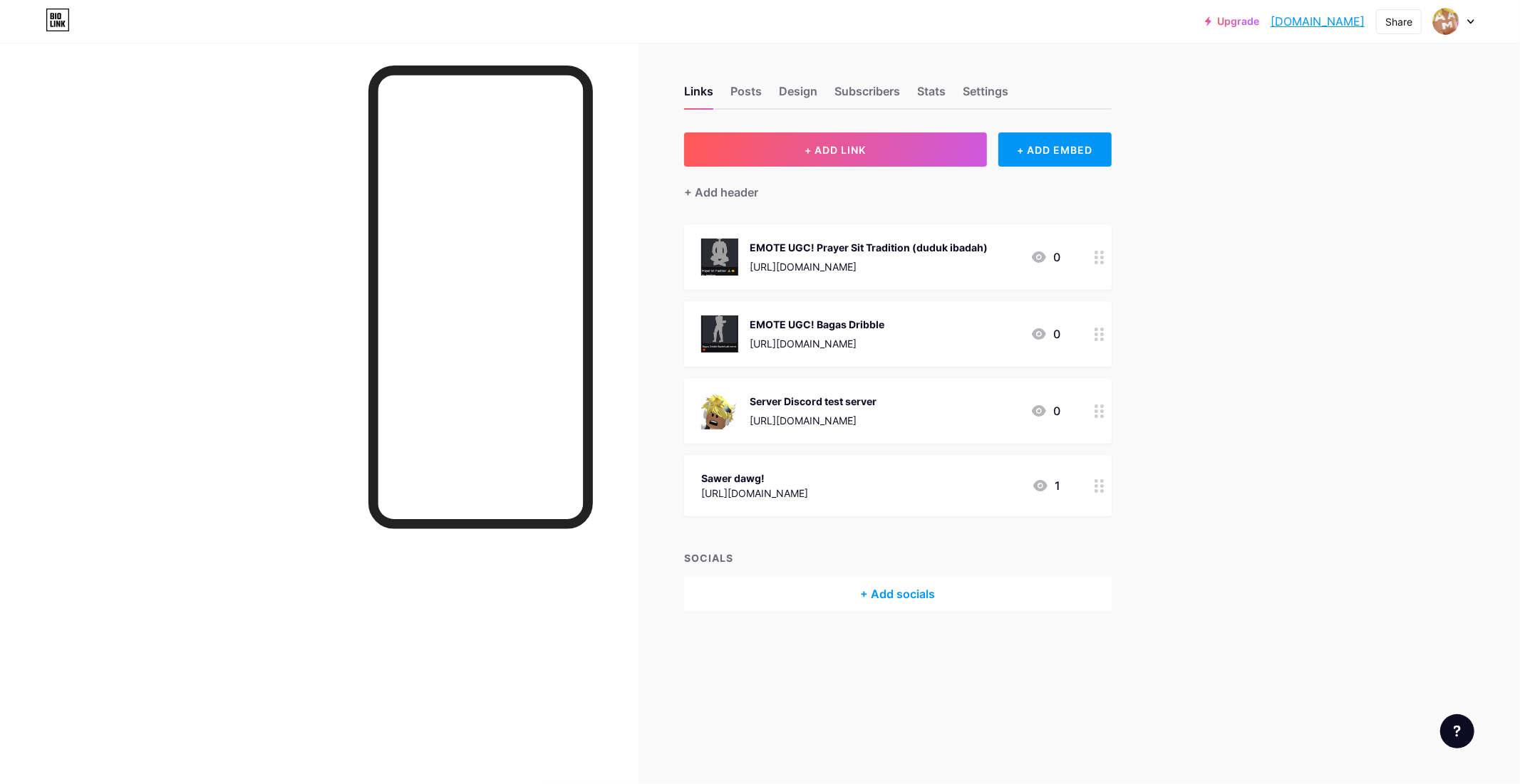
click at [1342, 30] on div "Upgrade [DOMAIN_NAME]... [DOMAIN_NAME]" at bounding box center [1285, 21] width 160 height 26
click at [1331, 24] on link "[DOMAIN_NAME]" at bounding box center [1317, 22] width 94 height 17
click at [981, 94] on div "Settings" at bounding box center [985, 95] width 46 height 26
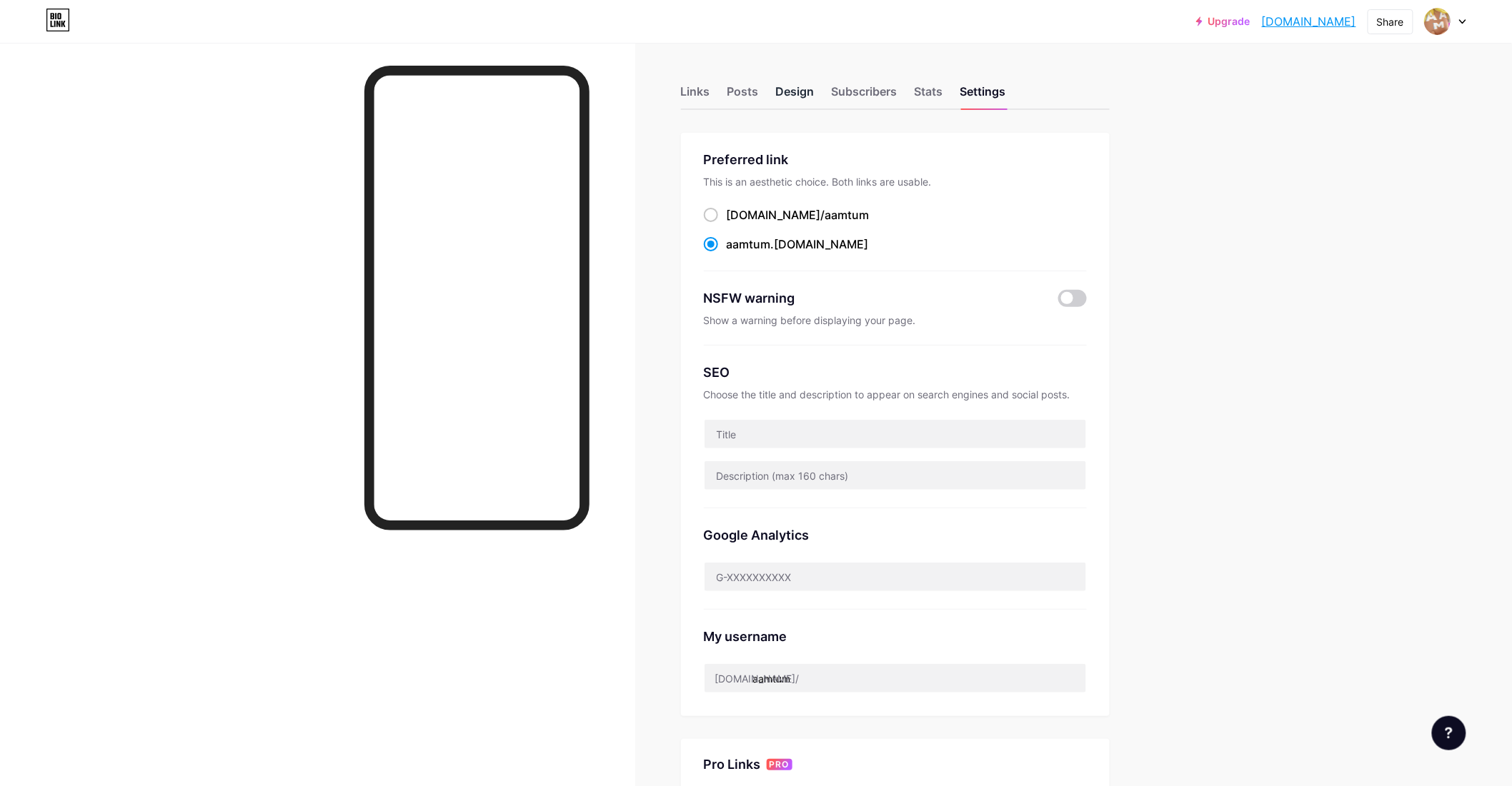
click at [806, 97] on div "Design" at bounding box center [795, 95] width 39 height 26
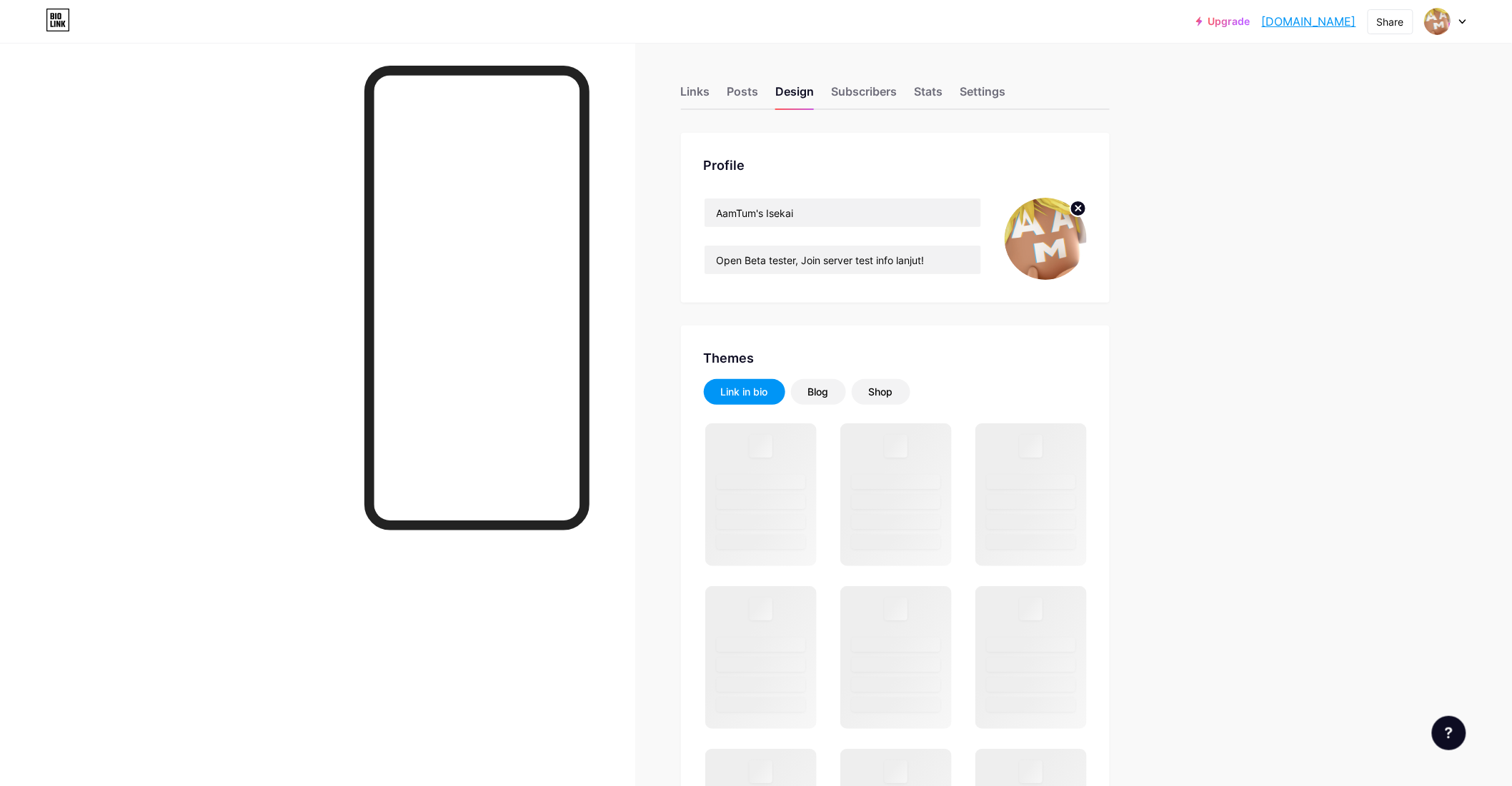
click at [1403, 15] on div "Share" at bounding box center [1391, 22] width 28 height 15
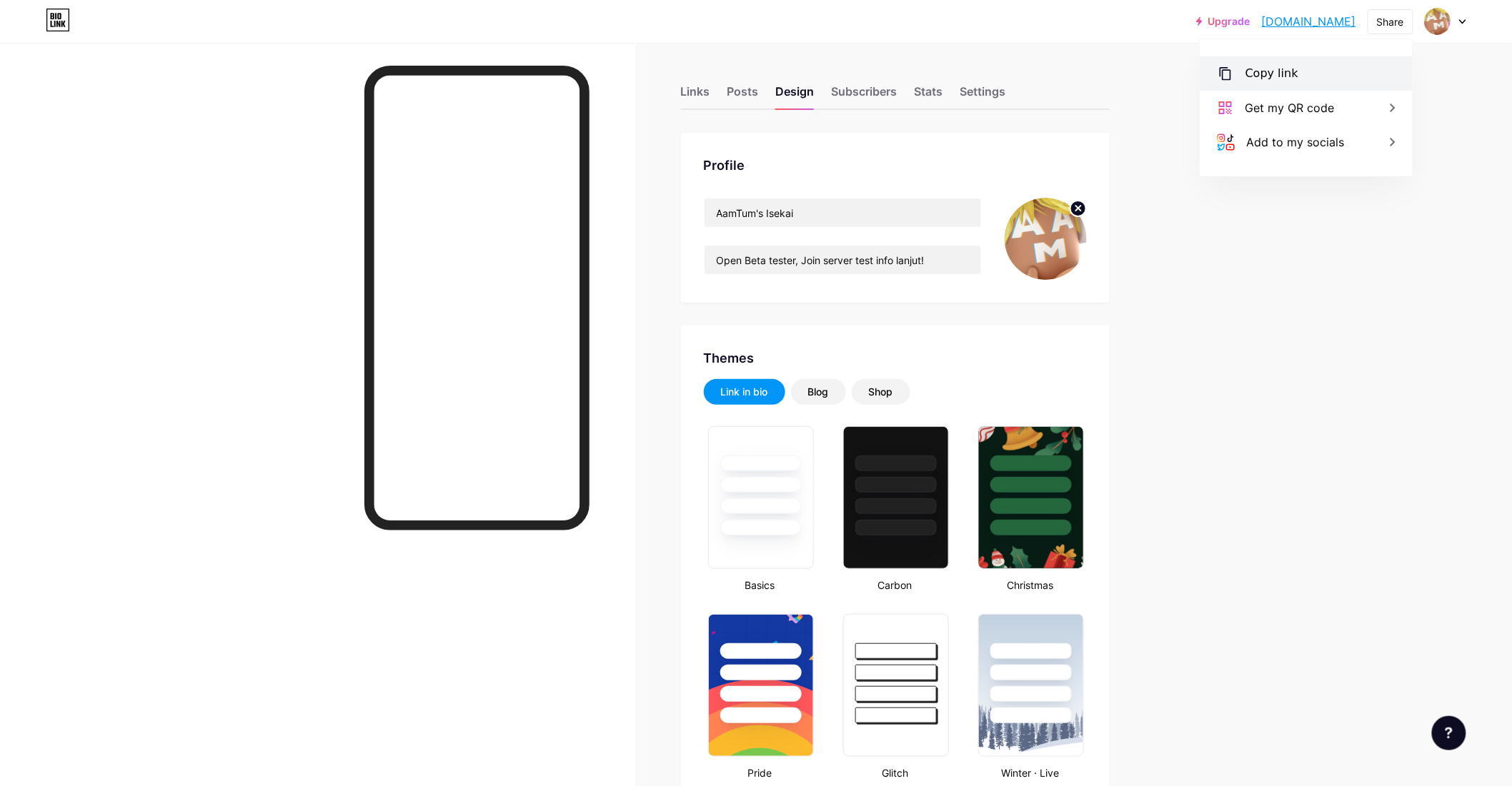
click at [1353, 70] on div "Copy link" at bounding box center [1306, 73] width 213 height 34
click at [1353, 70] on div "Copied" at bounding box center [1306, 73] width 213 height 34
click at [707, 96] on div "Links" at bounding box center [695, 95] width 30 height 26
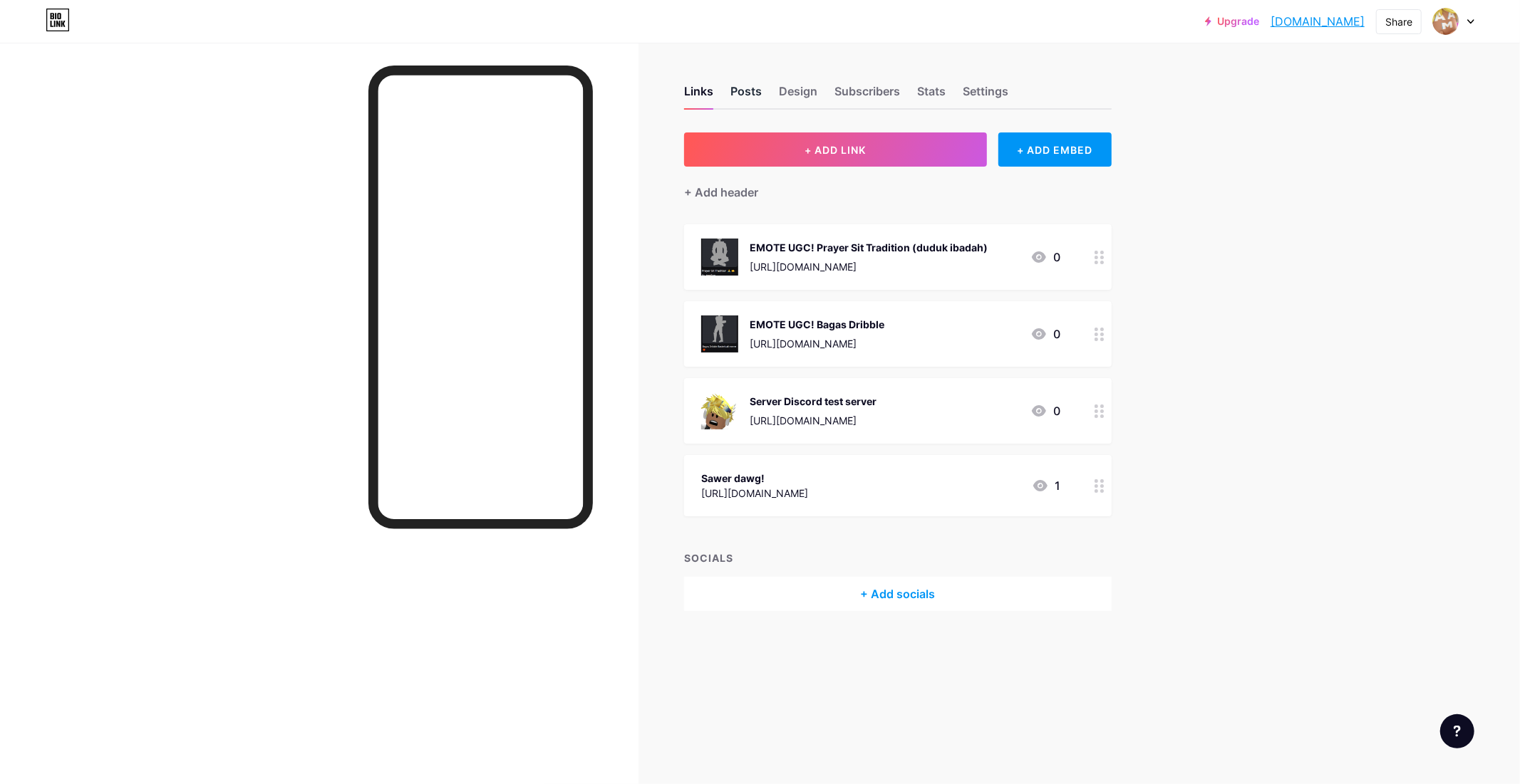
click at [748, 87] on div "Posts" at bounding box center [745, 95] width 31 height 26
